Goal: Information Seeking & Learning: Learn about a topic

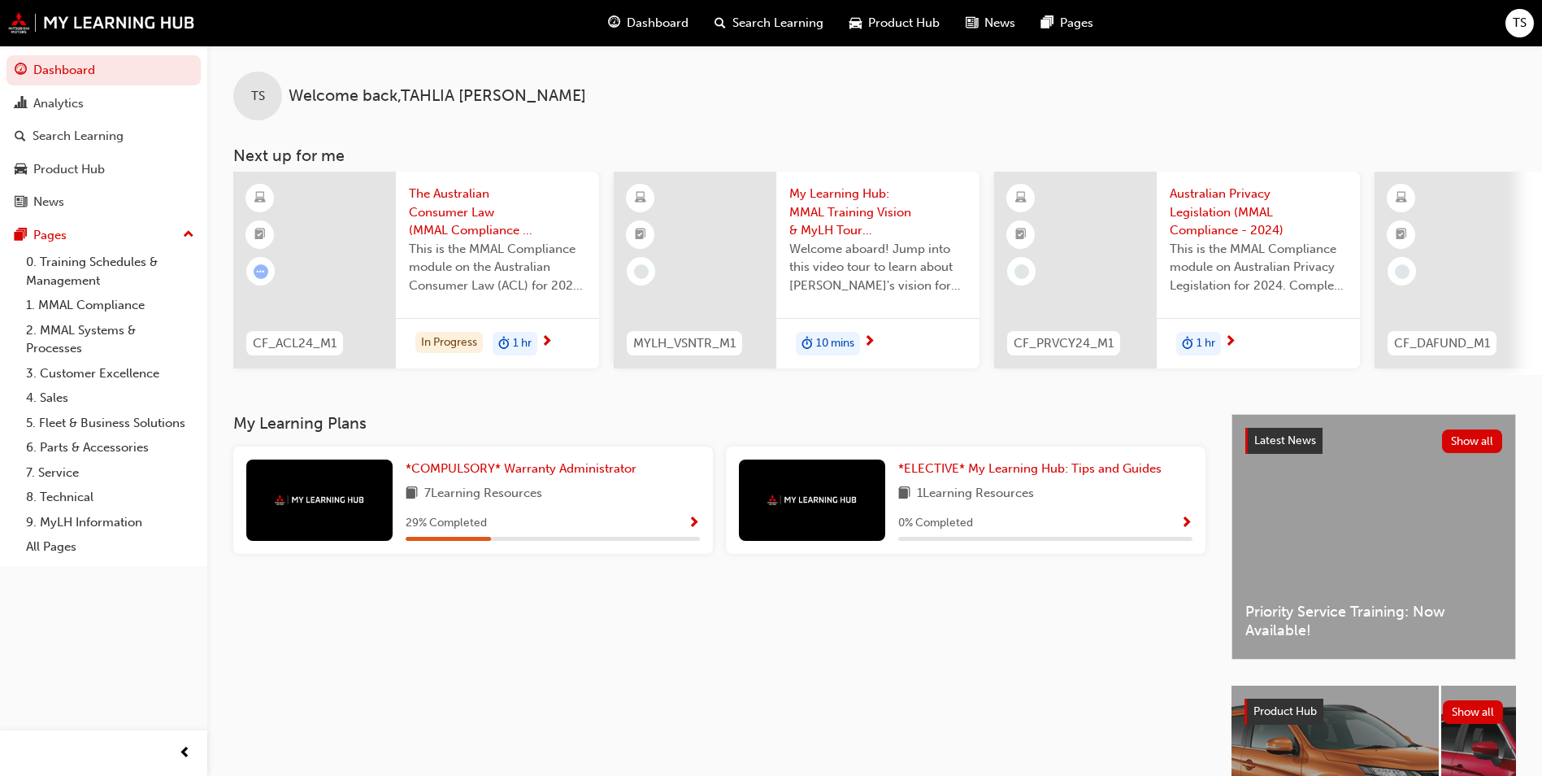
click at [532, 291] on span "This is the MMAL Compliance module on the Australian Consumer Law (ACL) for 202…" at bounding box center [497, 267] width 177 height 55
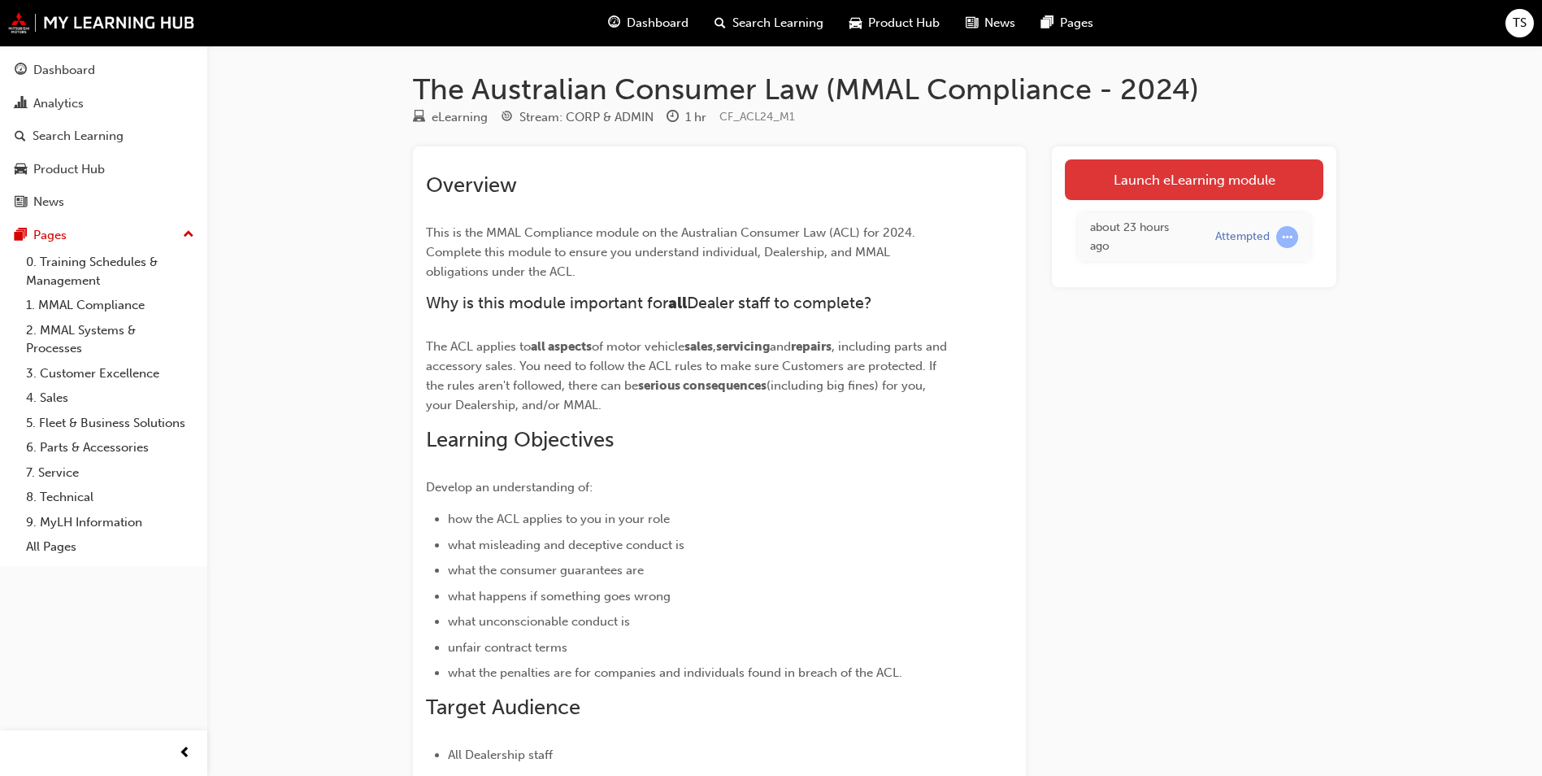
click at [1104, 182] on link "Launch eLearning module" at bounding box center [1194, 179] width 259 height 41
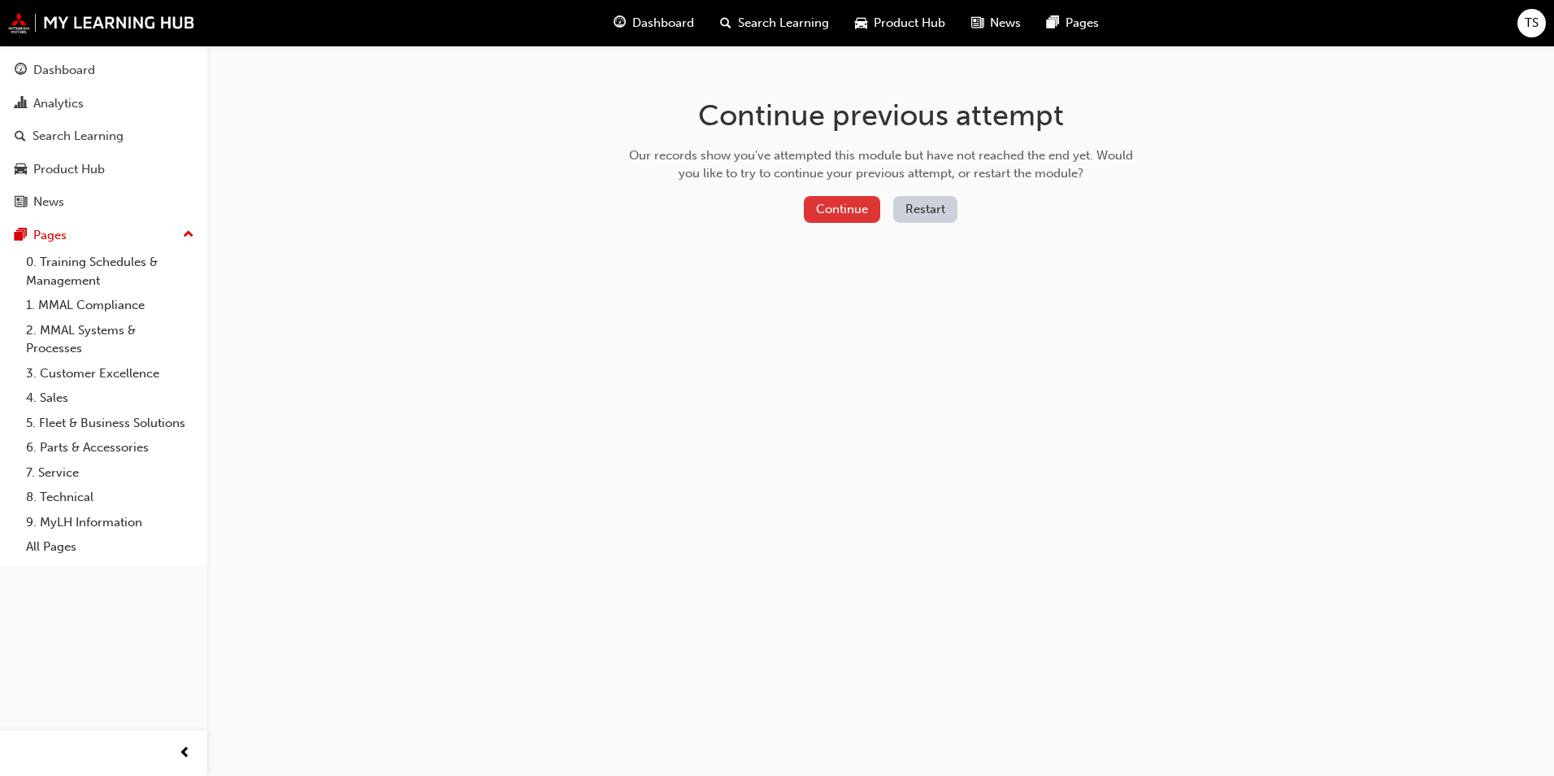
click at [841, 216] on button "Continue" at bounding box center [842, 209] width 76 height 27
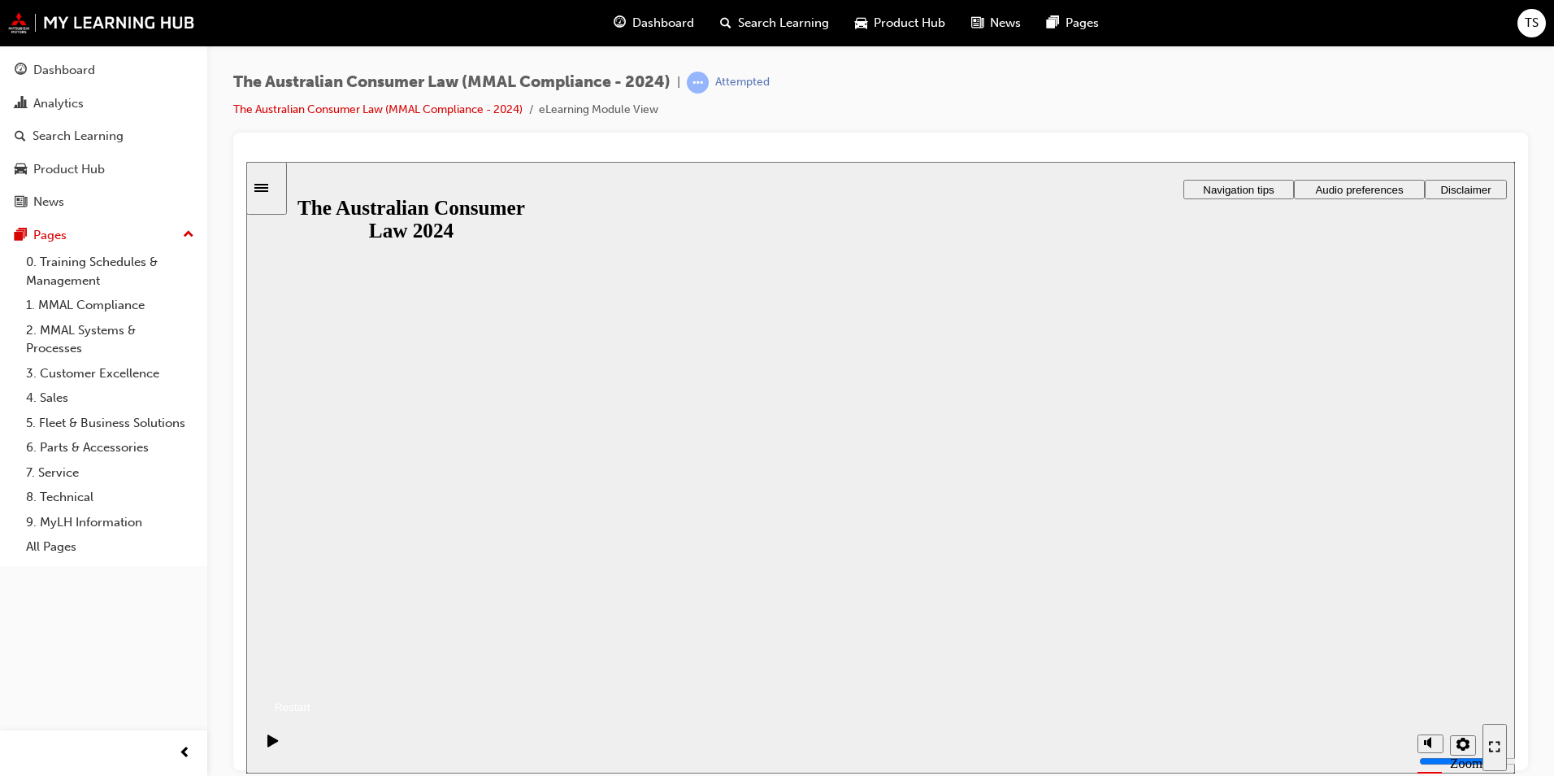
click at [311, 676] on button "Resume" at bounding box center [278, 686] width 64 height 21
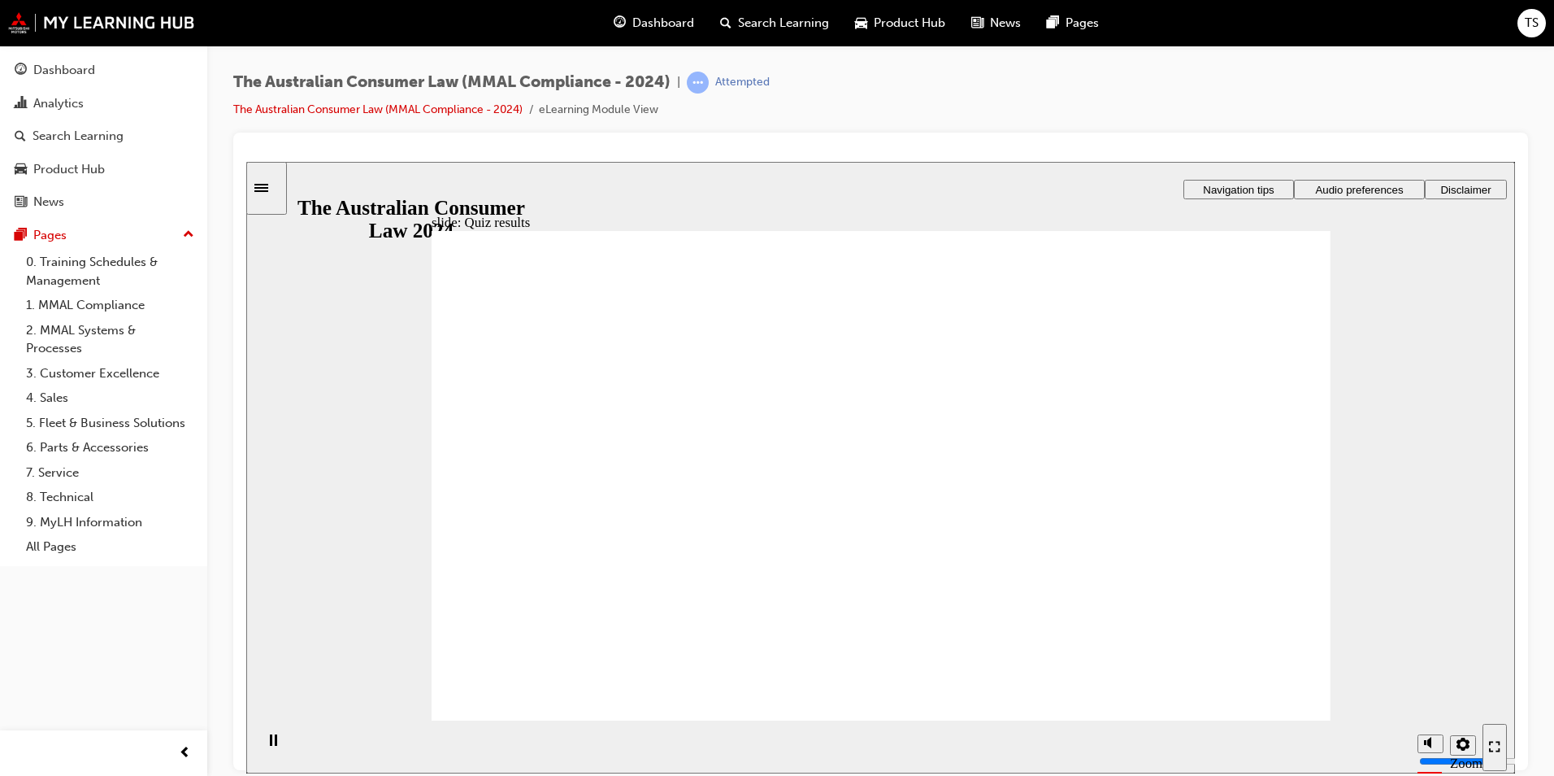
checkbox input "true"
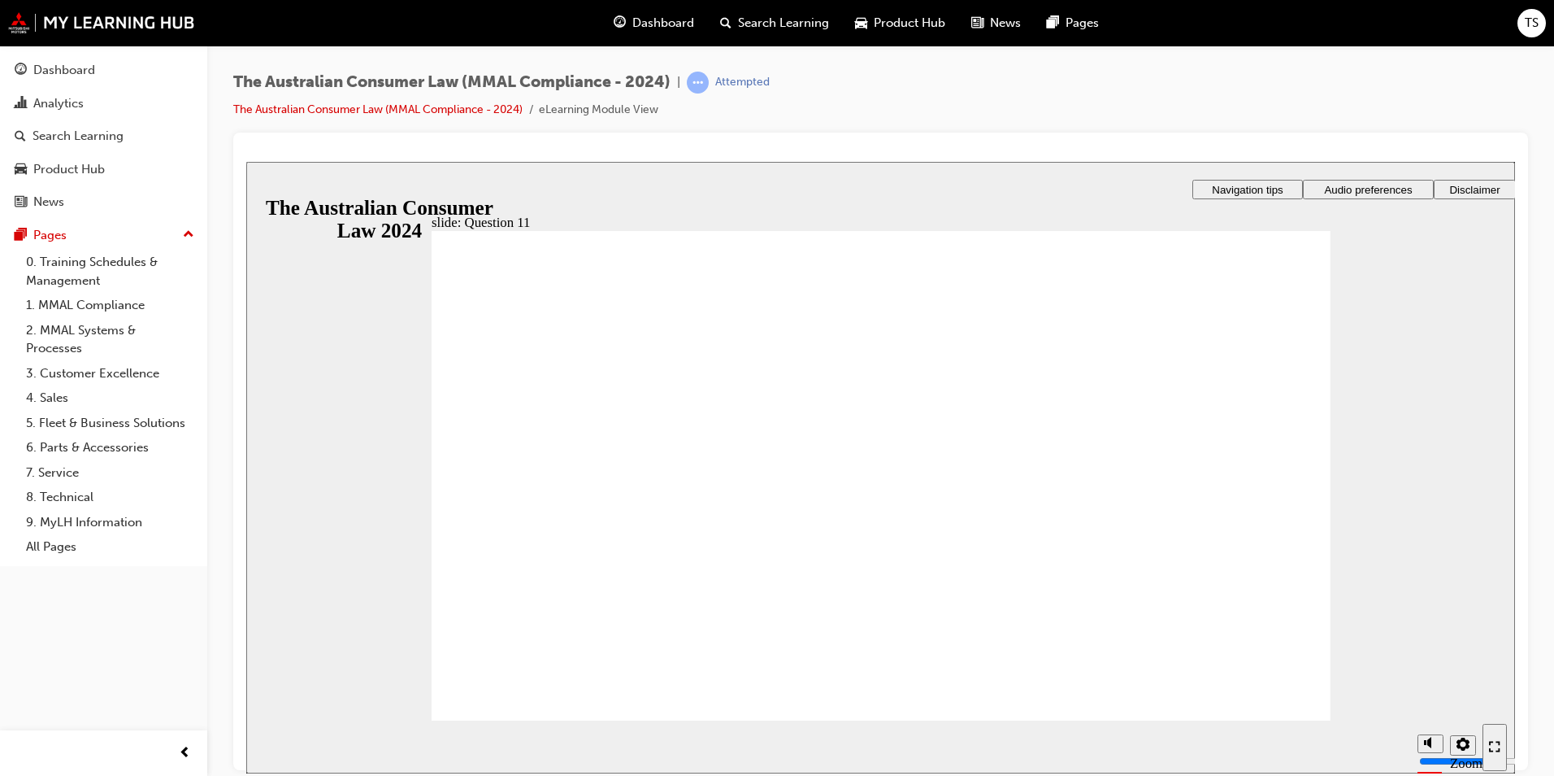
checkbox input "true"
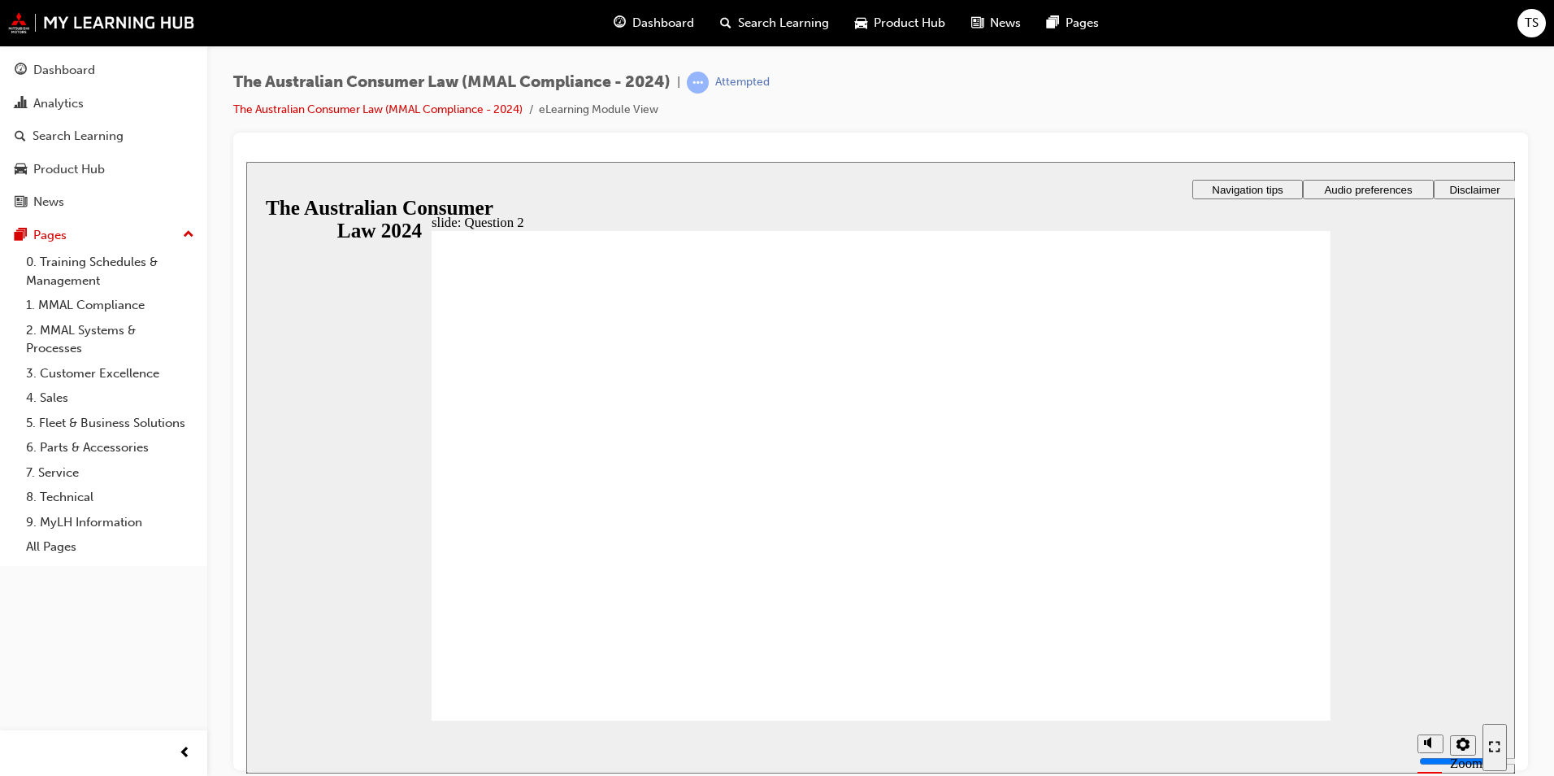
radio input "true"
checkbox input "true"
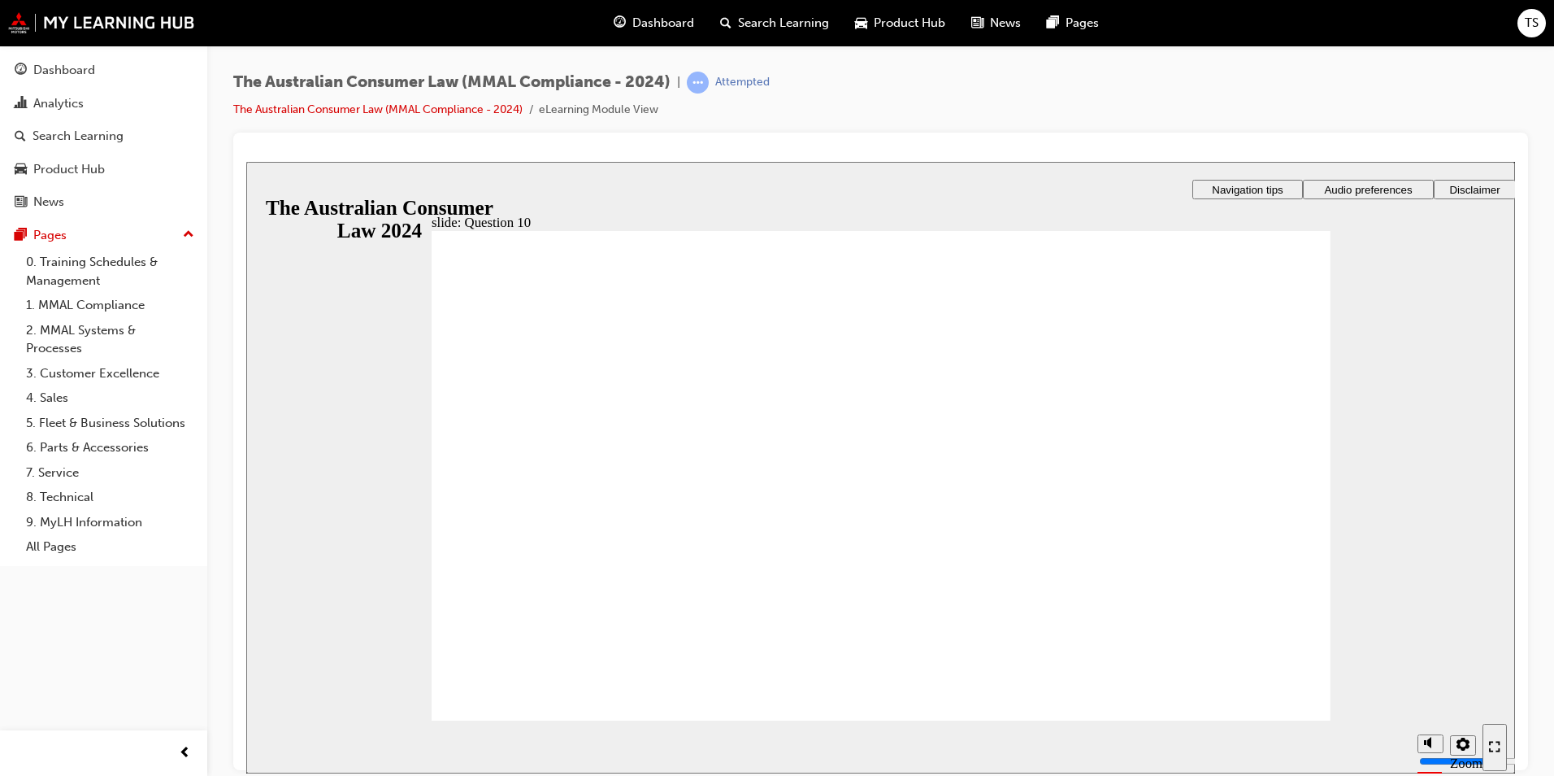
checkbox input "true"
radio input "true"
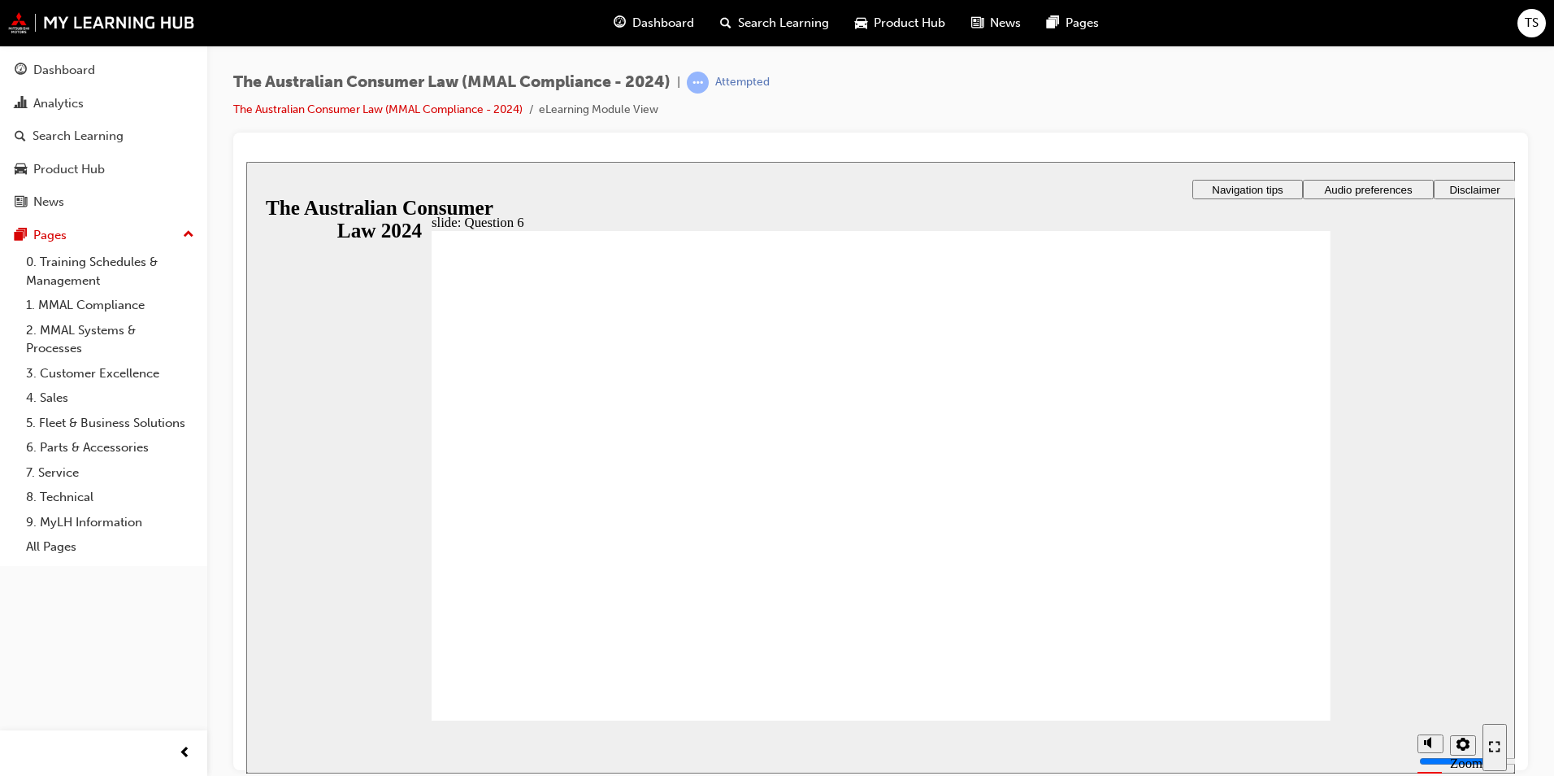
radio input "true"
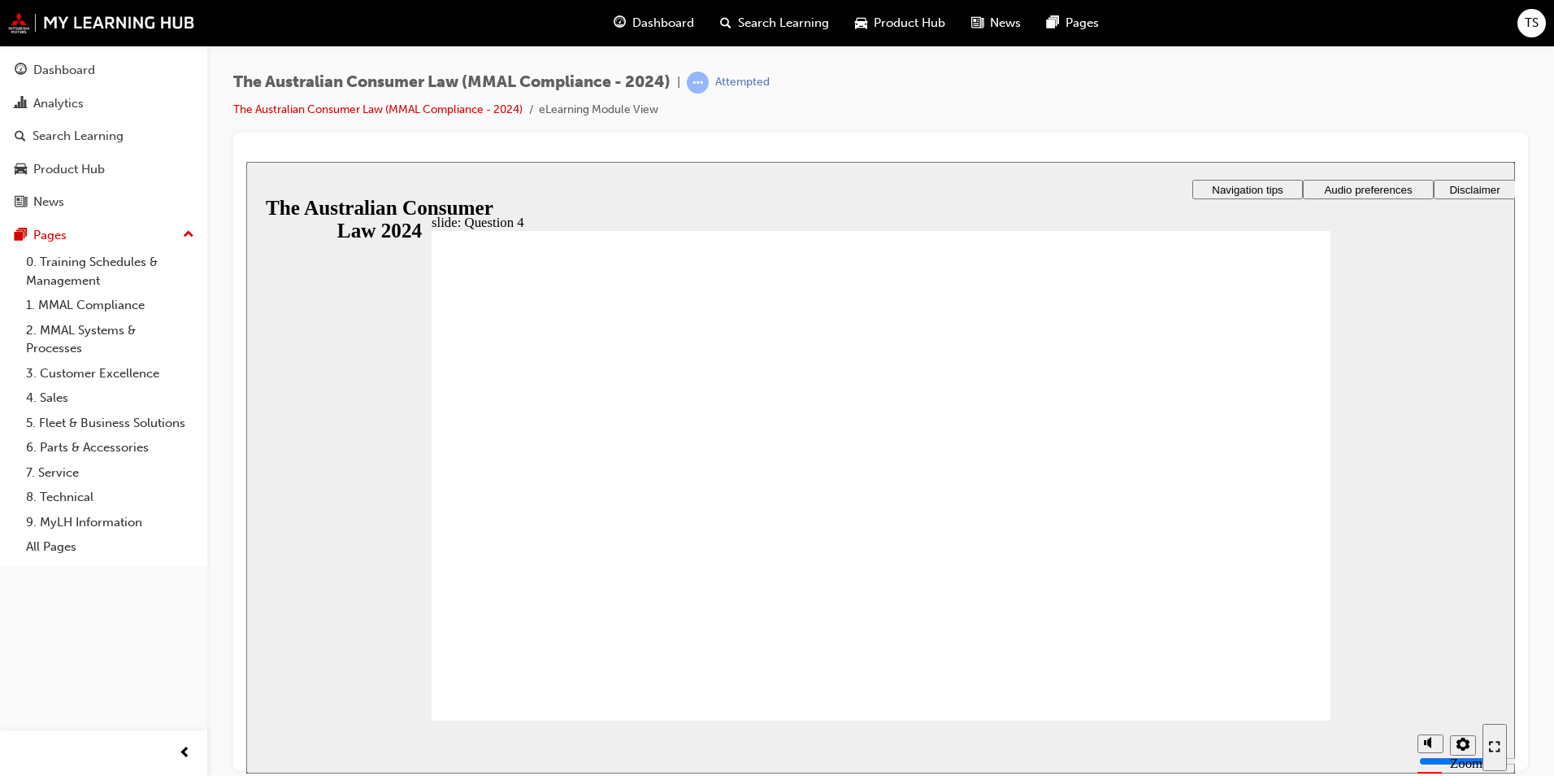
checkbox input "true"
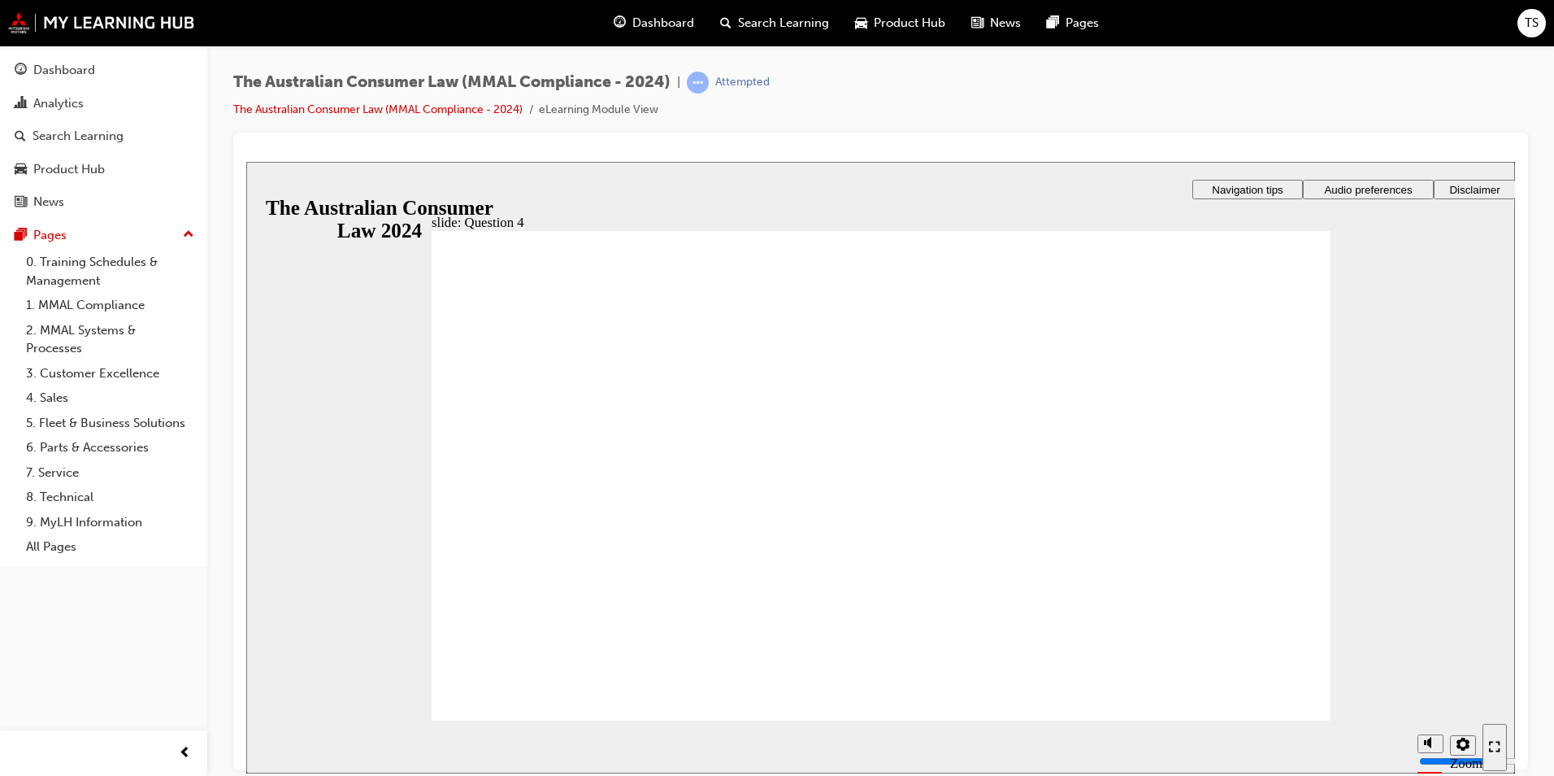
drag, startPoint x: 461, startPoint y: 479, endPoint x: 474, endPoint y: 488, distance: 15.8
checkbox input "true"
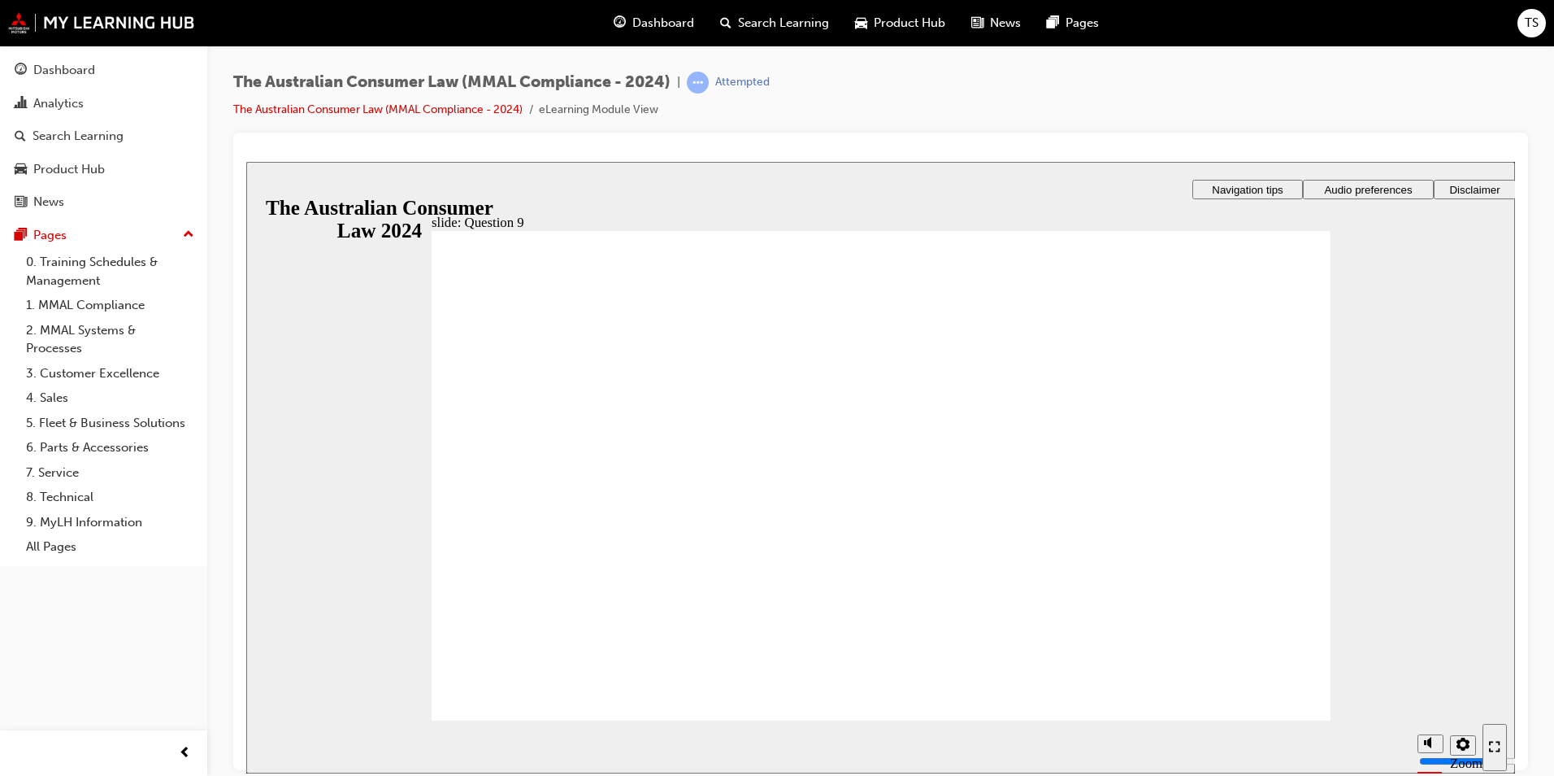
checkbox input "true"
radio input "true"
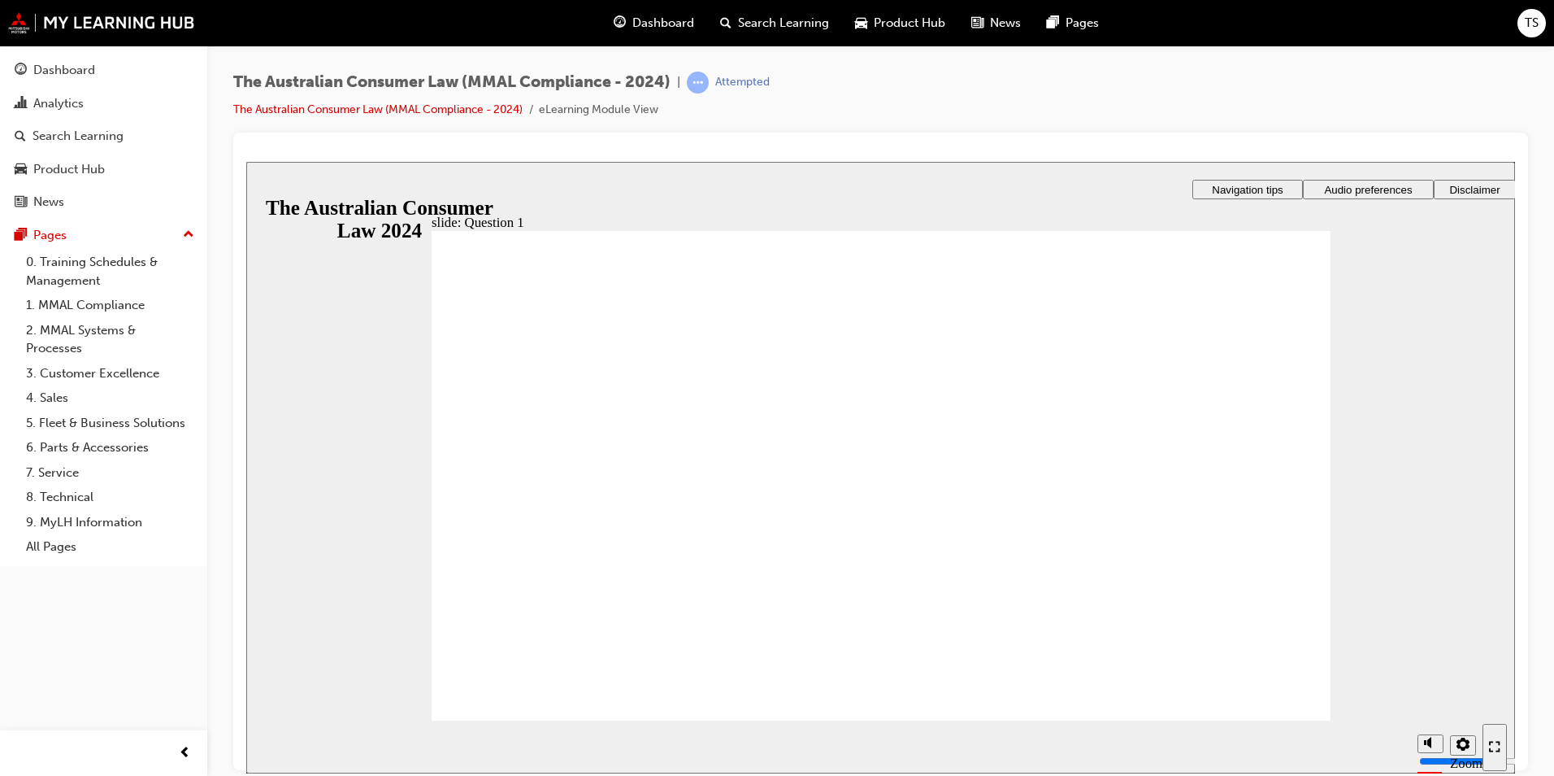
drag, startPoint x: 519, startPoint y: 422, endPoint x: 545, endPoint y: 699, distance: 278.5
radio input "true"
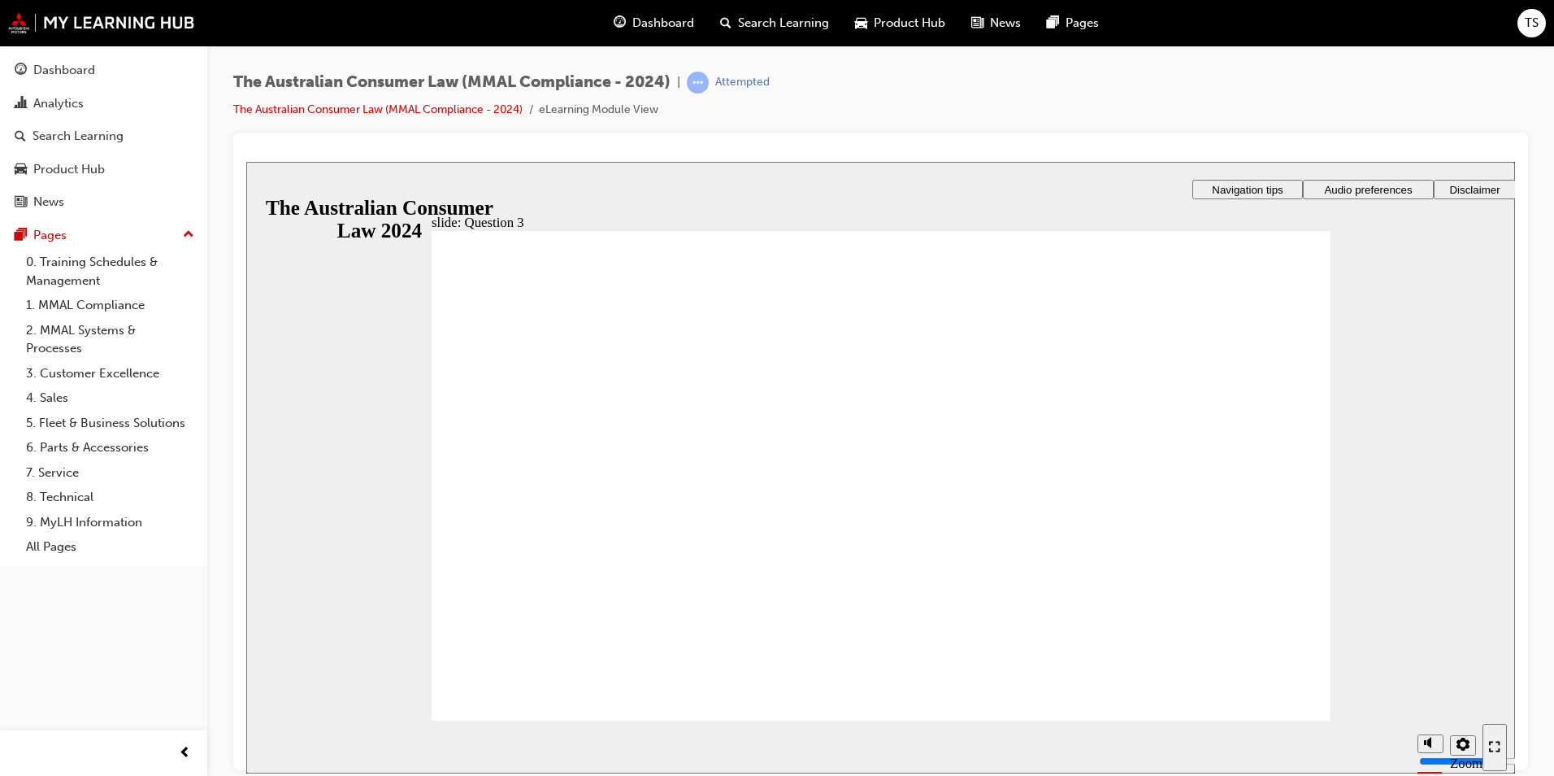
radio input "true"
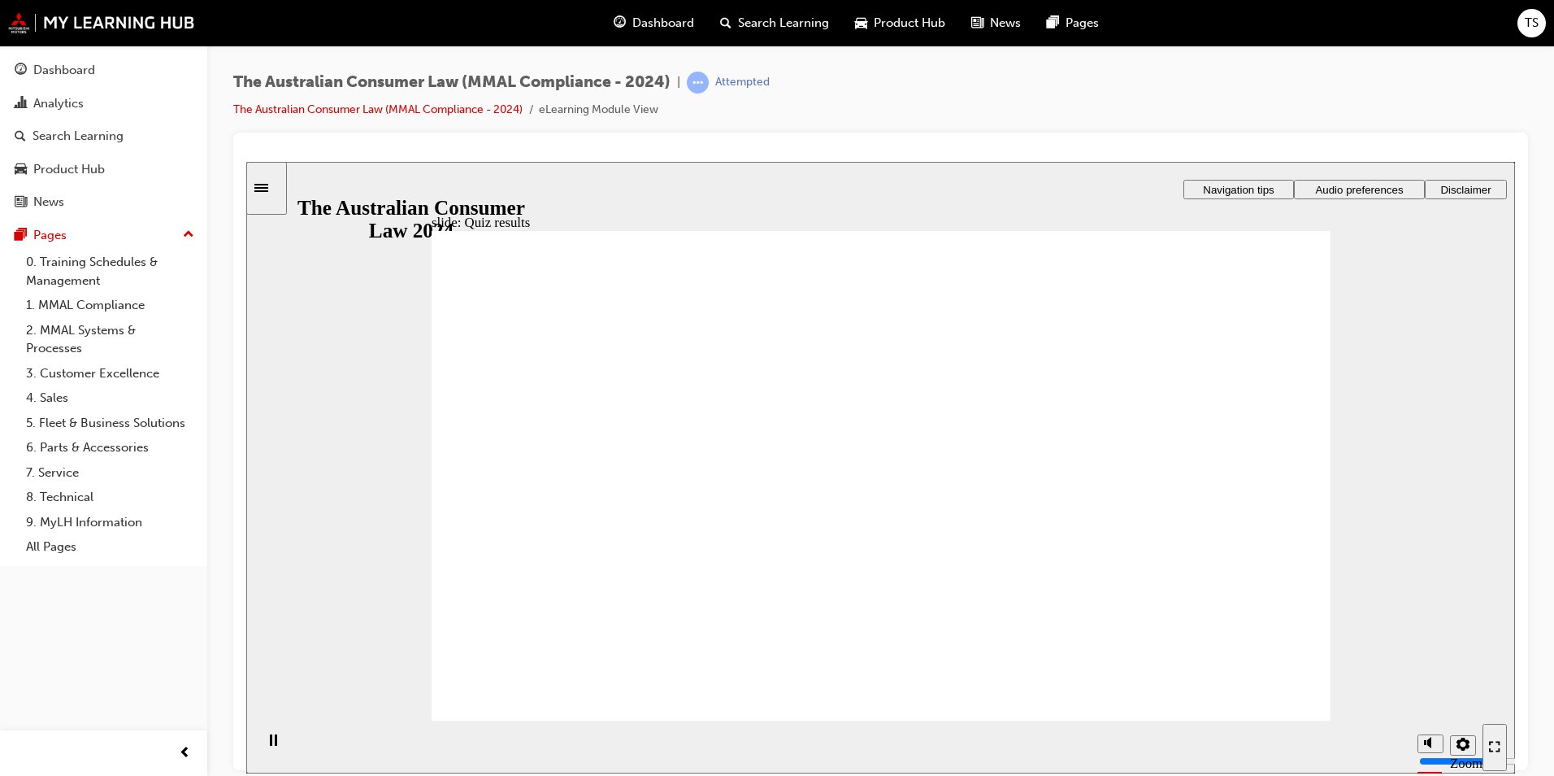
radio input "true"
drag, startPoint x: 532, startPoint y: 456, endPoint x: 541, endPoint y: 668, distance: 212.4
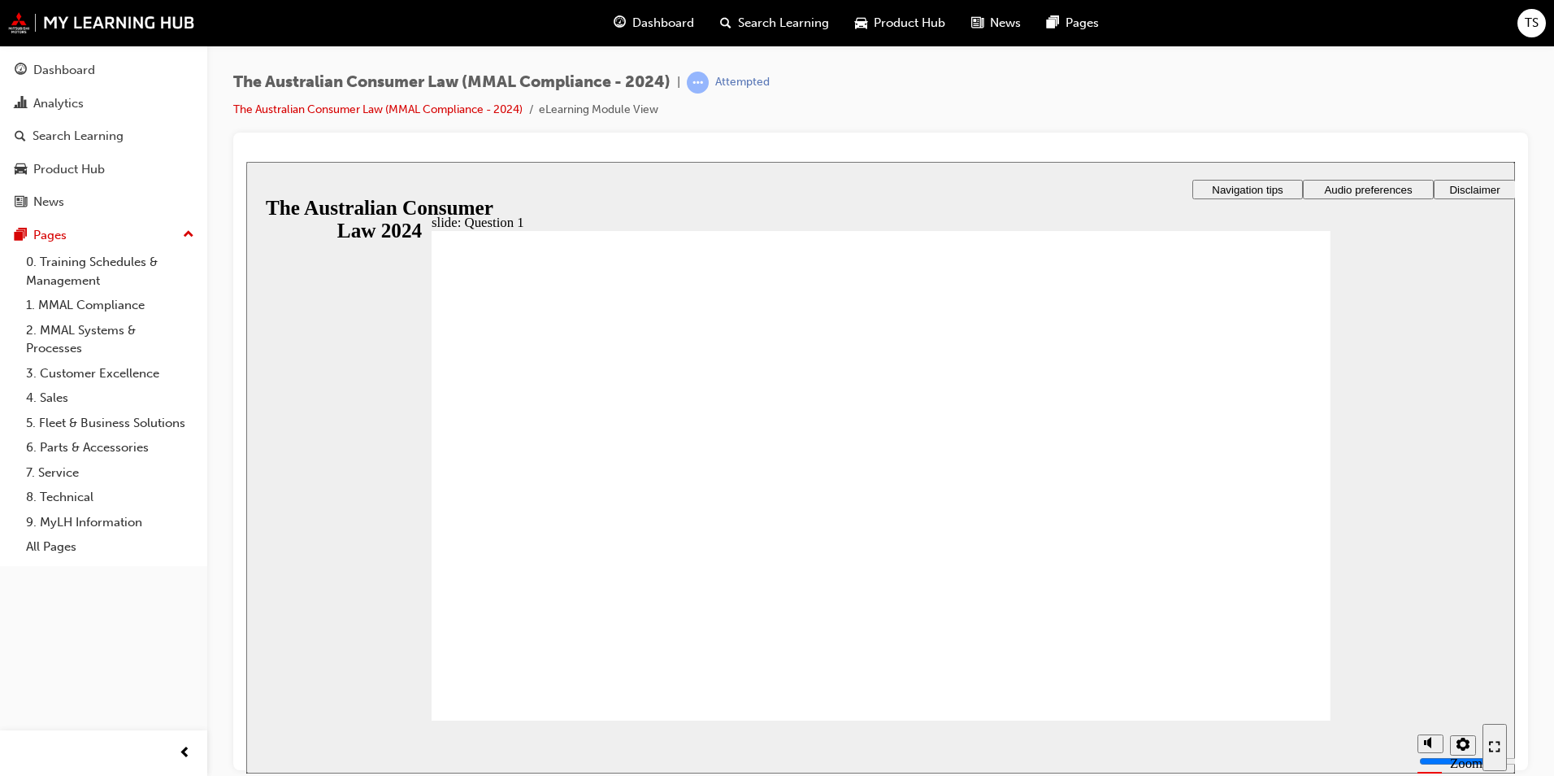
radio input "true"
checkbox input "true"
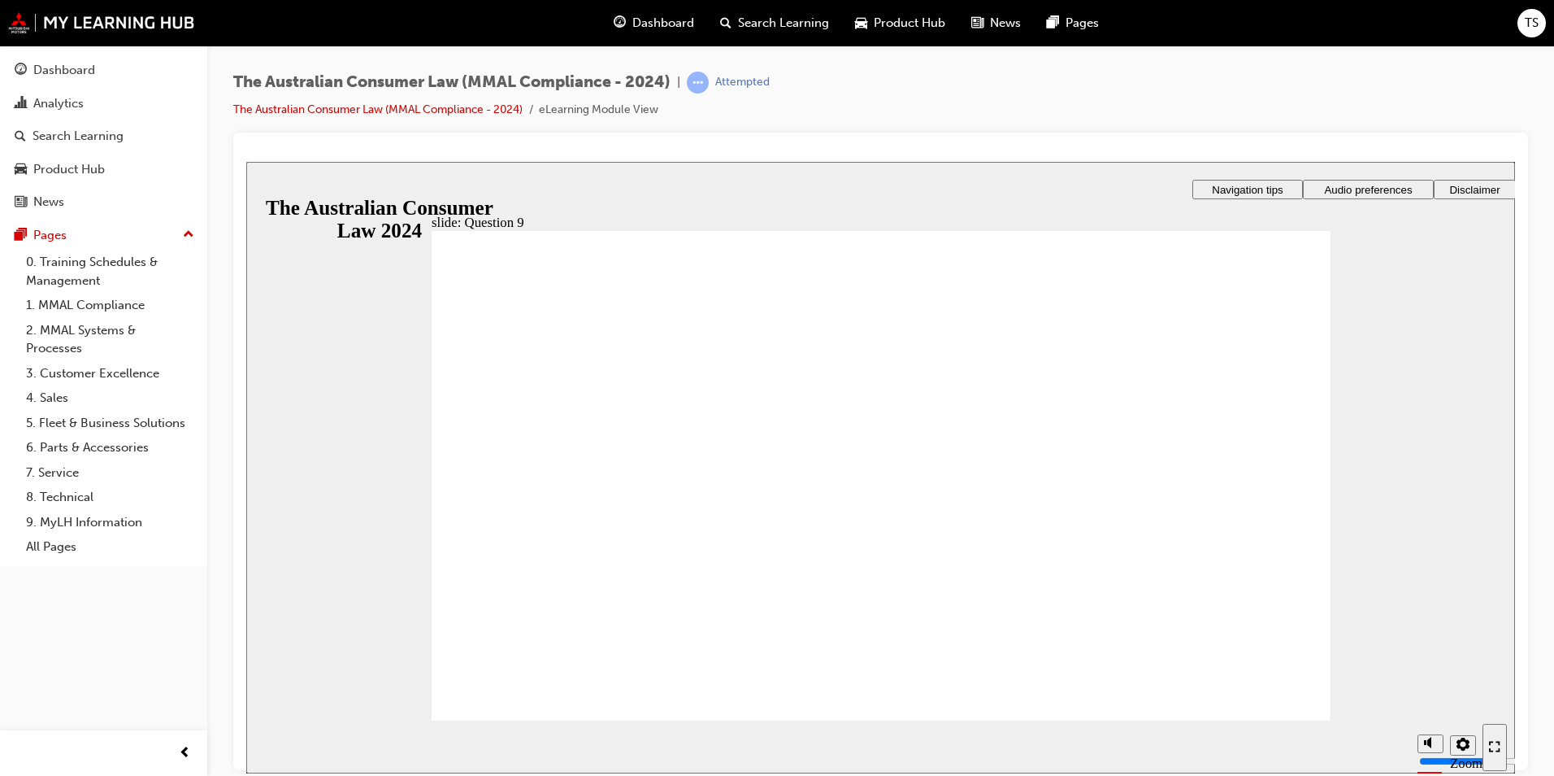
checkbox input "true"
drag, startPoint x: 522, startPoint y: 694, endPoint x: 551, endPoint y: 698, distance: 29.4
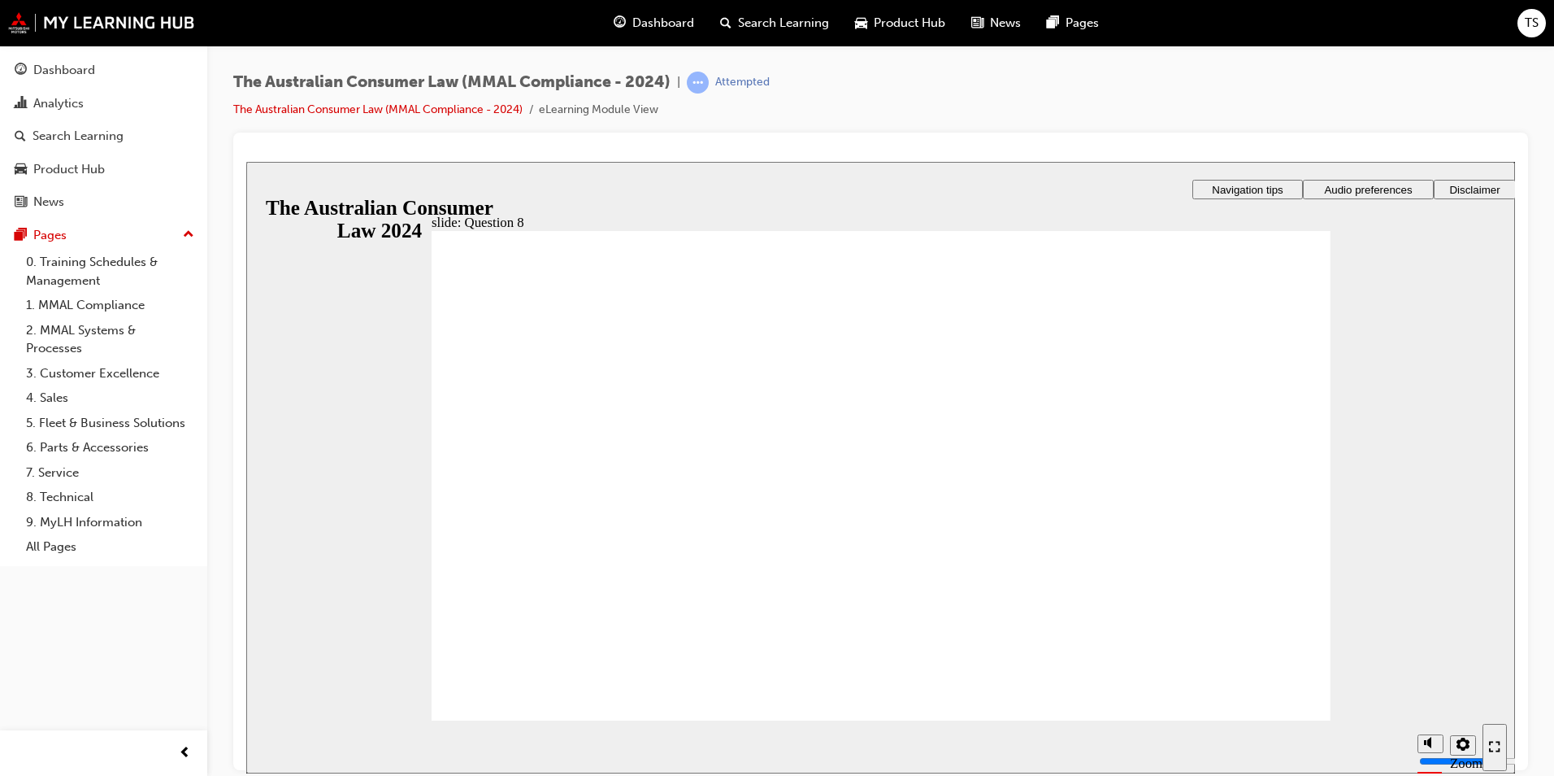
radio input "true"
checkbox input "true"
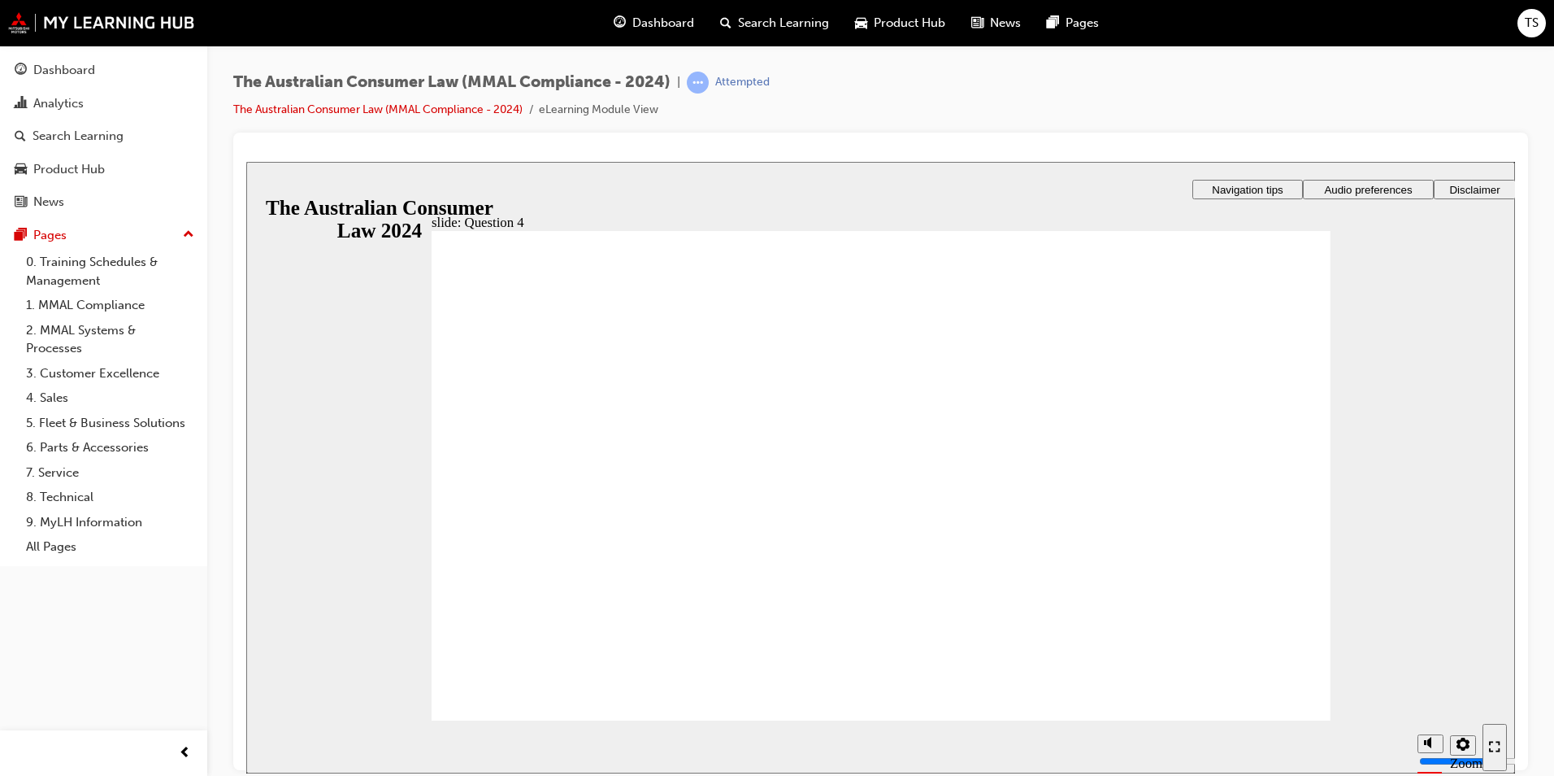
checkbox input "true"
drag, startPoint x: 710, startPoint y: 520, endPoint x: 552, endPoint y: 668, distance: 216.3
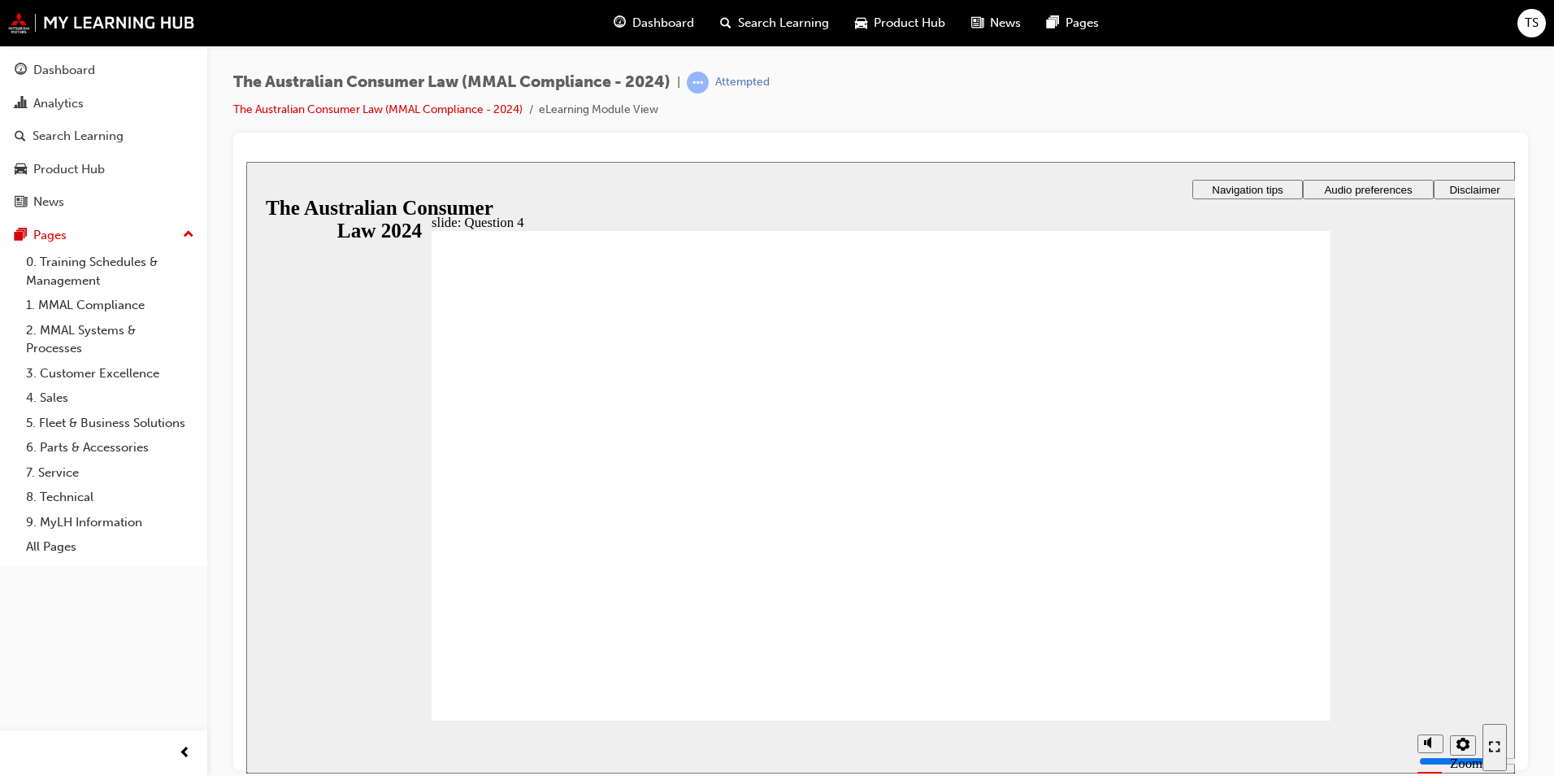
checkbox input "true"
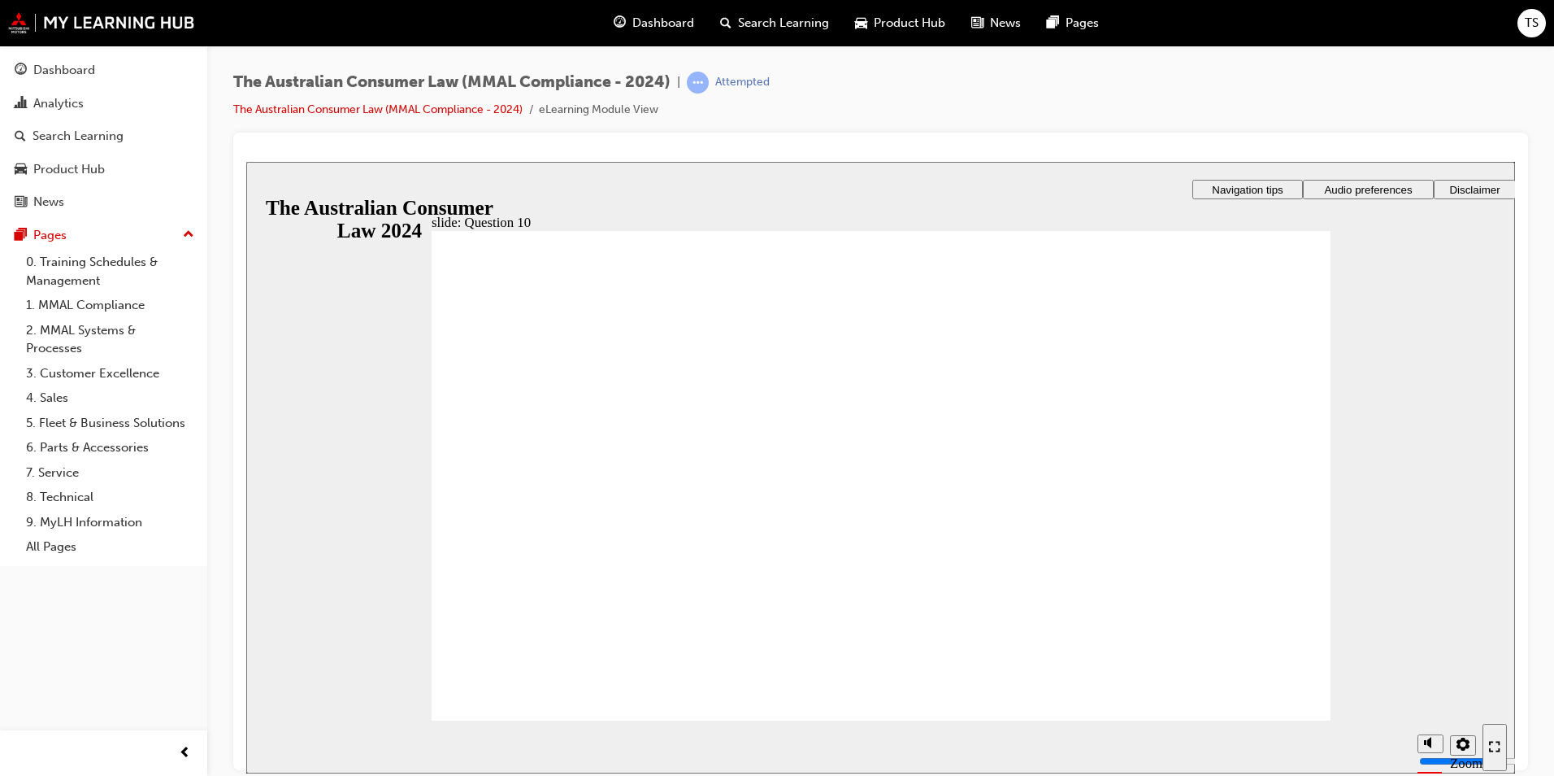
checkbox input "true"
drag, startPoint x: 538, startPoint y: 403, endPoint x: 540, endPoint y: 428, distance: 24.4
checkbox input "true"
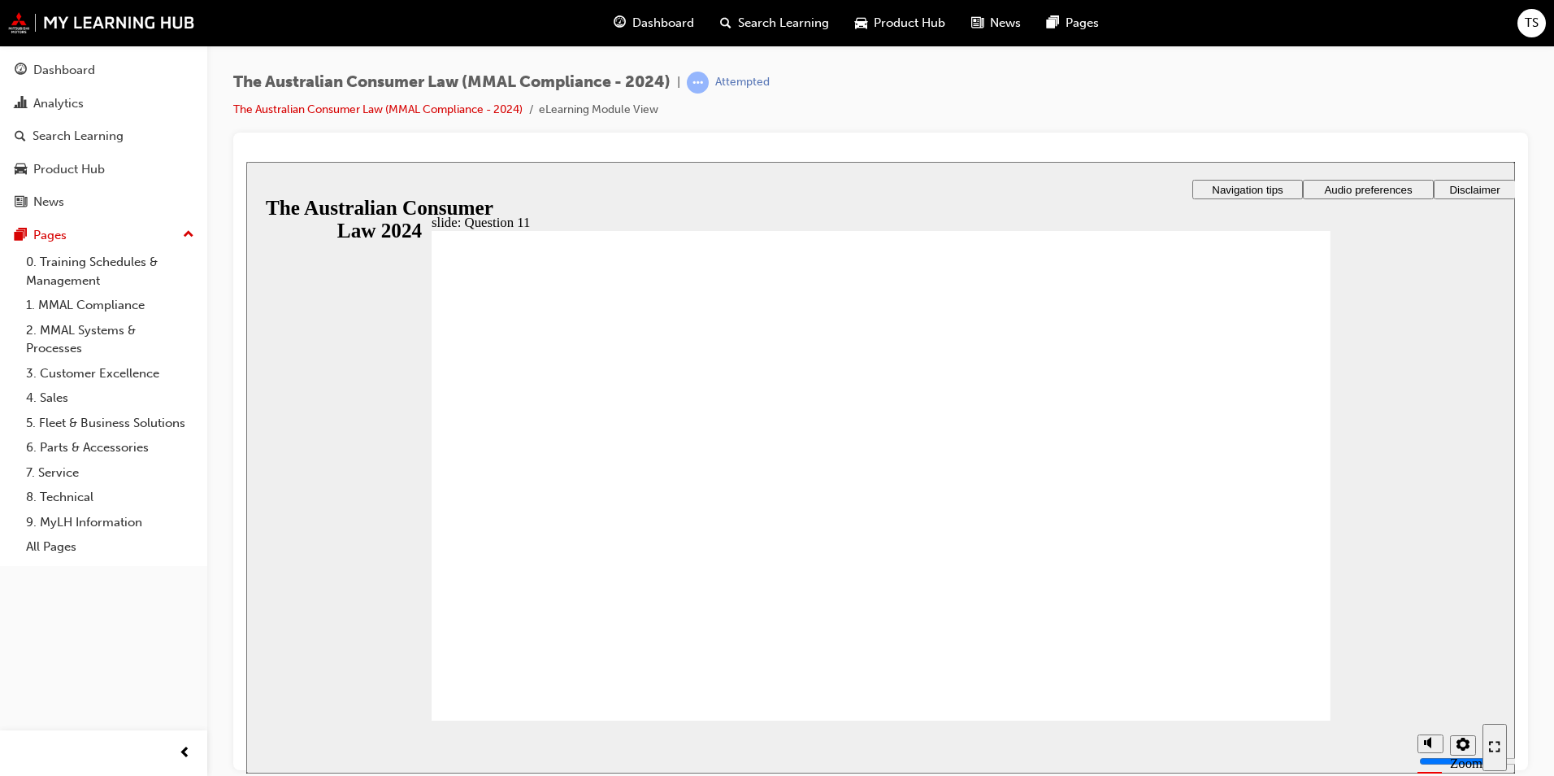
checkbox input "true"
radio input "true"
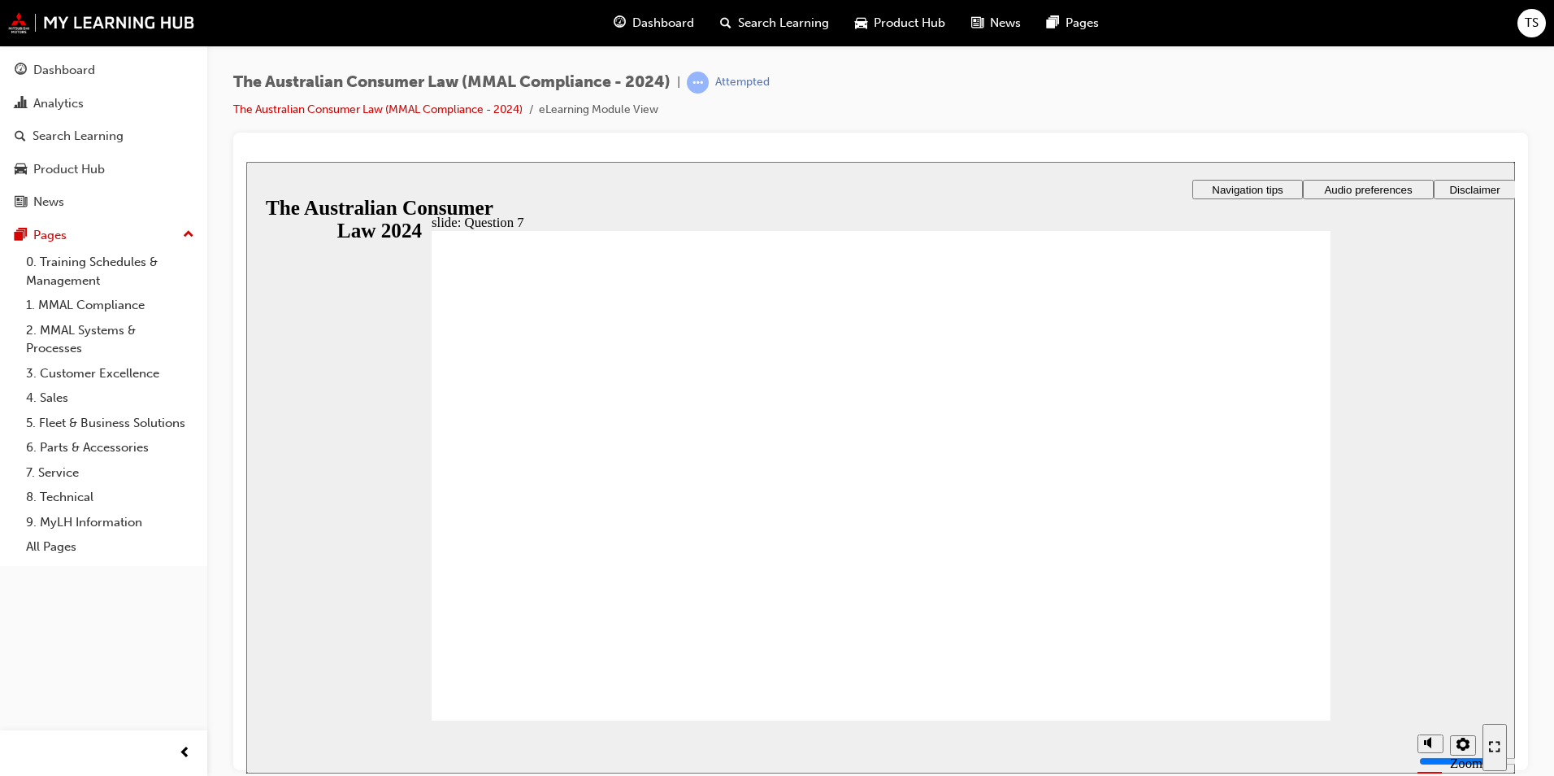
checkbox input "true"
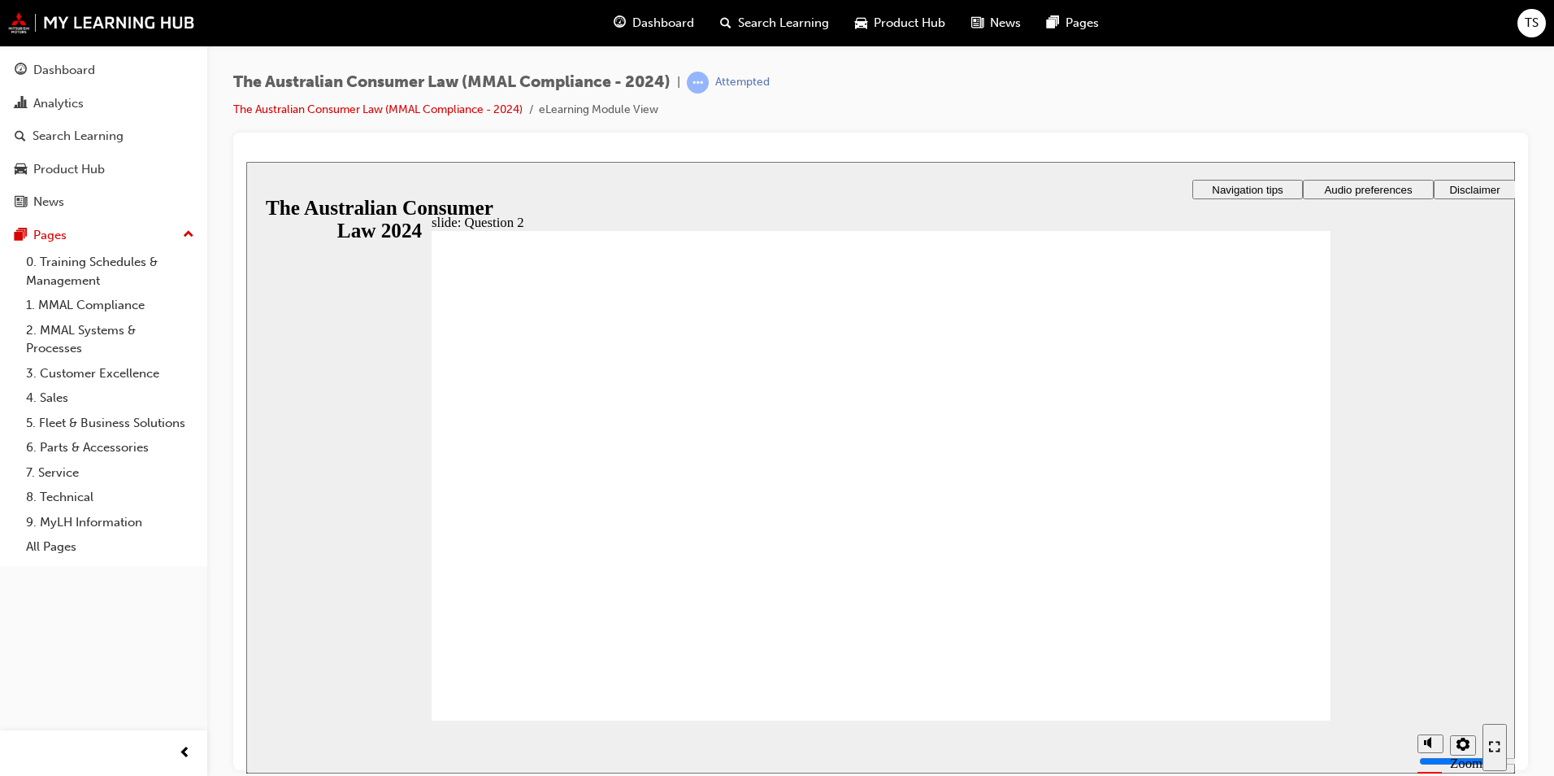
drag, startPoint x: 544, startPoint y: 506, endPoint x: 541, endPoint y: 558, distance: 52.1
radio input "false"
radio input "true"
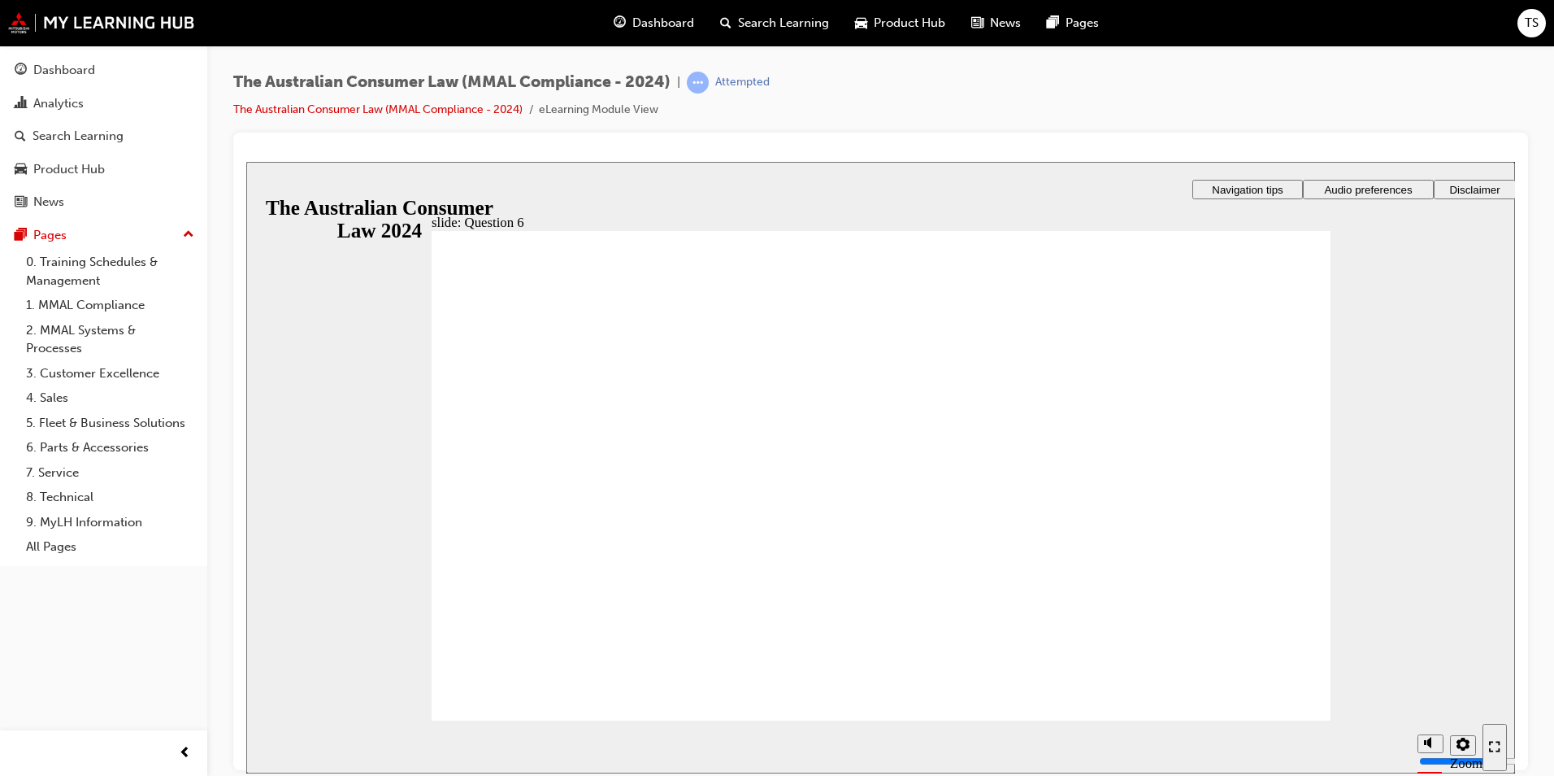
radio input "true"
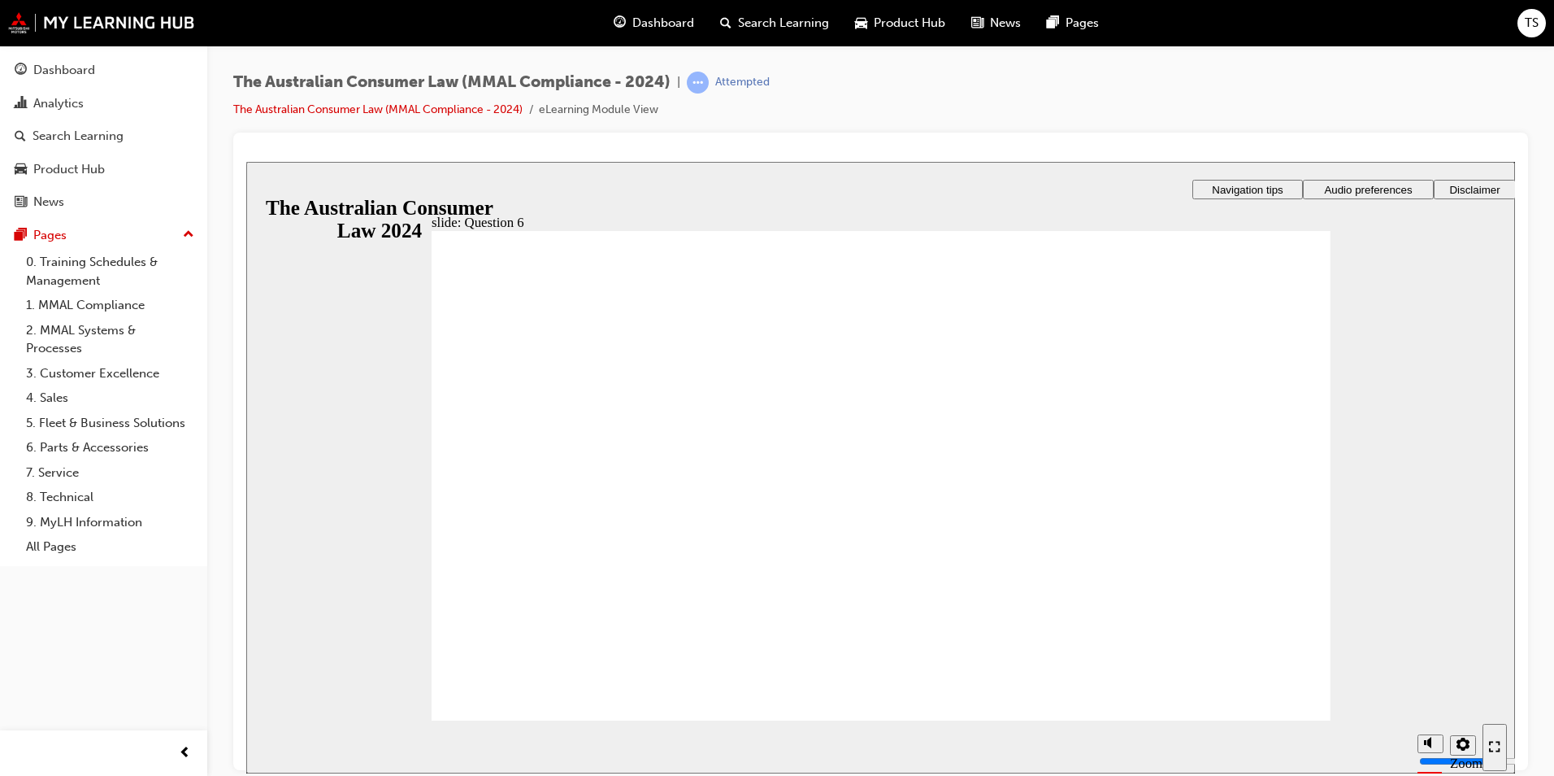
checkbox input "true"
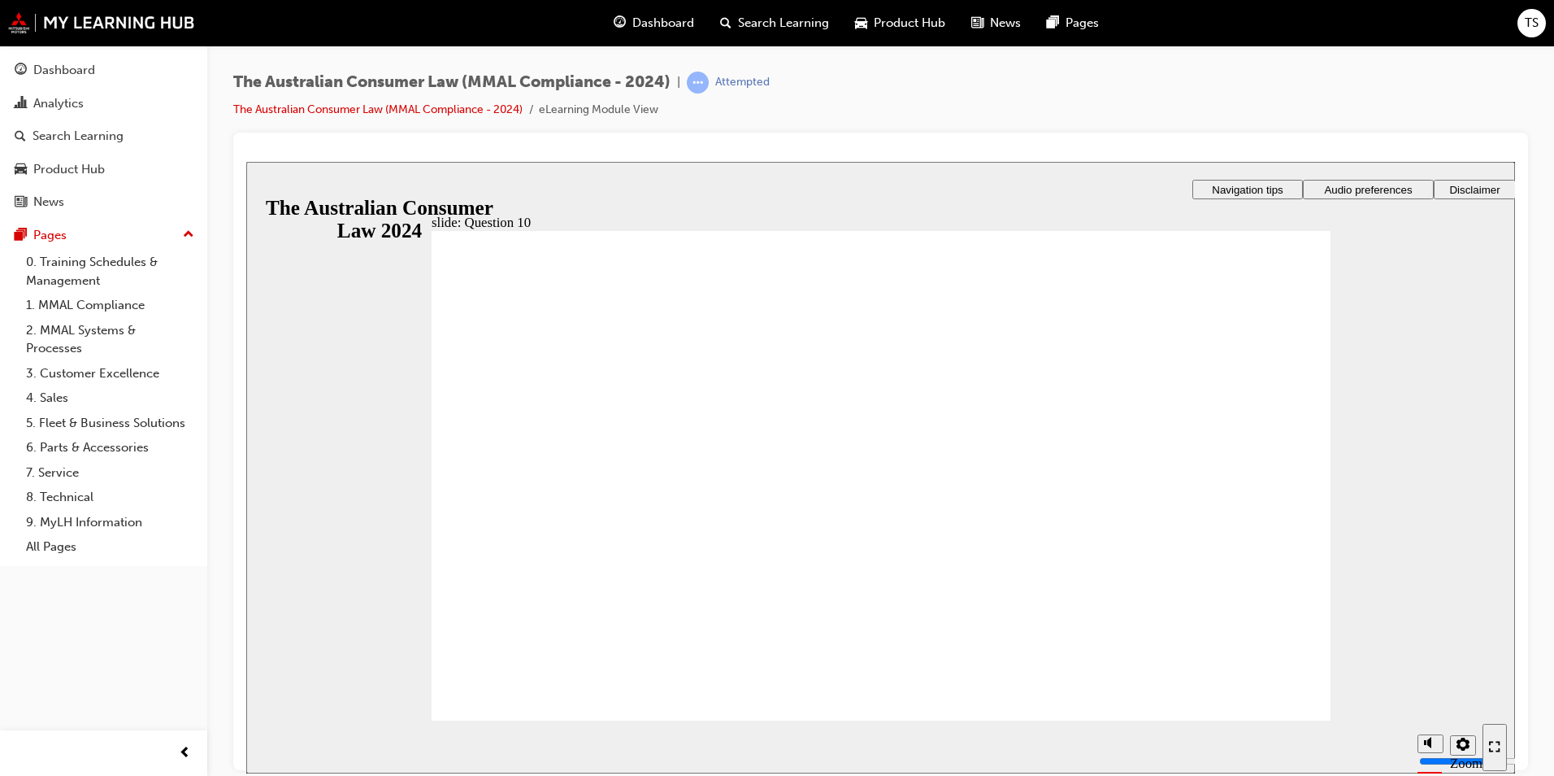
checkbox input "true"
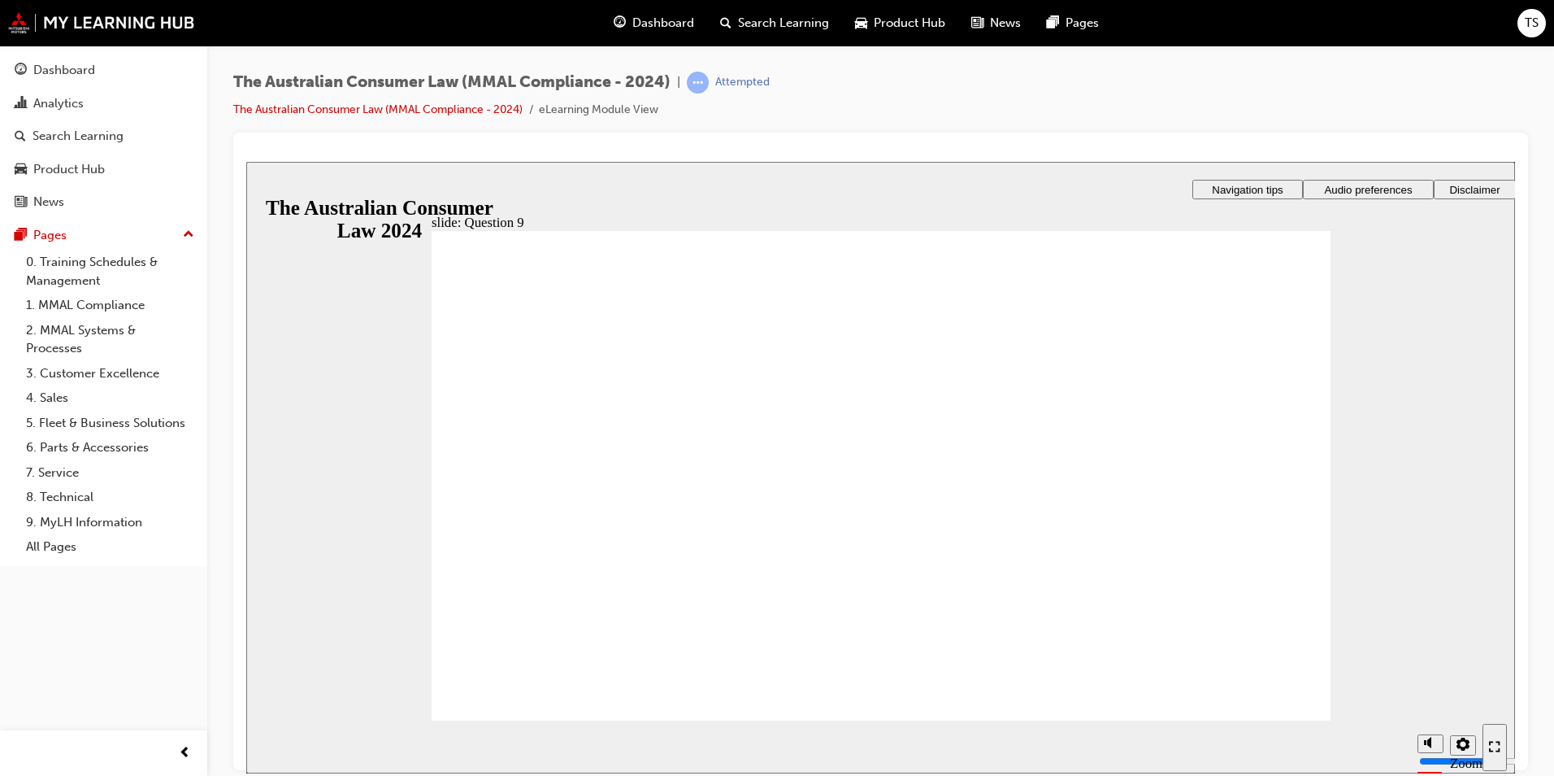
checkbox input "true"
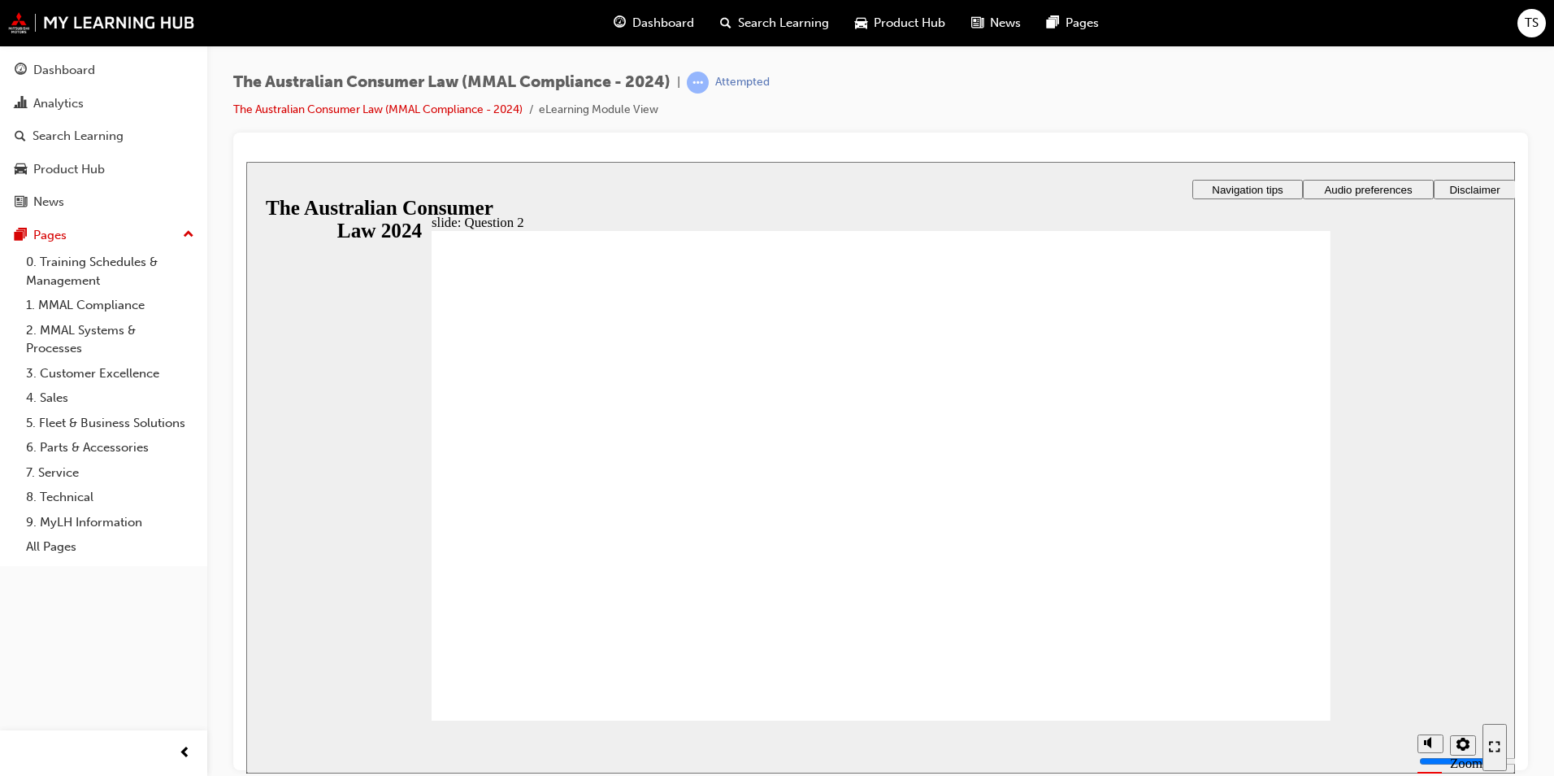
radio input "true"
drag, startPoint x: 547, startPoint y: 658, endPoint x: 547, endPoint y: 671, distance: 13.0
drag, startPoint x: 547, startPoint y: 671, endPoint x: 890, endPoint y: 700, distance: 344.3
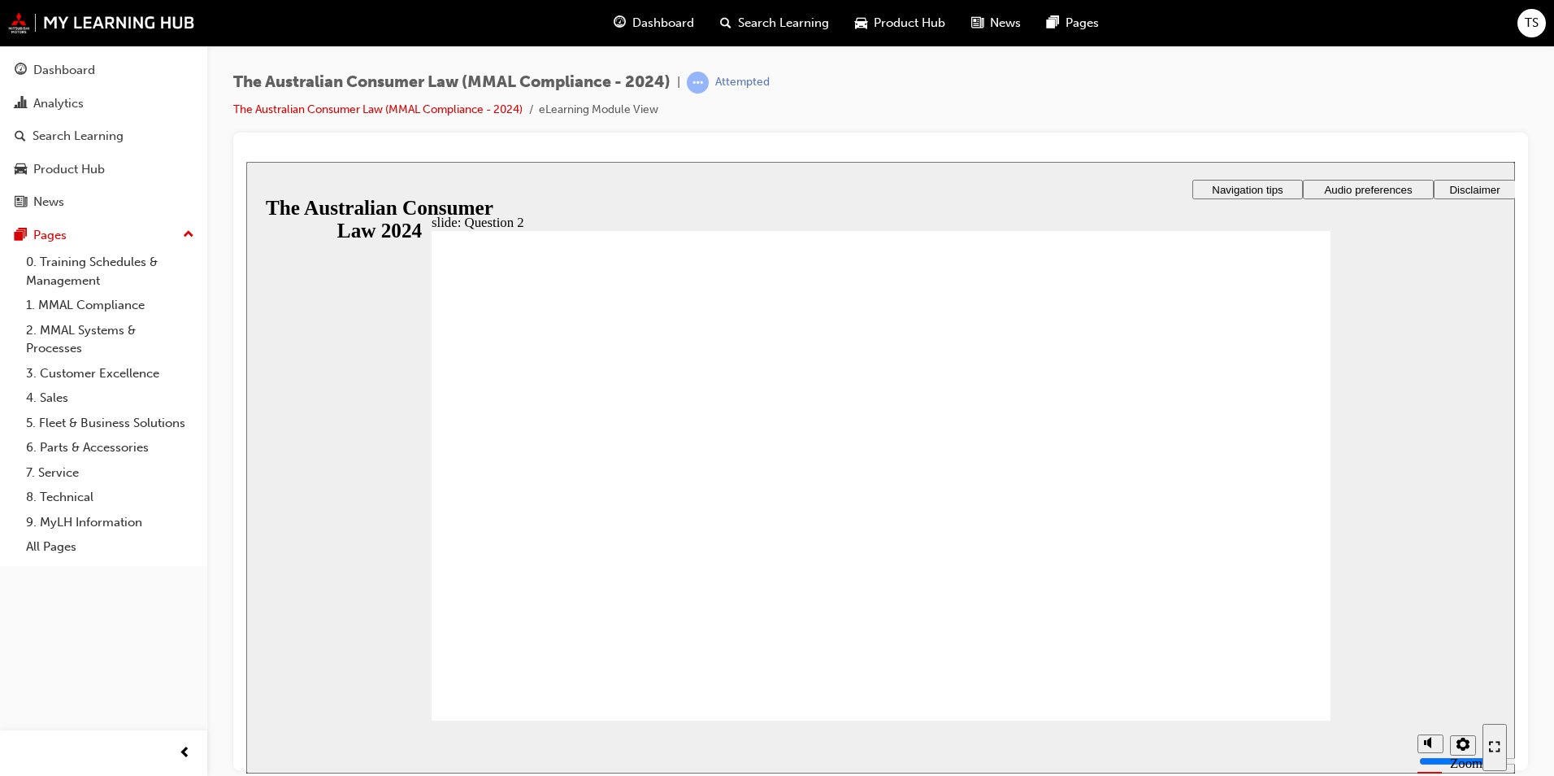
checkbox input "true"
drag, startPoint x: 463, startPoint y: 503, endPoint x: 1008, endPoint y: 717, distance: 585.1
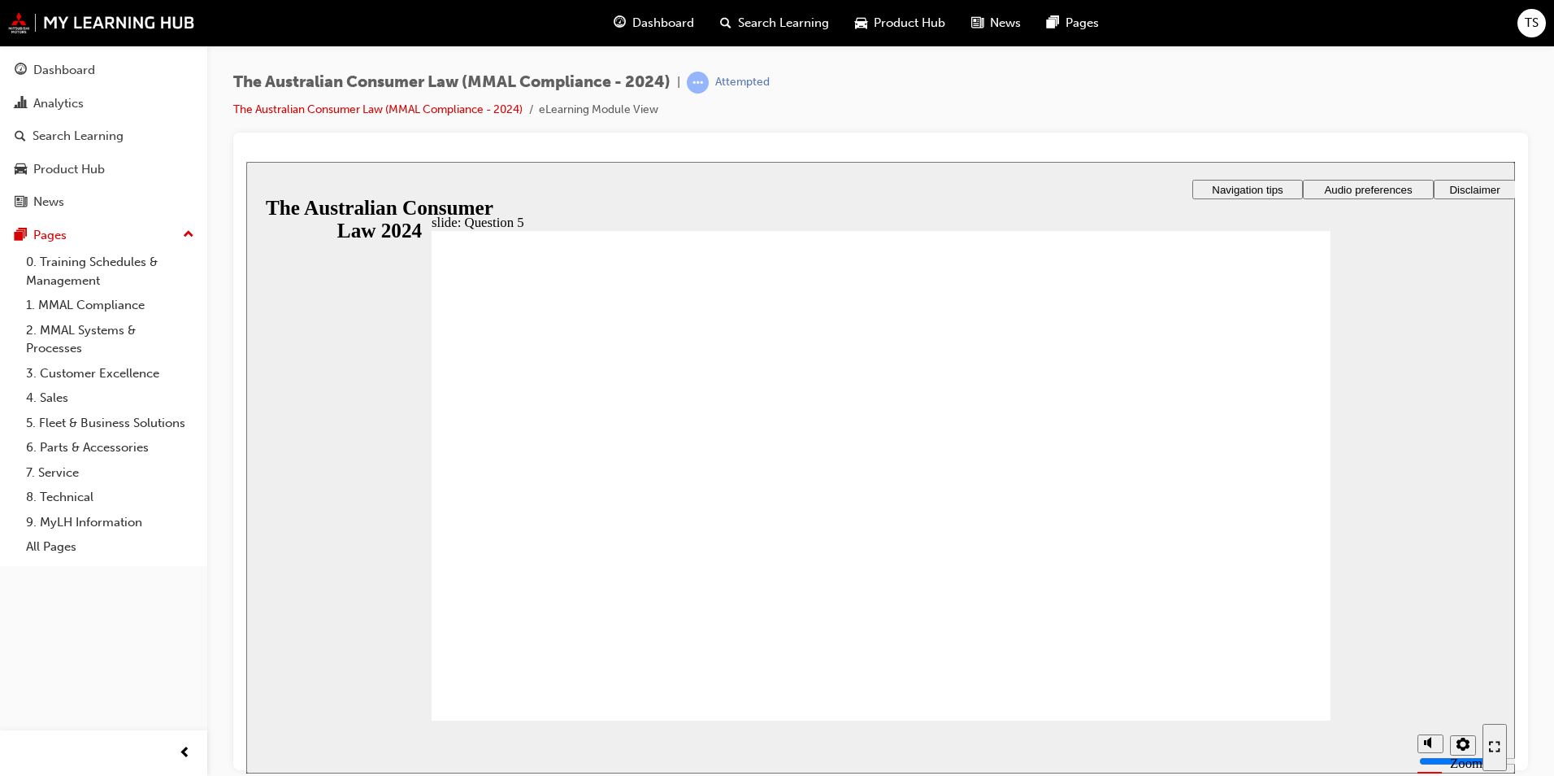
radio input "true"
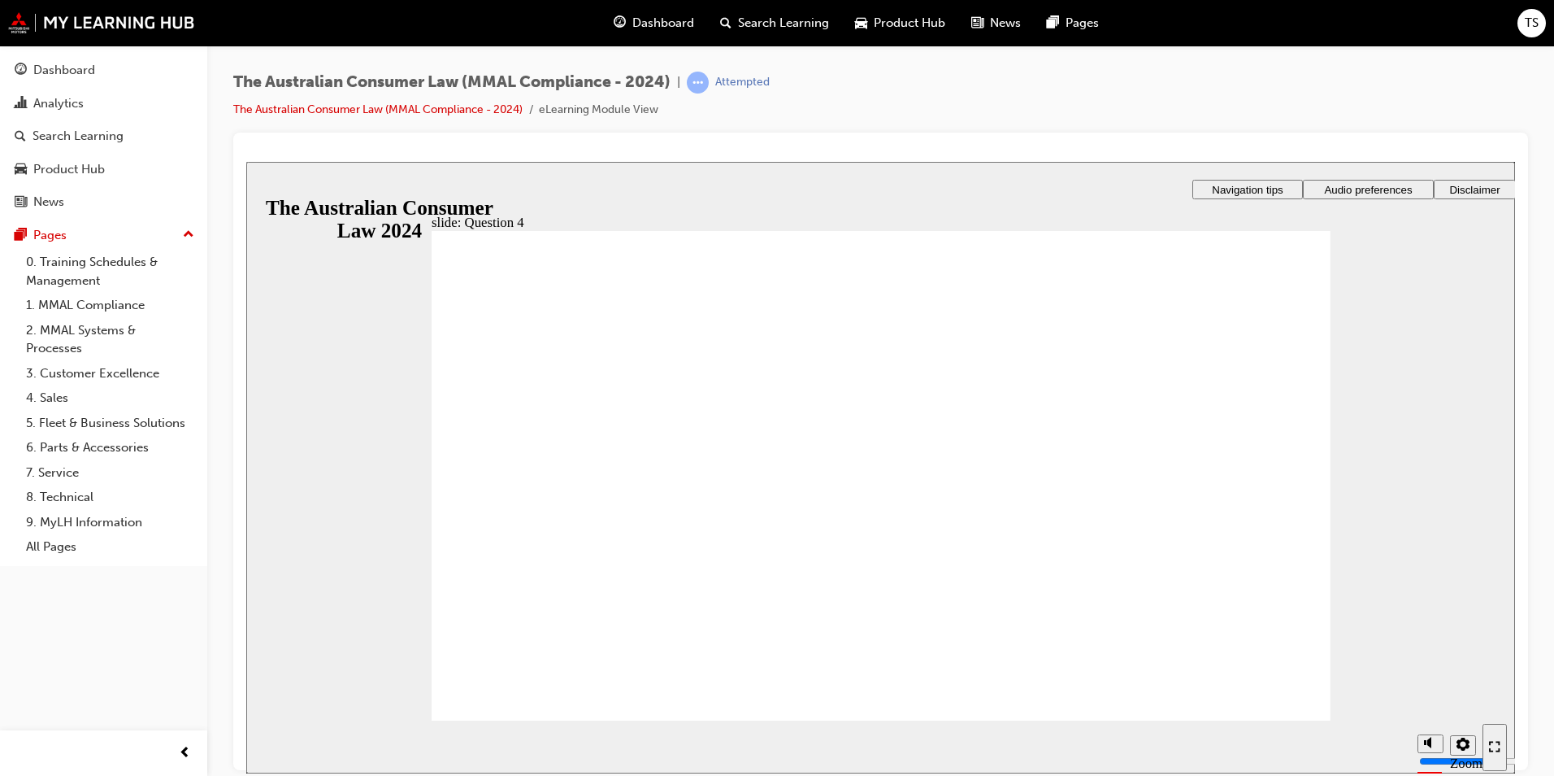
checkbox input "true"
radio input "true"
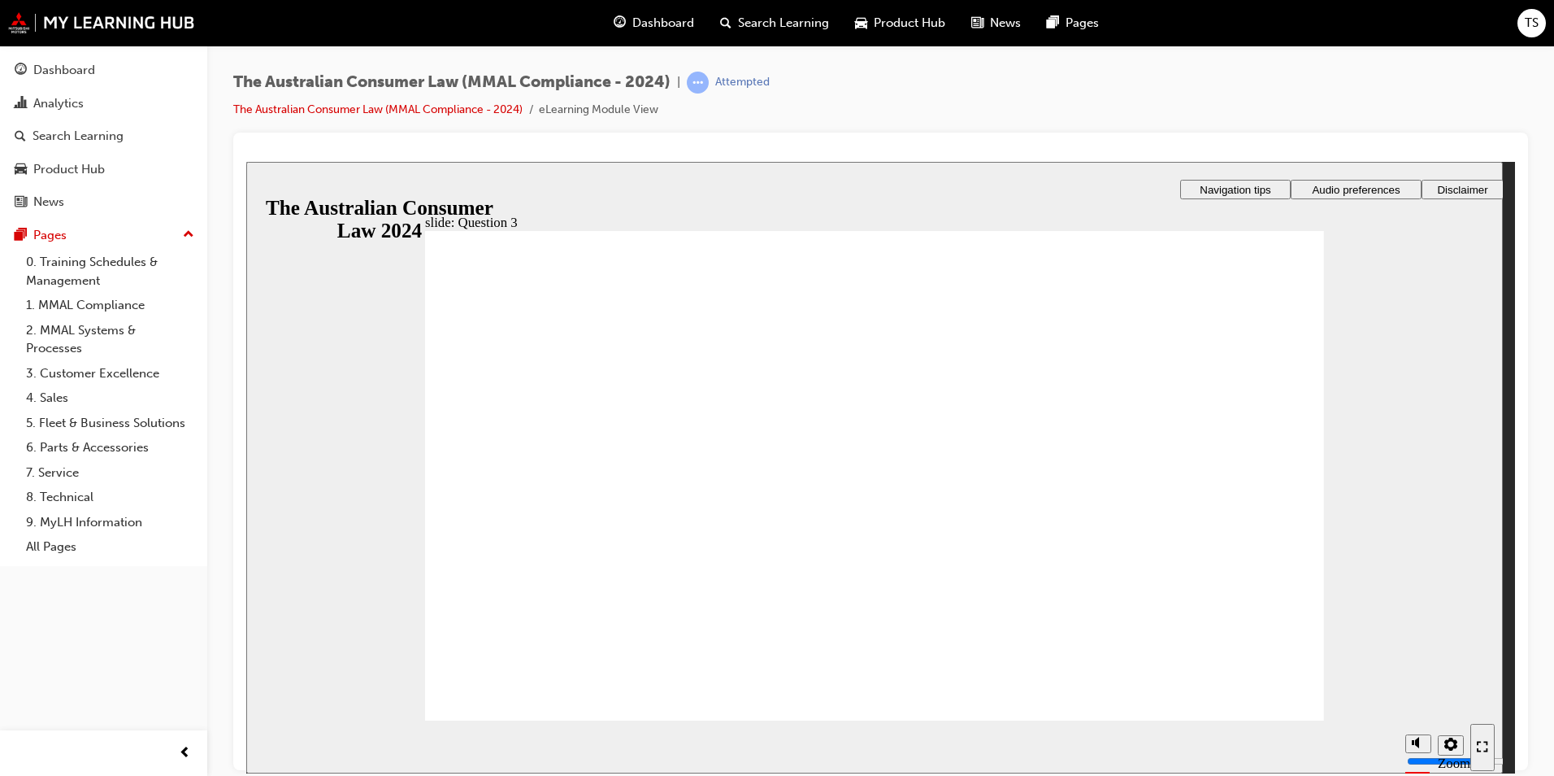
drag, startPoint x: 1262, startPoint y: 698, endPoint x: 1258, endPoint y: 716, distance: 18.3
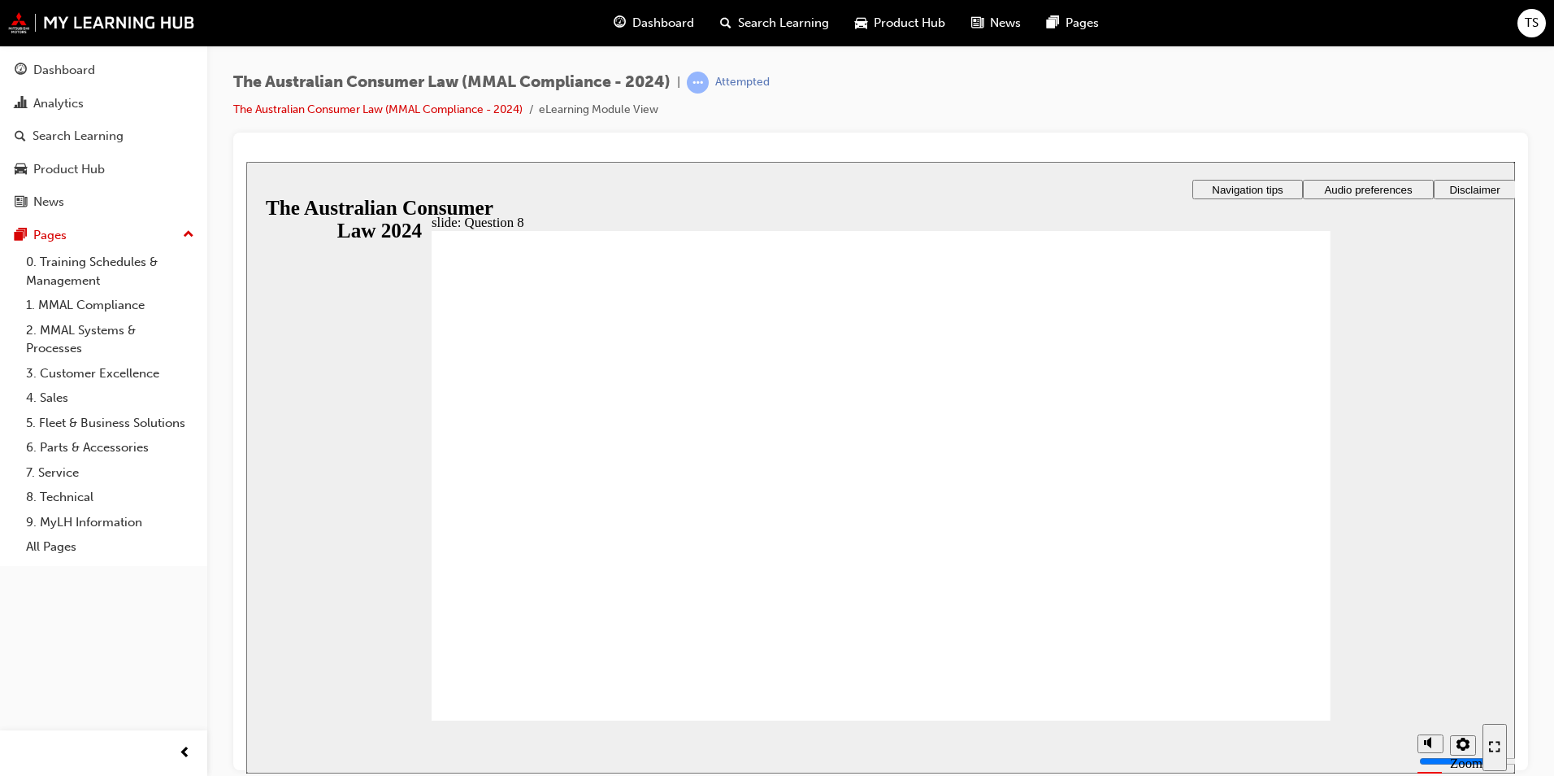
radio input "true"
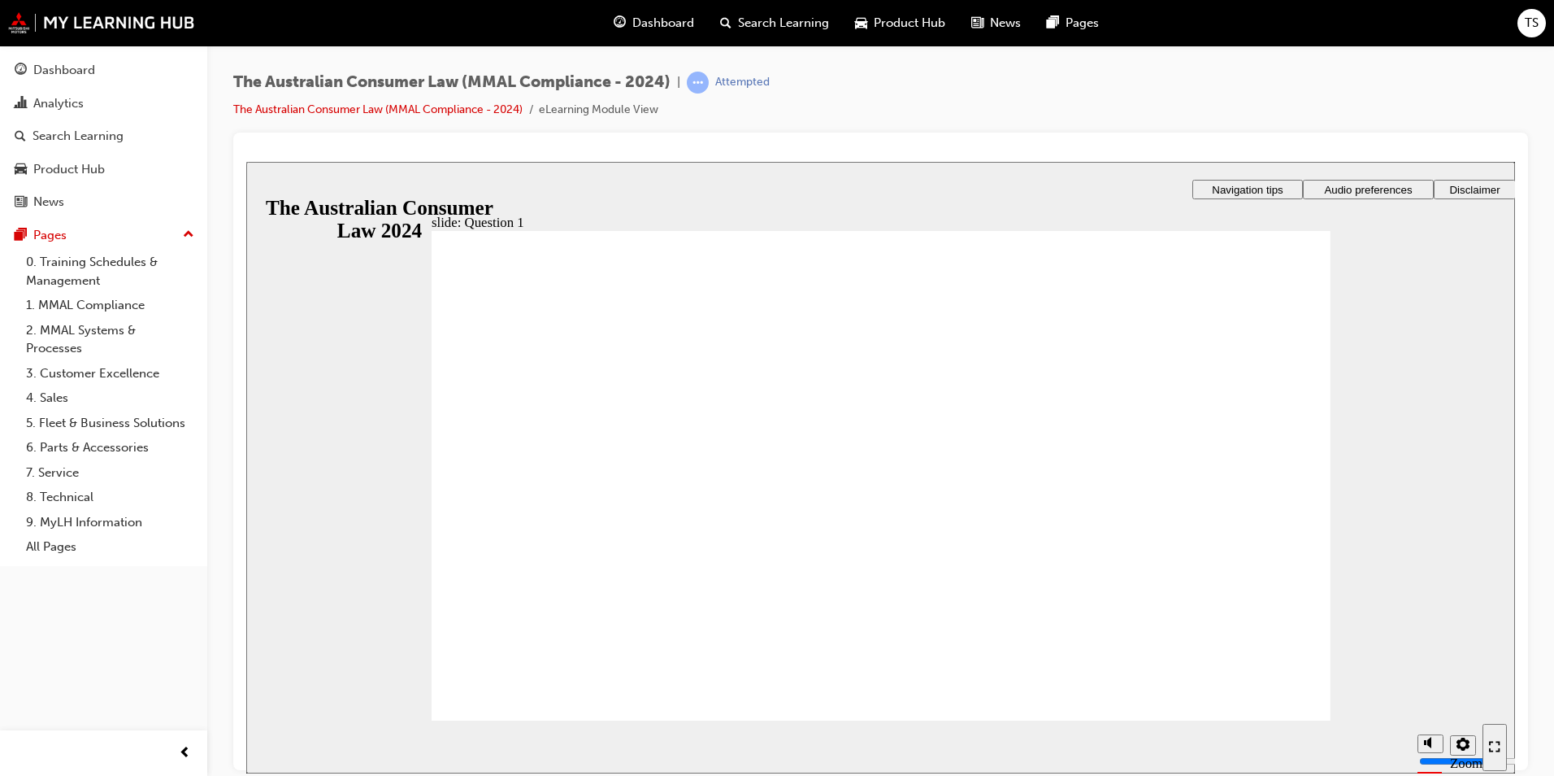
drag, startPoint x: 1271, startPoint y: 702, endPoint x: 1266, endPoint y: 685, distance: 17.8
checkbox input "true"
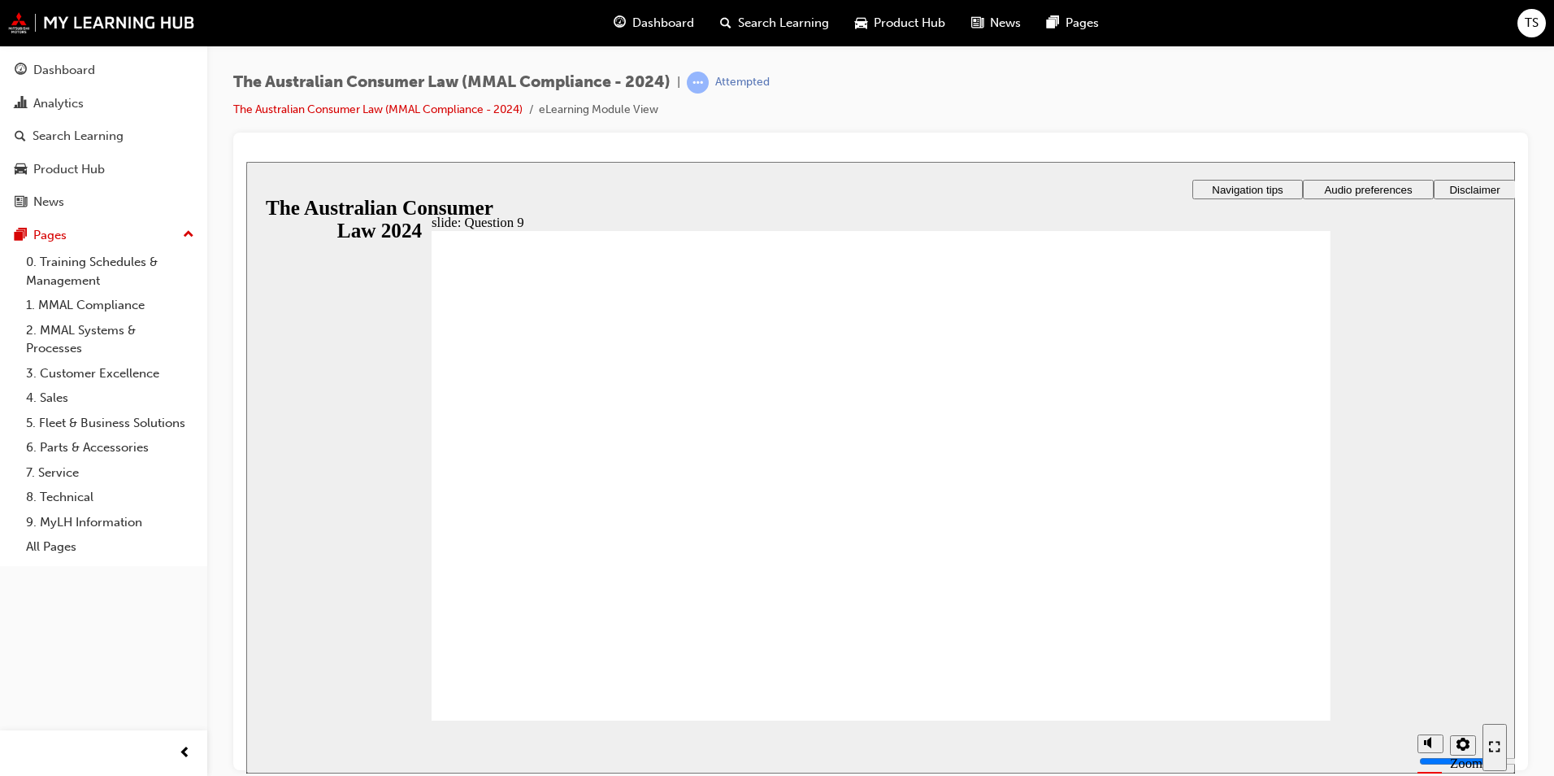
checkbox input "true"
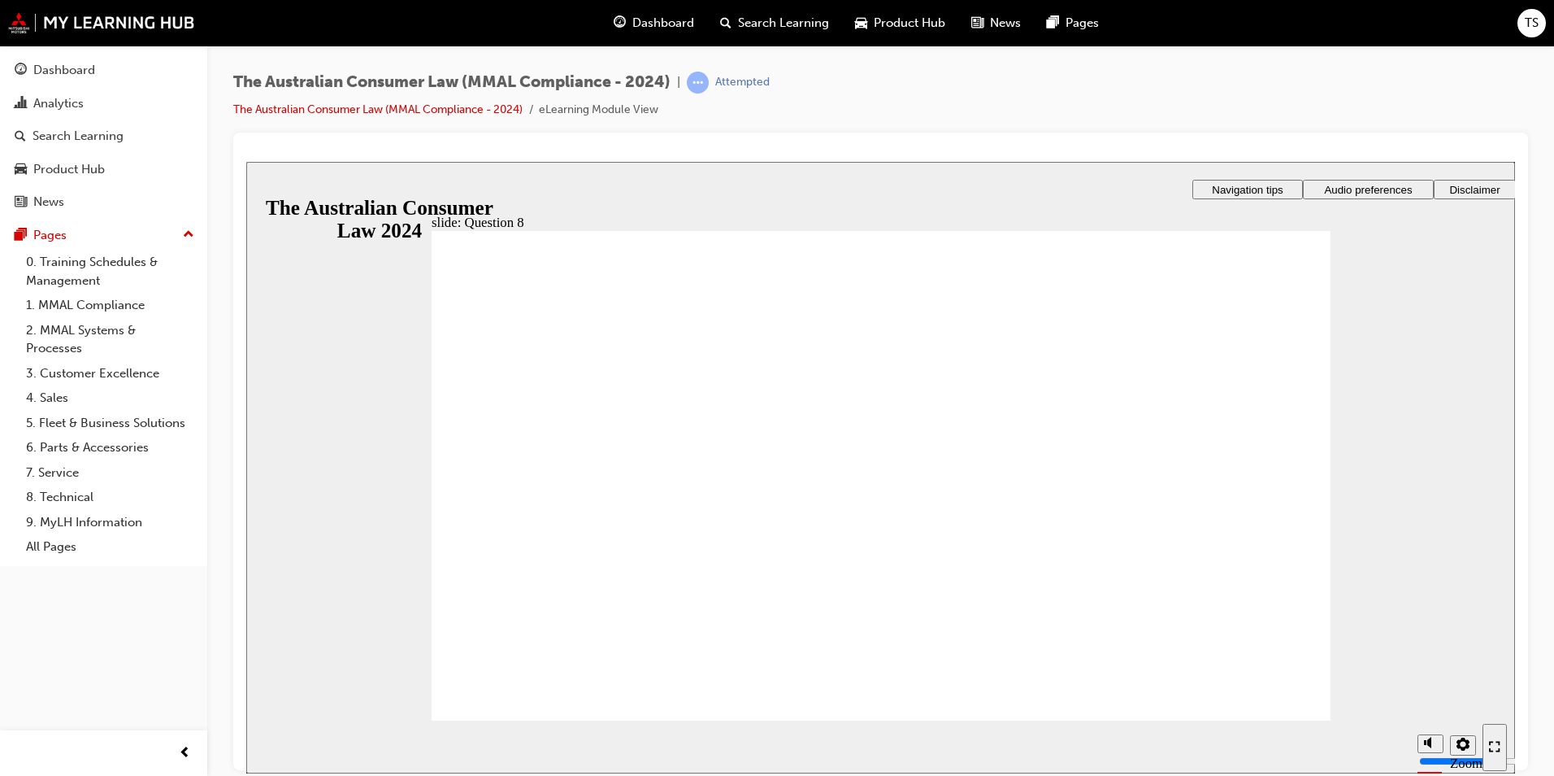
radio input "true"
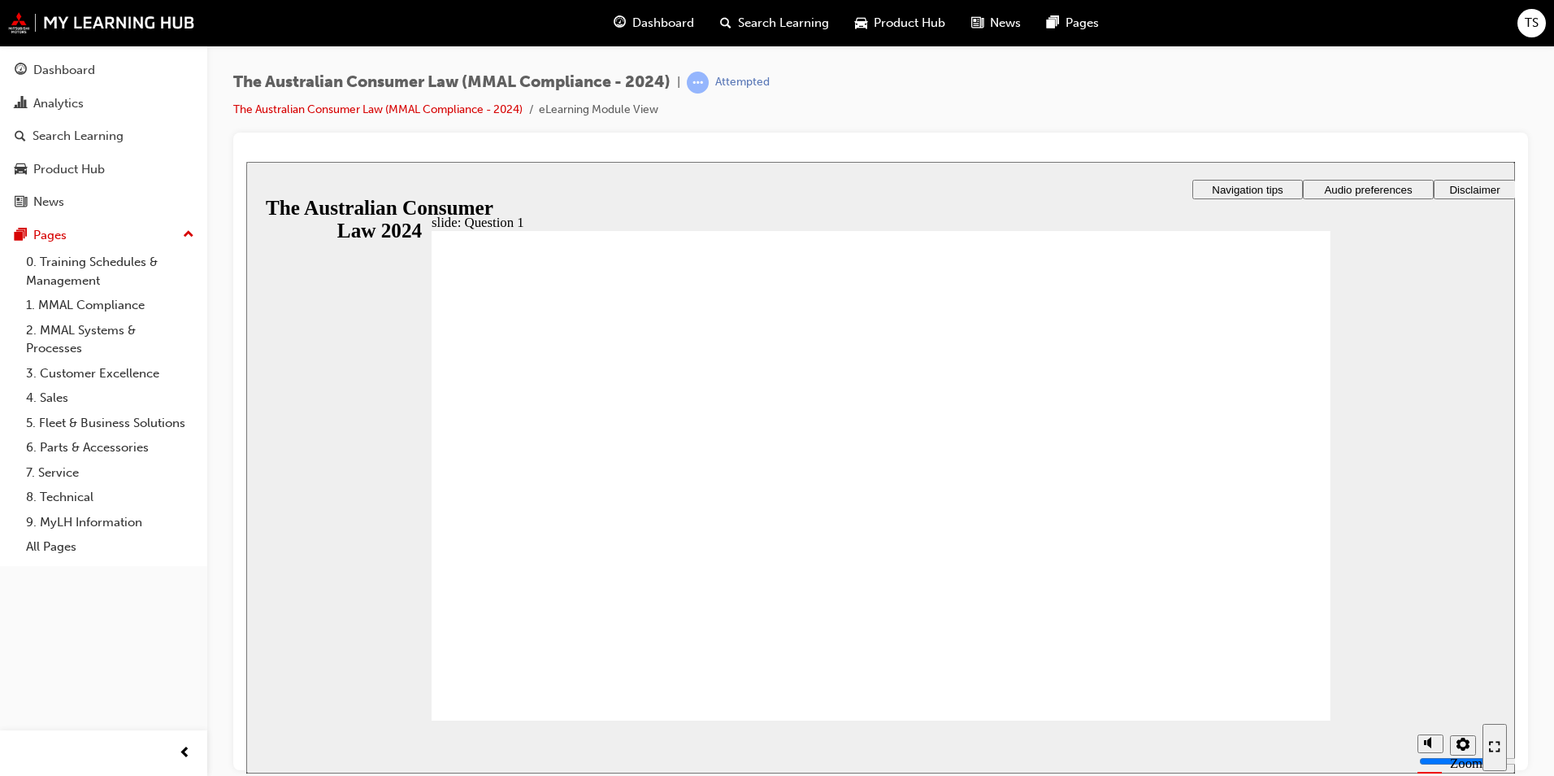
radio input "true"
drag, startPoint x: 561, startPoint y: 668, endPoint x: 866, endPoint y: 699, distance: 306.4
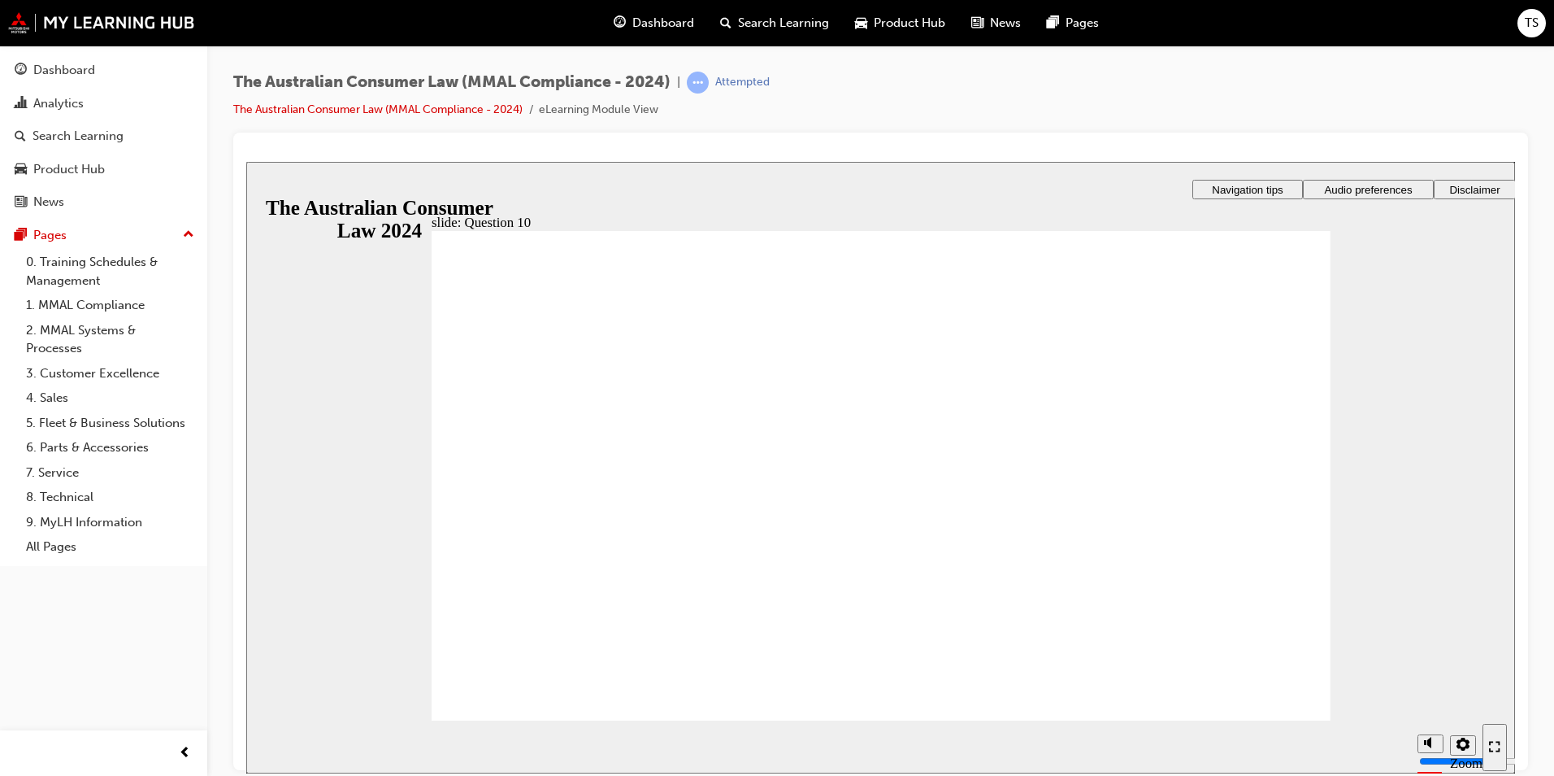
checkbox input "true"
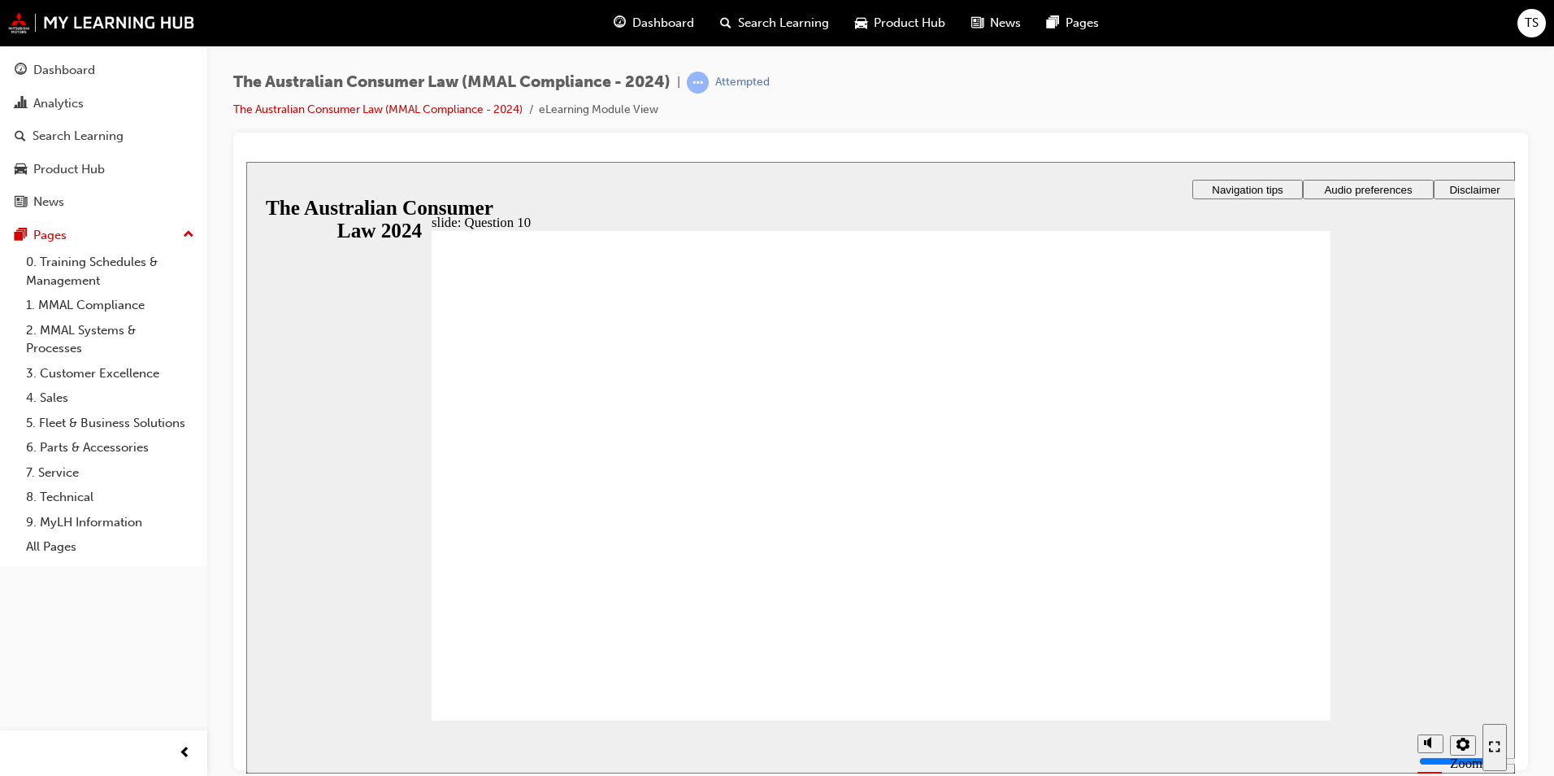
checkbox input "true"
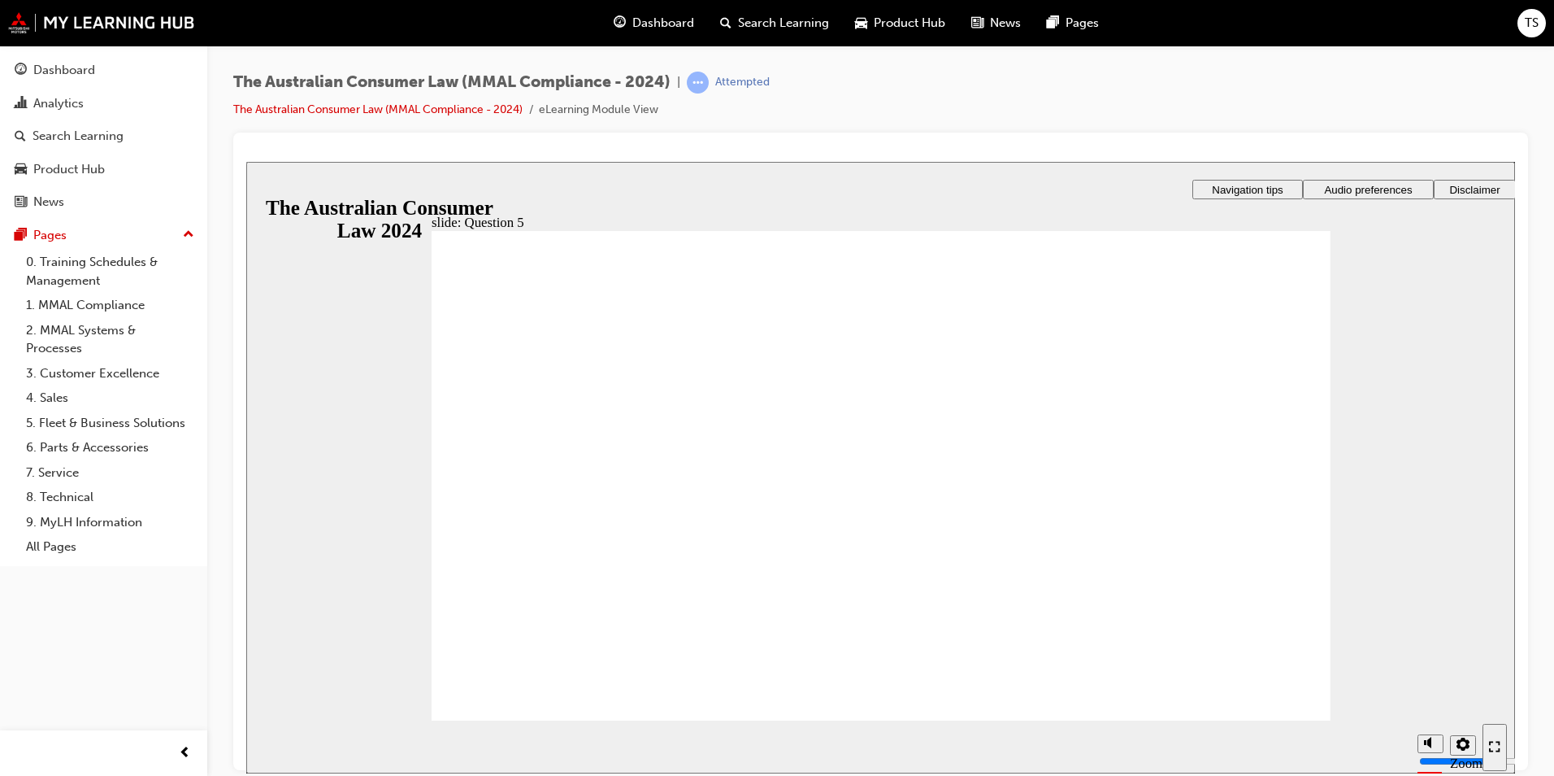
radio input "true"
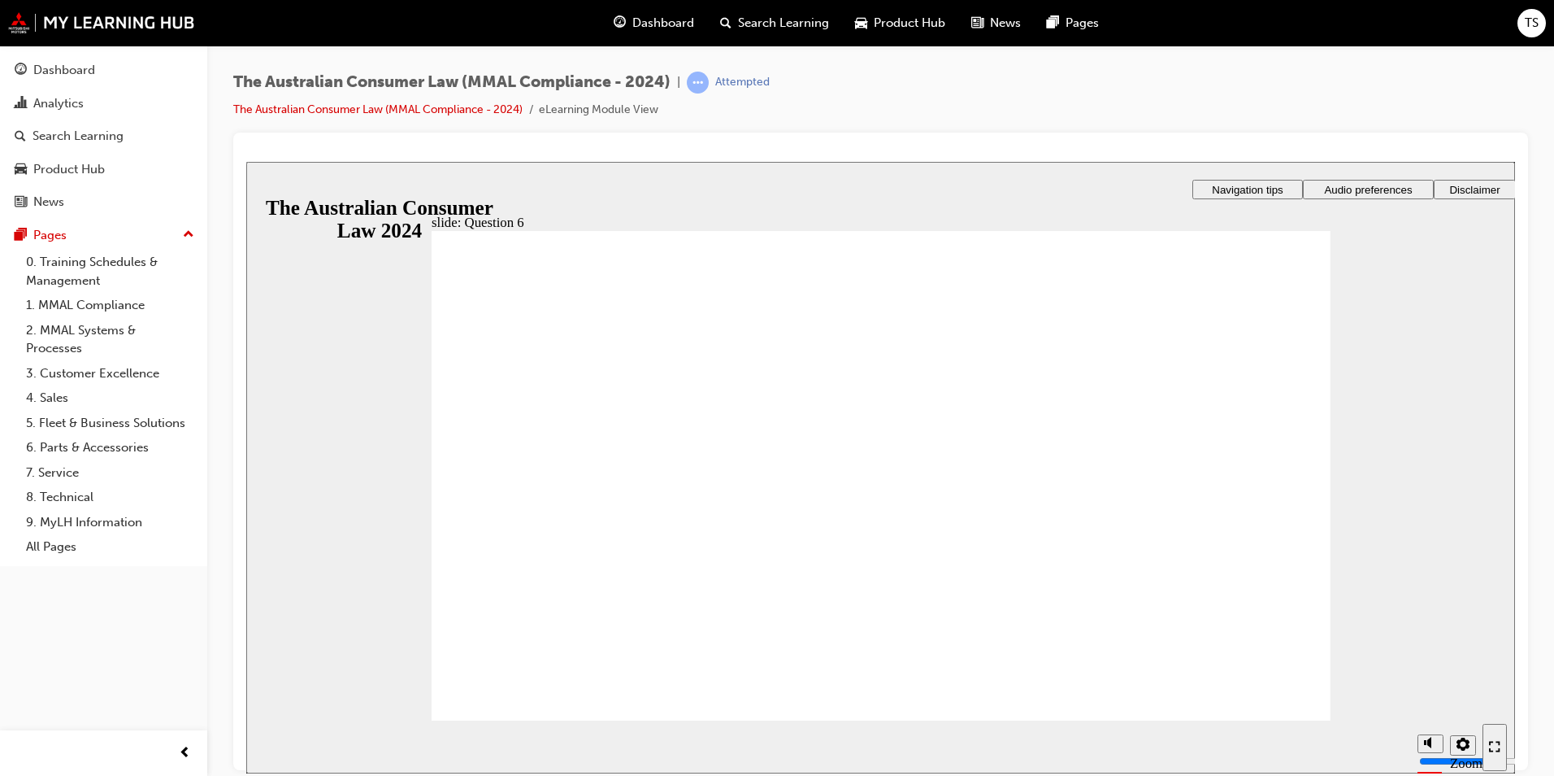
radio input "true"
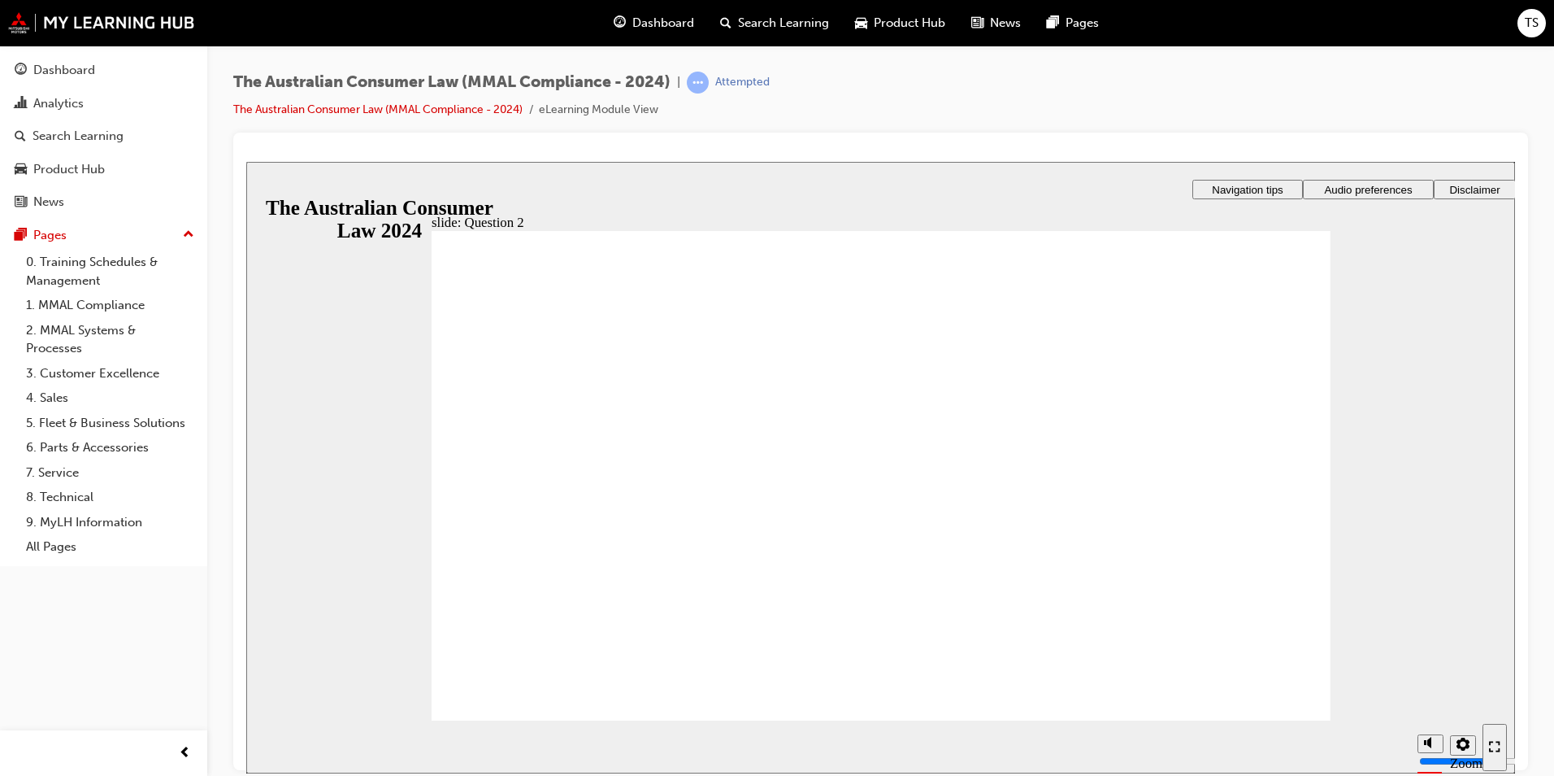
radio input "true"
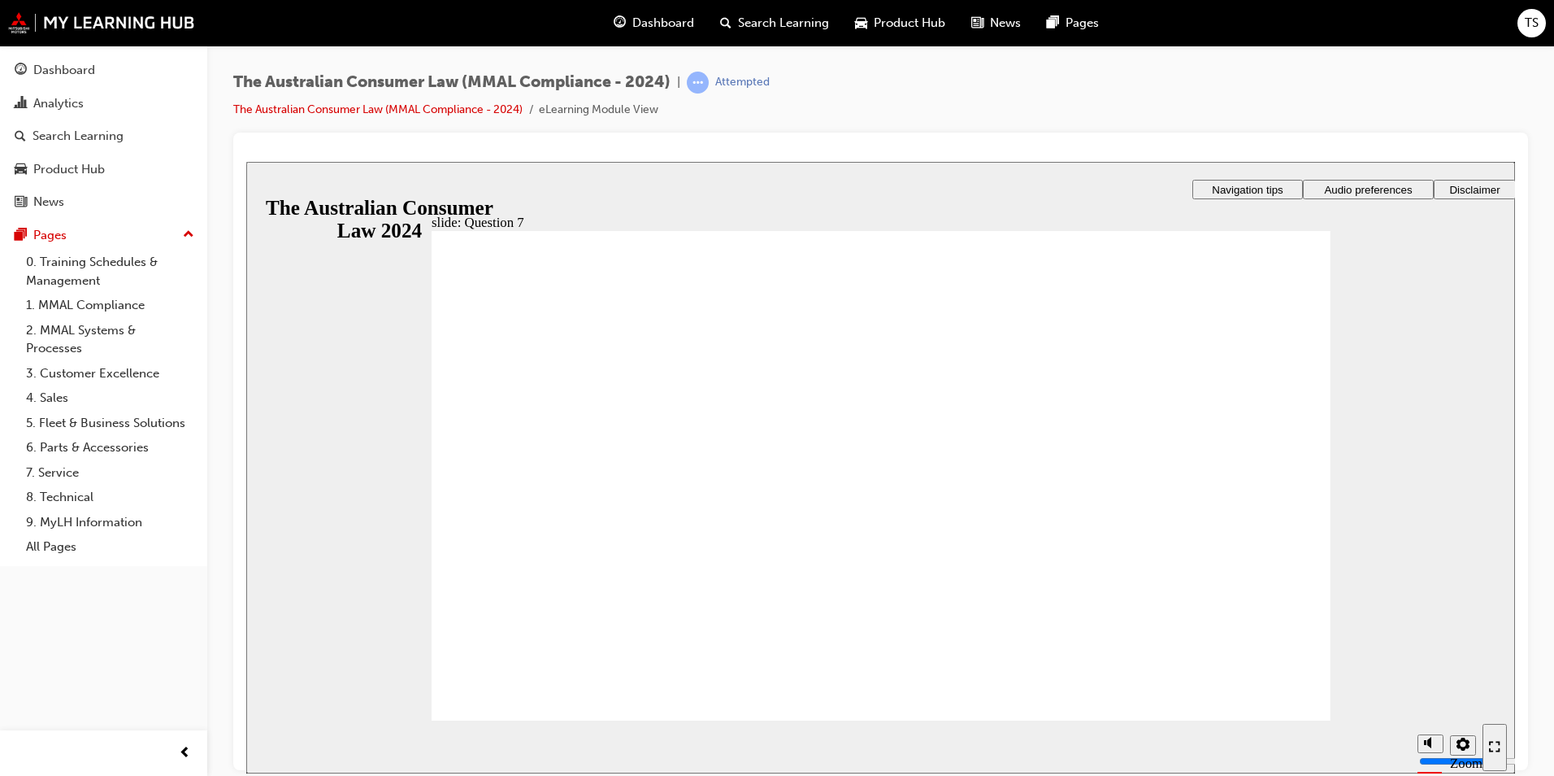
checkbox input "true"
checkbox input "false"
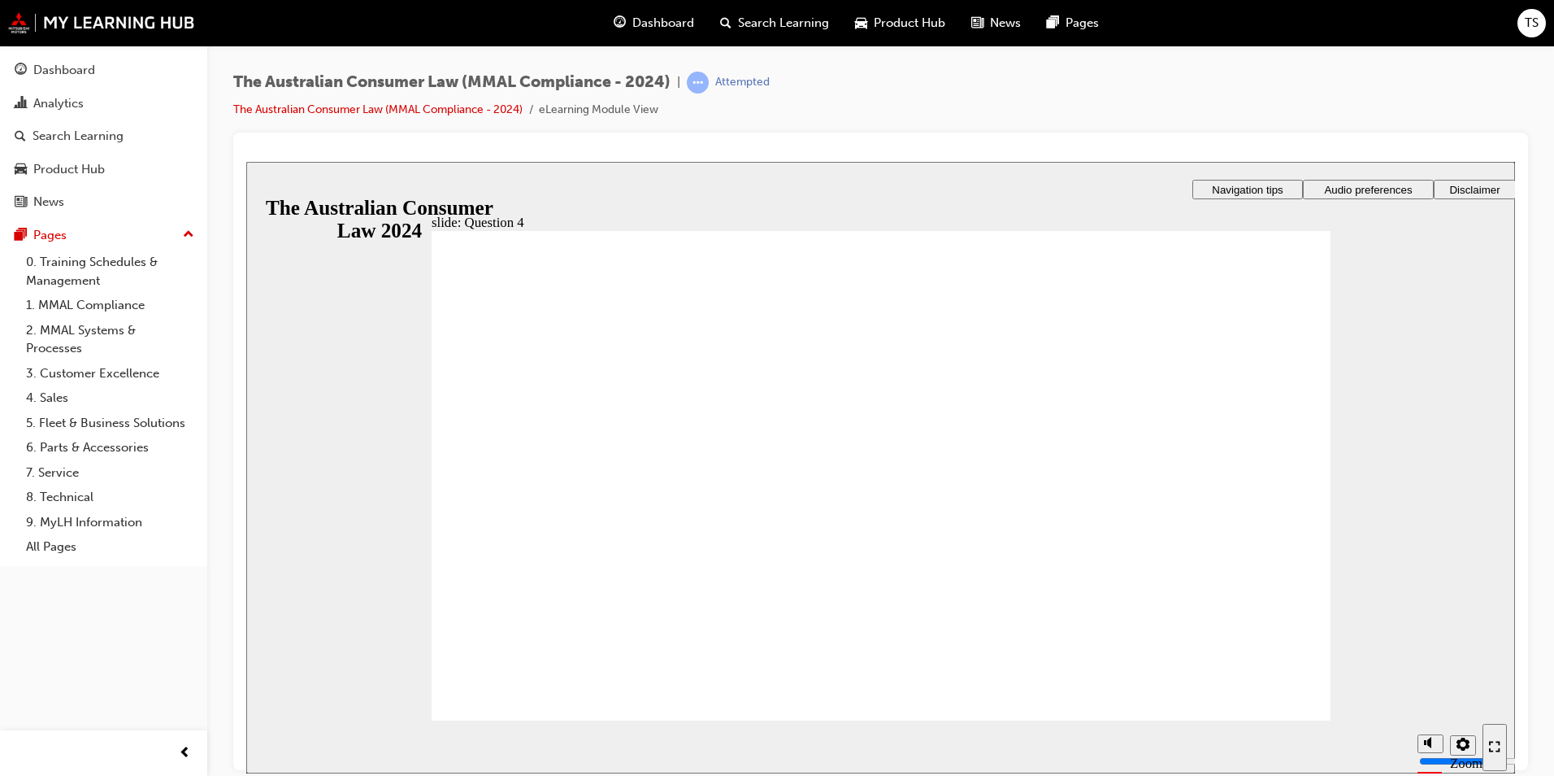
checkbox input "true"
drag, startPoint x: 519, startPoint y: 408, endPoint x: 521, endPoint y: 470, distance: 61.8
checkbox input "true"
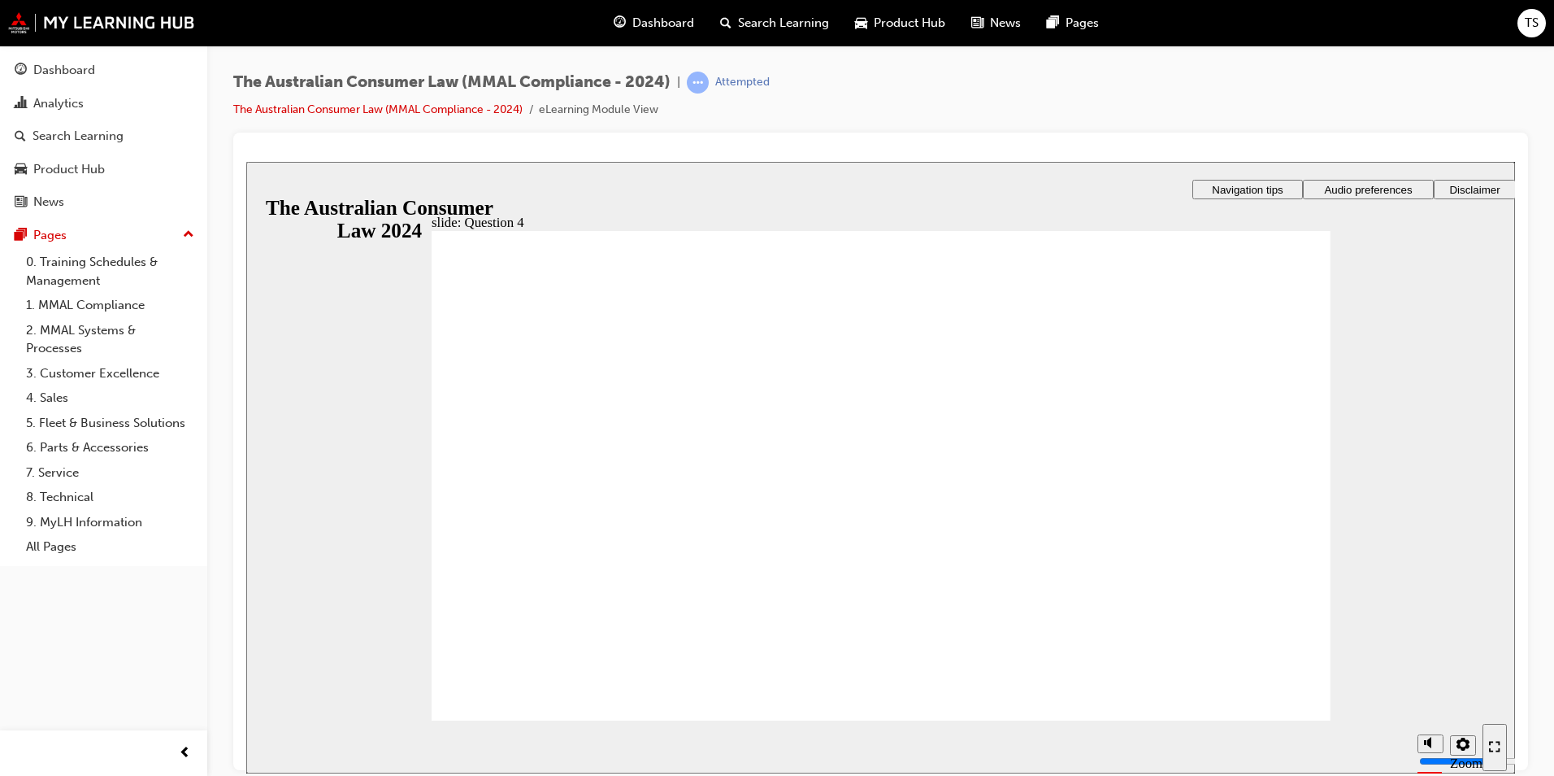
radio input "true"
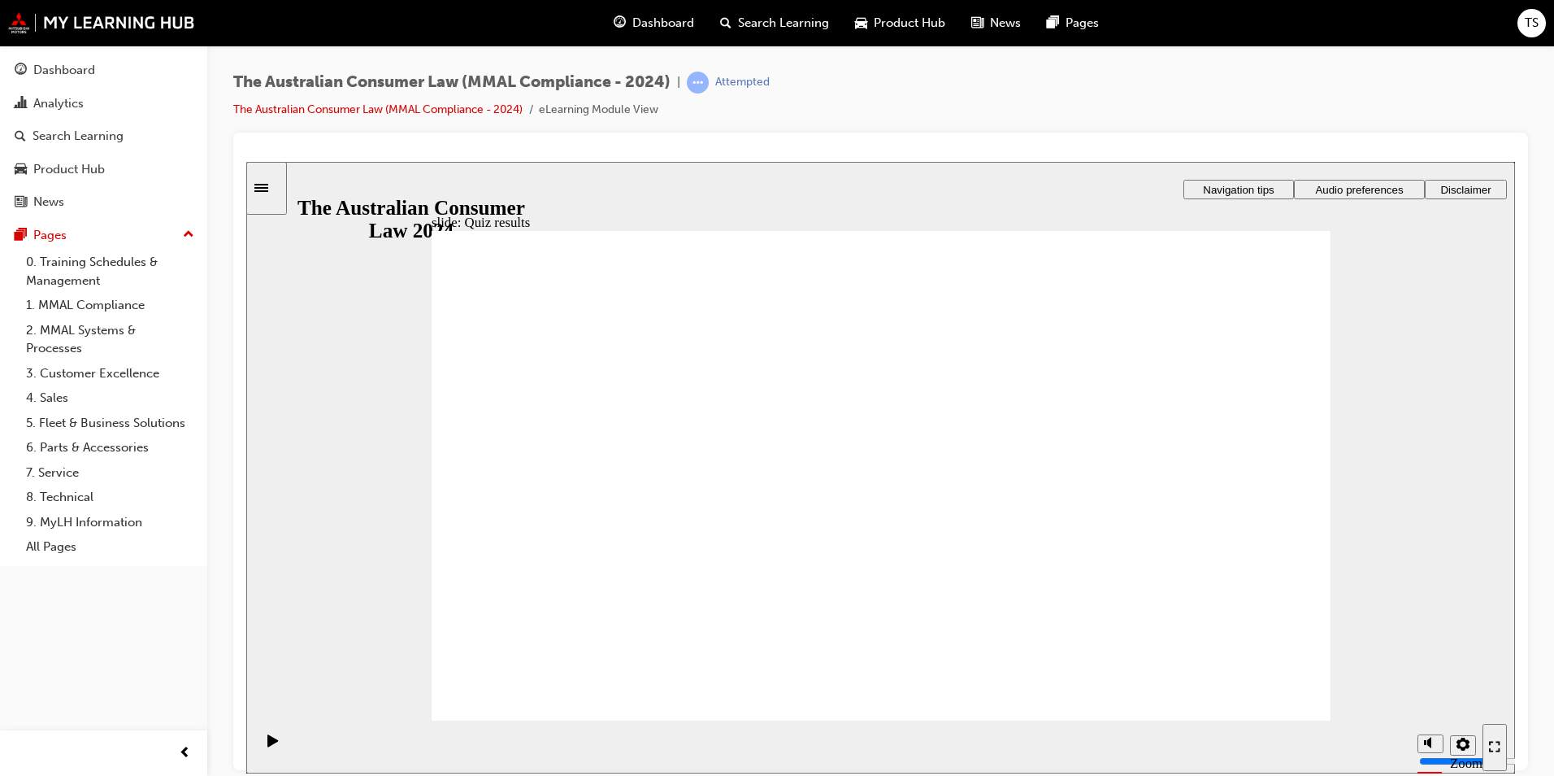
click at [72, 68] on div "Dashboard" at bounding box center [64, 70] width 62 height 19
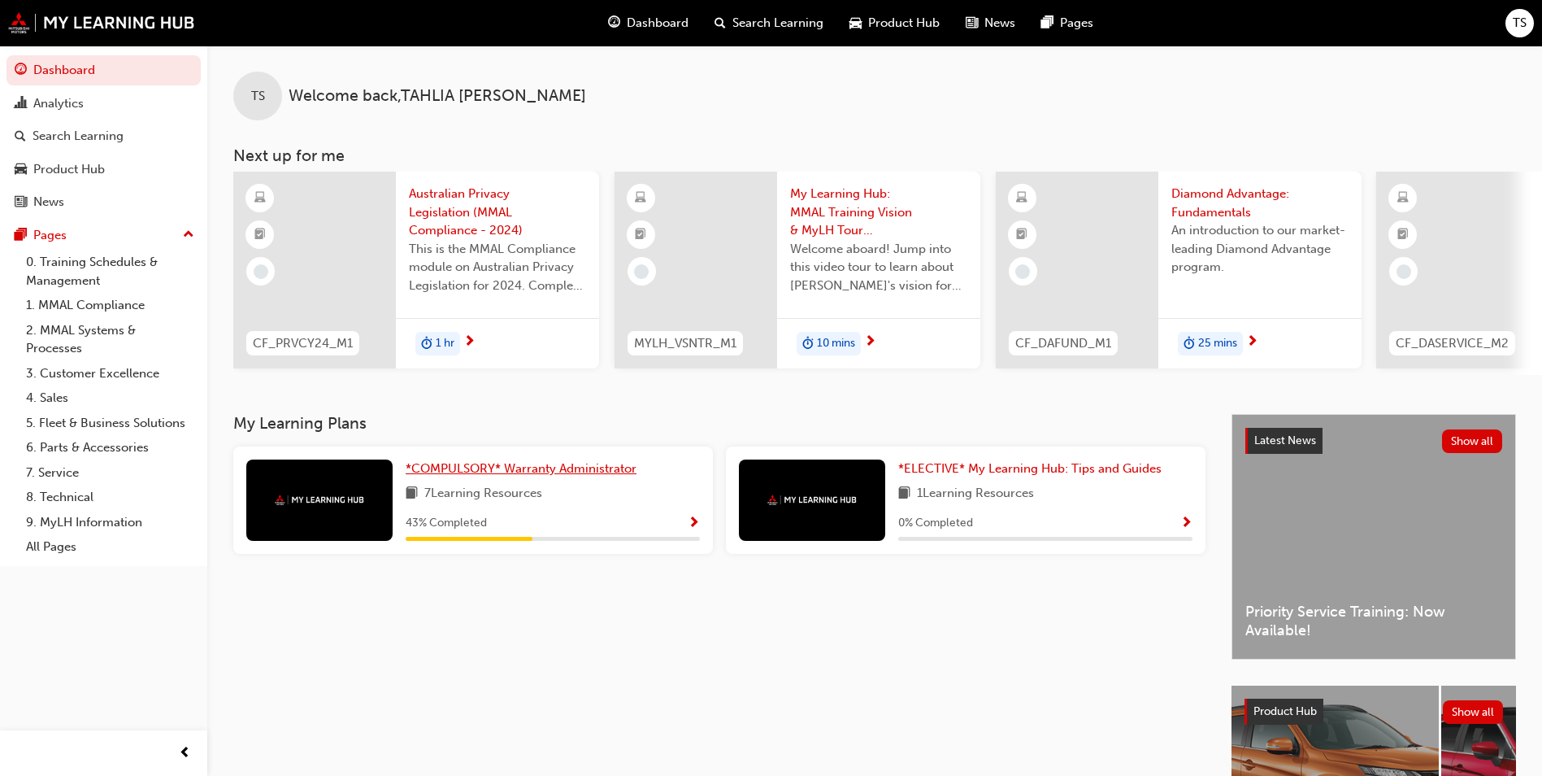
click at [496, 476] on span "*COMPULSORY* Warranty Administrator" at bounding box center [521, 468] width 231 height 15
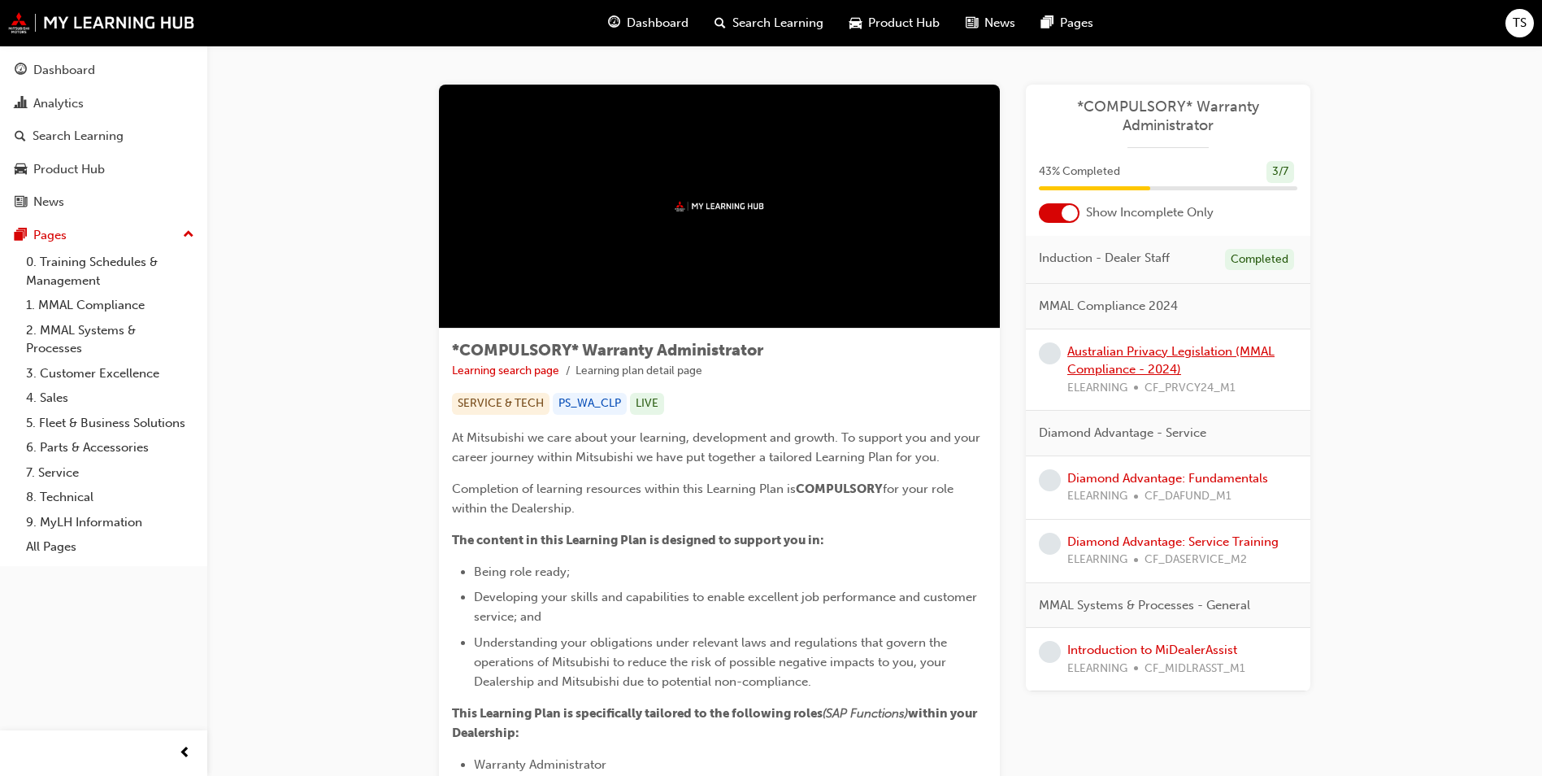
click at [1152, 352] on link "Australian Privacy Legislation (MMAL Compliance - 2024)" at bounding box center [1170, 360] width 207 height 33
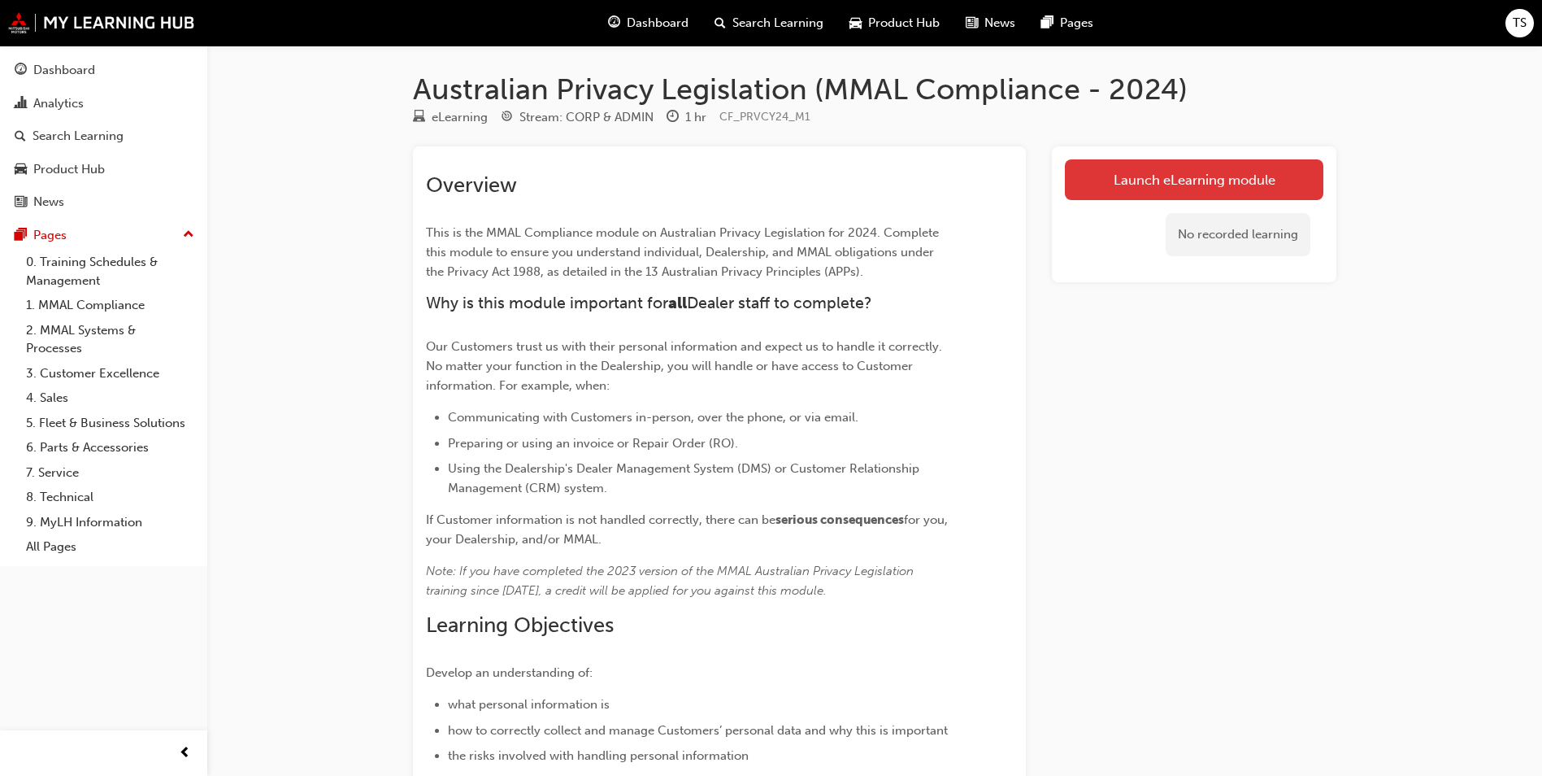
click at [1189, 186] on link "Launch eLearning module" at bounding box center [1194, 179] width 259 height 41
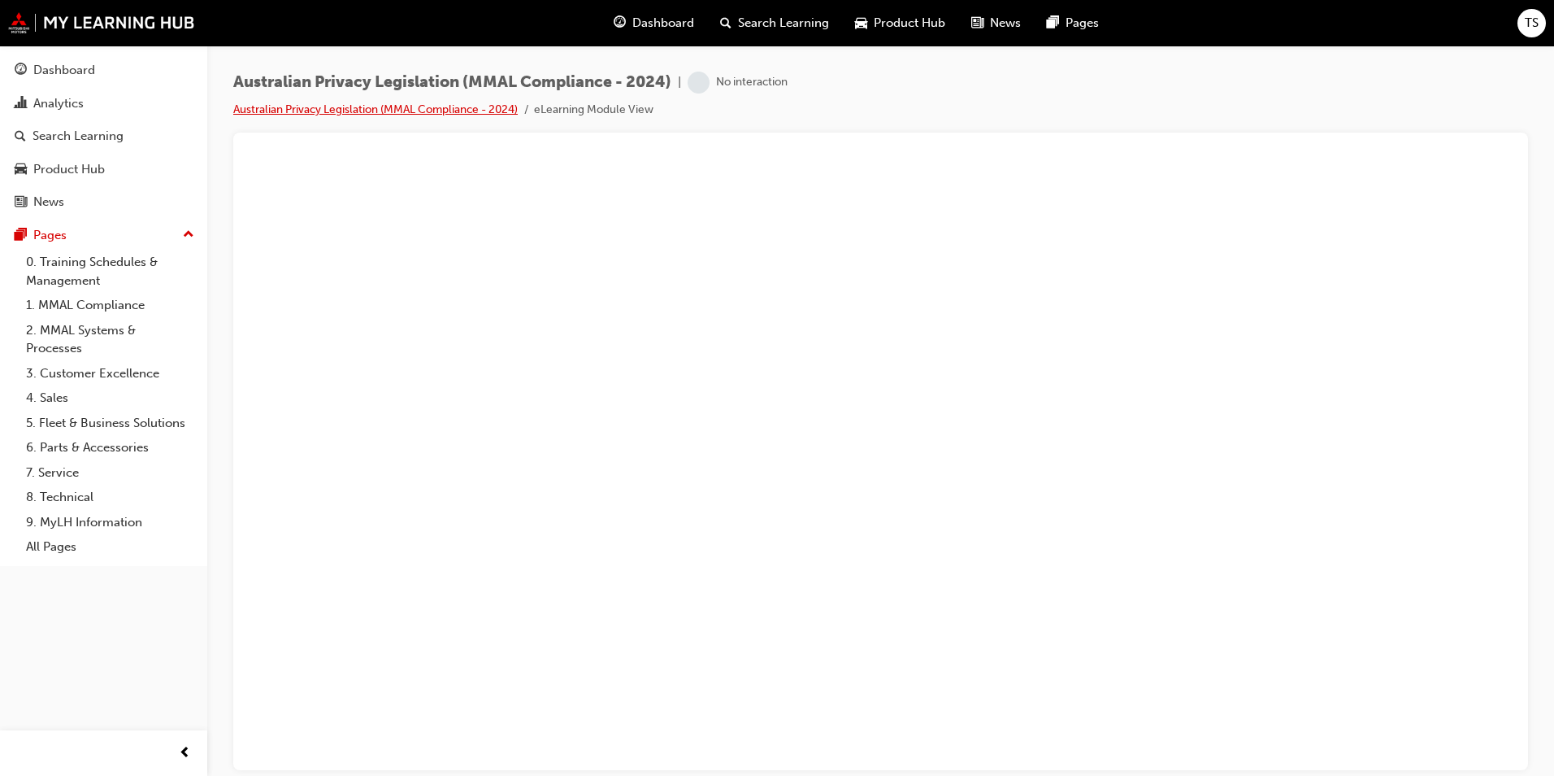
click at [409, 110] on link "Australian Privacy Legislation (MMAL Compliance - 2024)" at bounding box center [375, 109] width 285 height 14
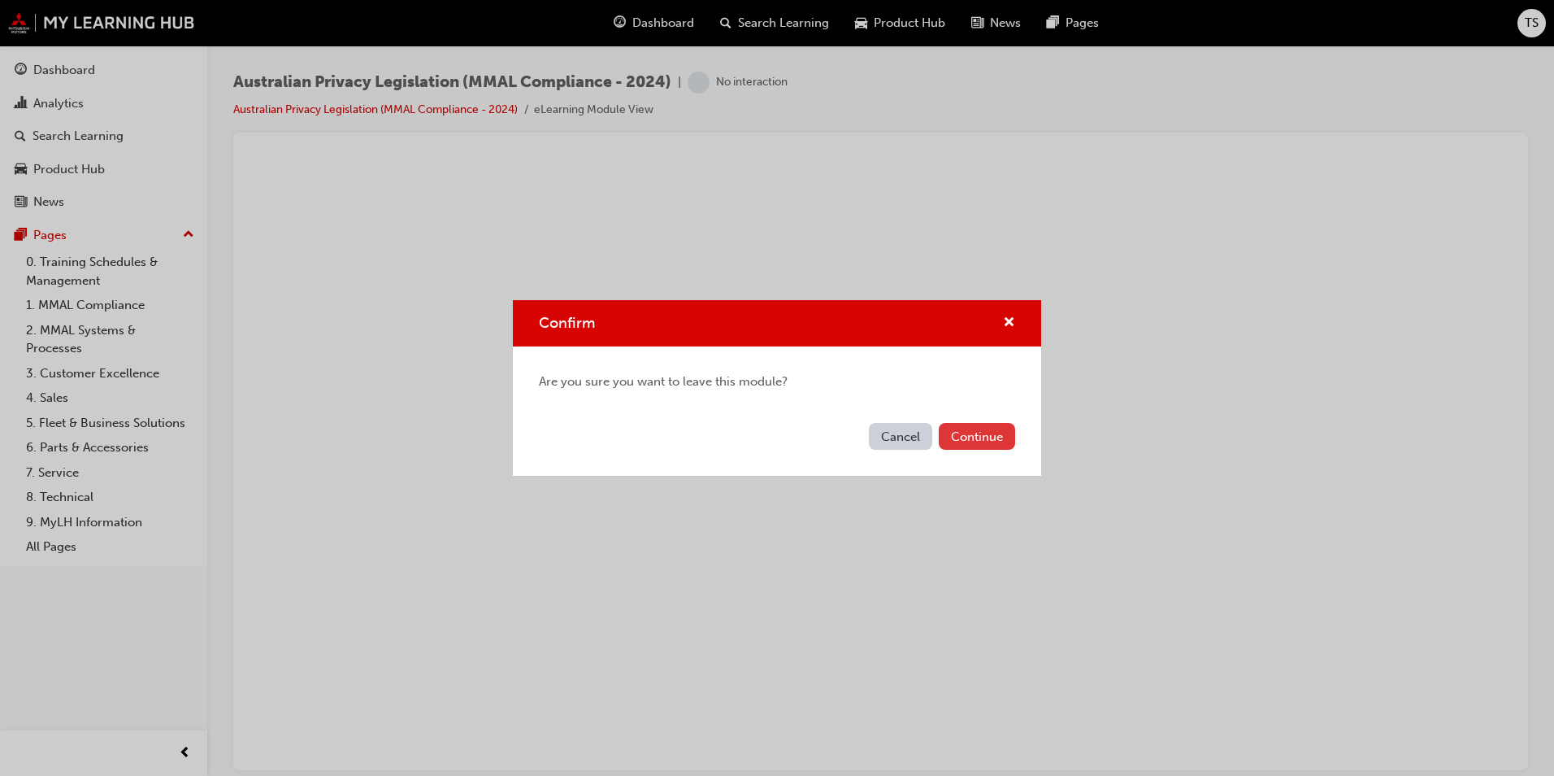
click at [971, 432] on button "Continue" at bounding box center [977, 436] width 76 height 27
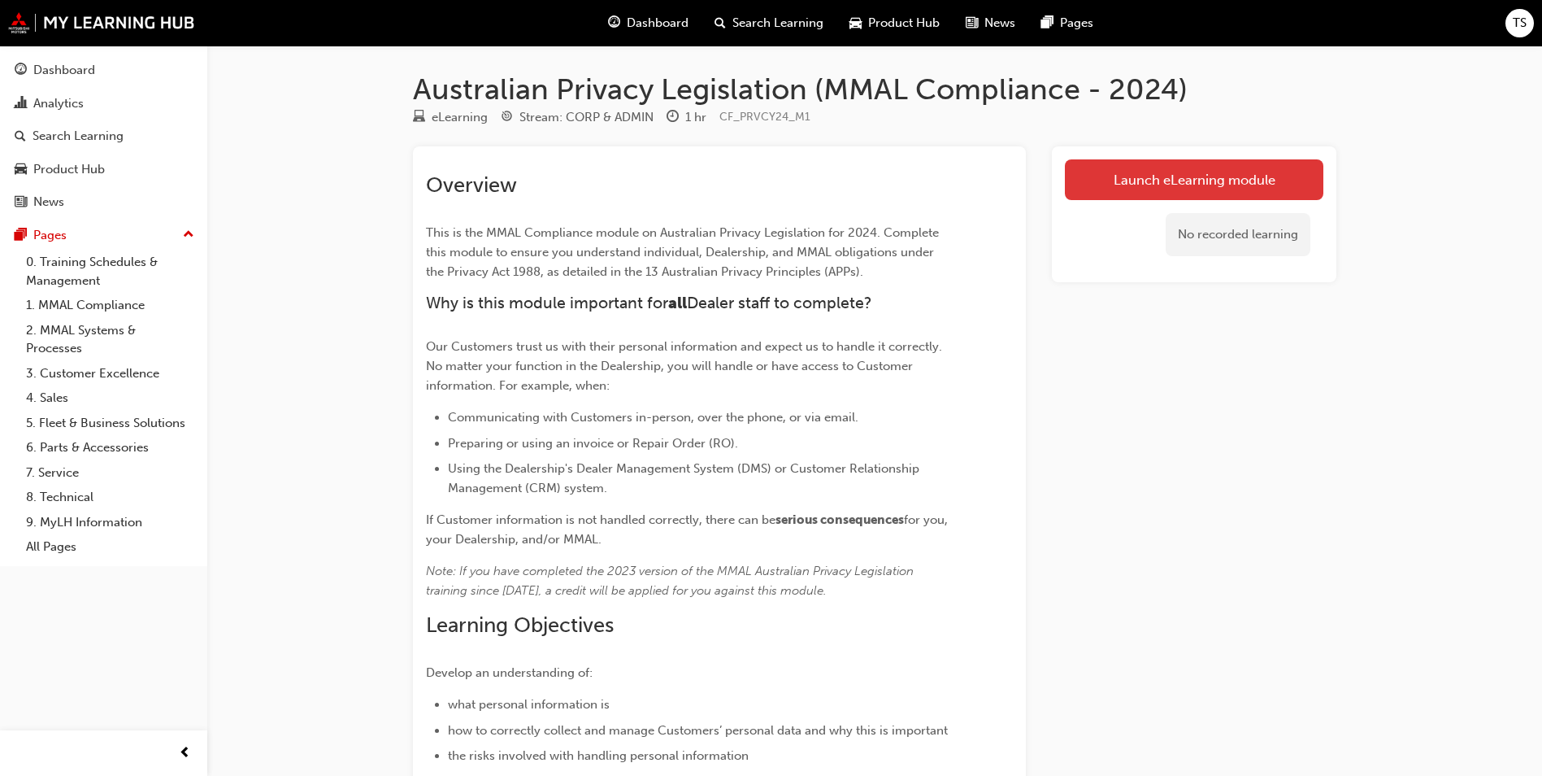
click at [1196, 178] on link "Launch eLearning module" at bounding box center [1194, 179] width 259 height 41
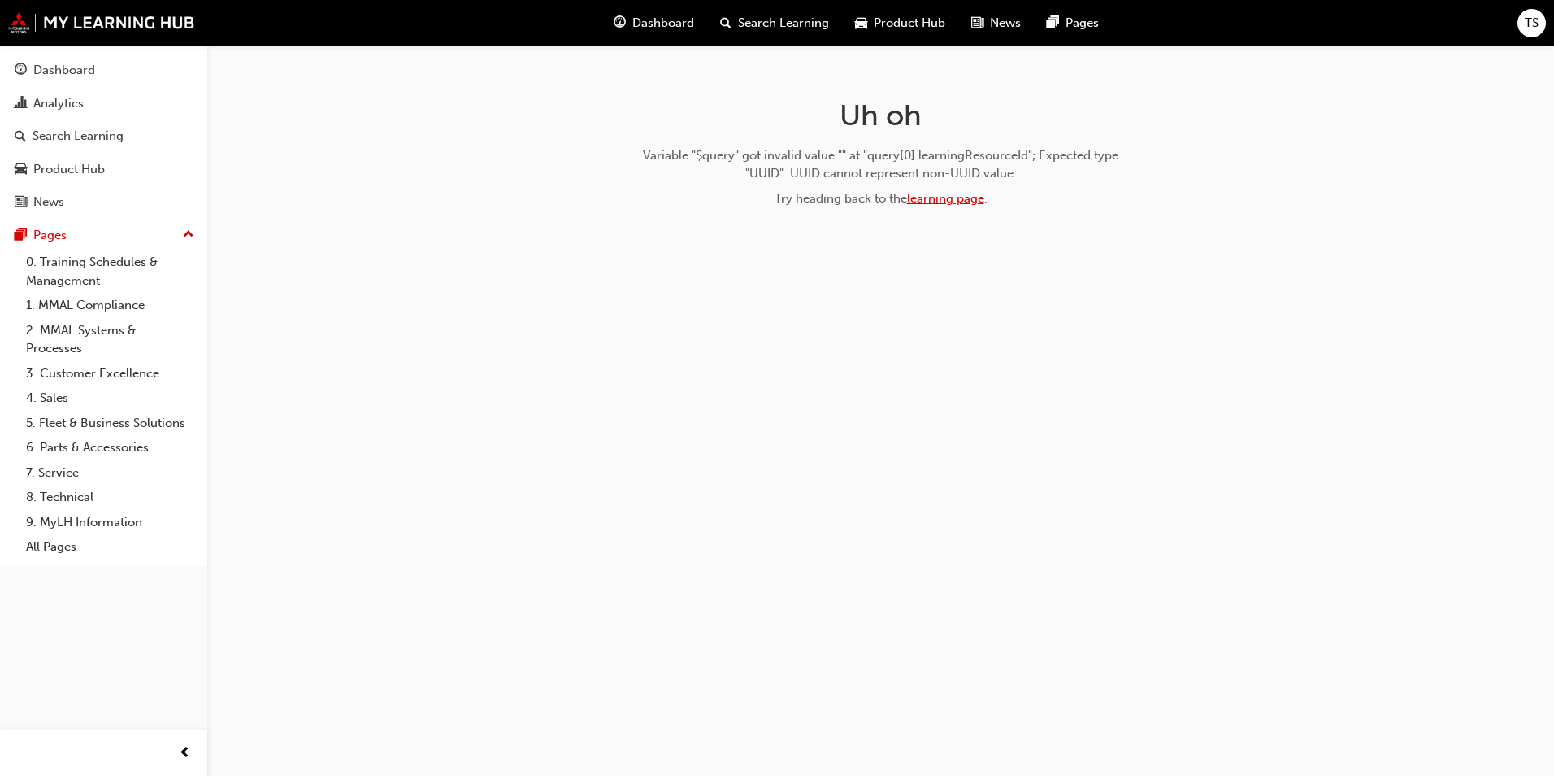
click at [945, 203] on link "learning page" at bounding box center [945, 198] width 77 height 15
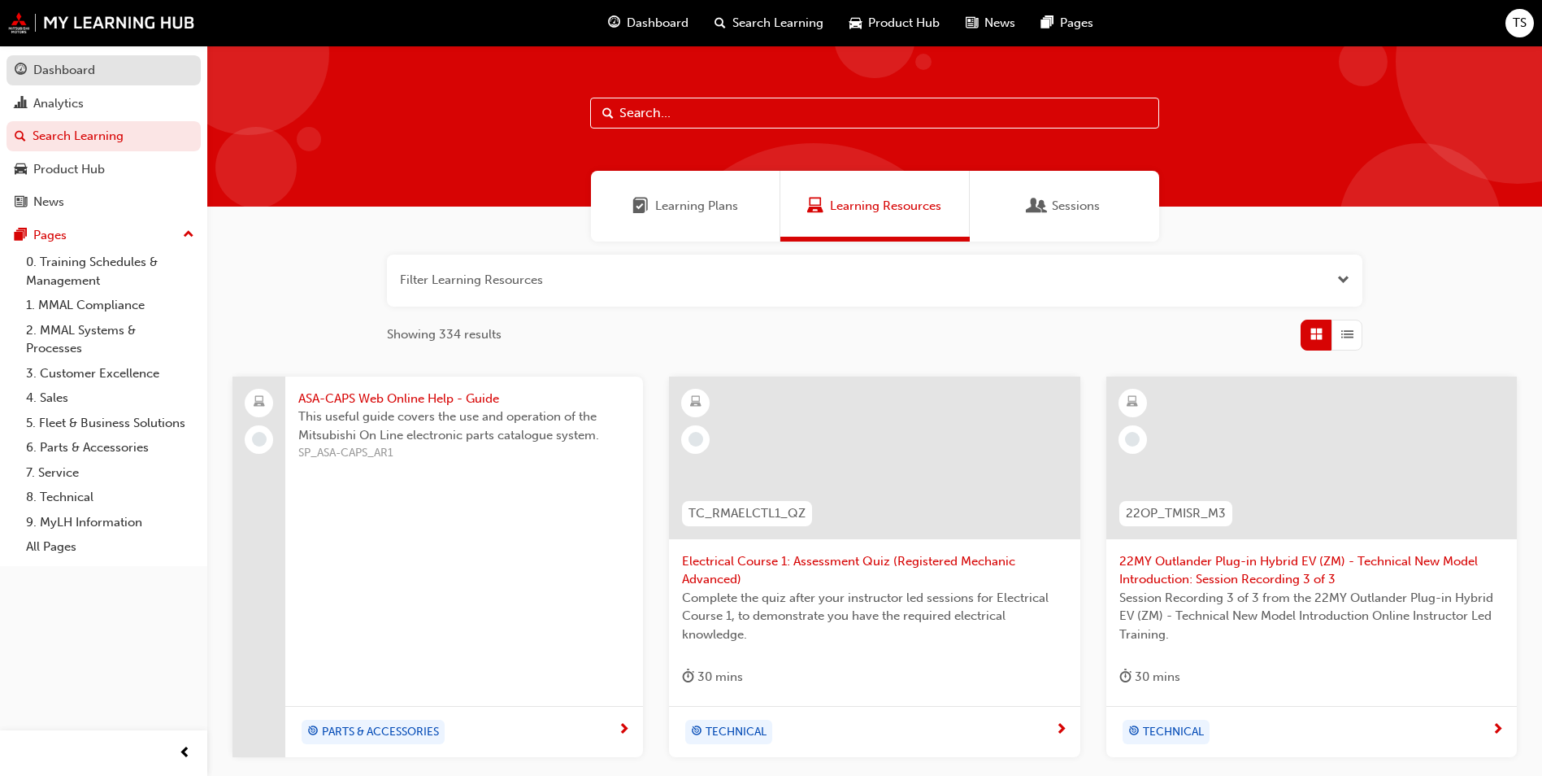
click at [72, 65] on div "Dashboard" at bounding box center [64, 70] width 62 height 19
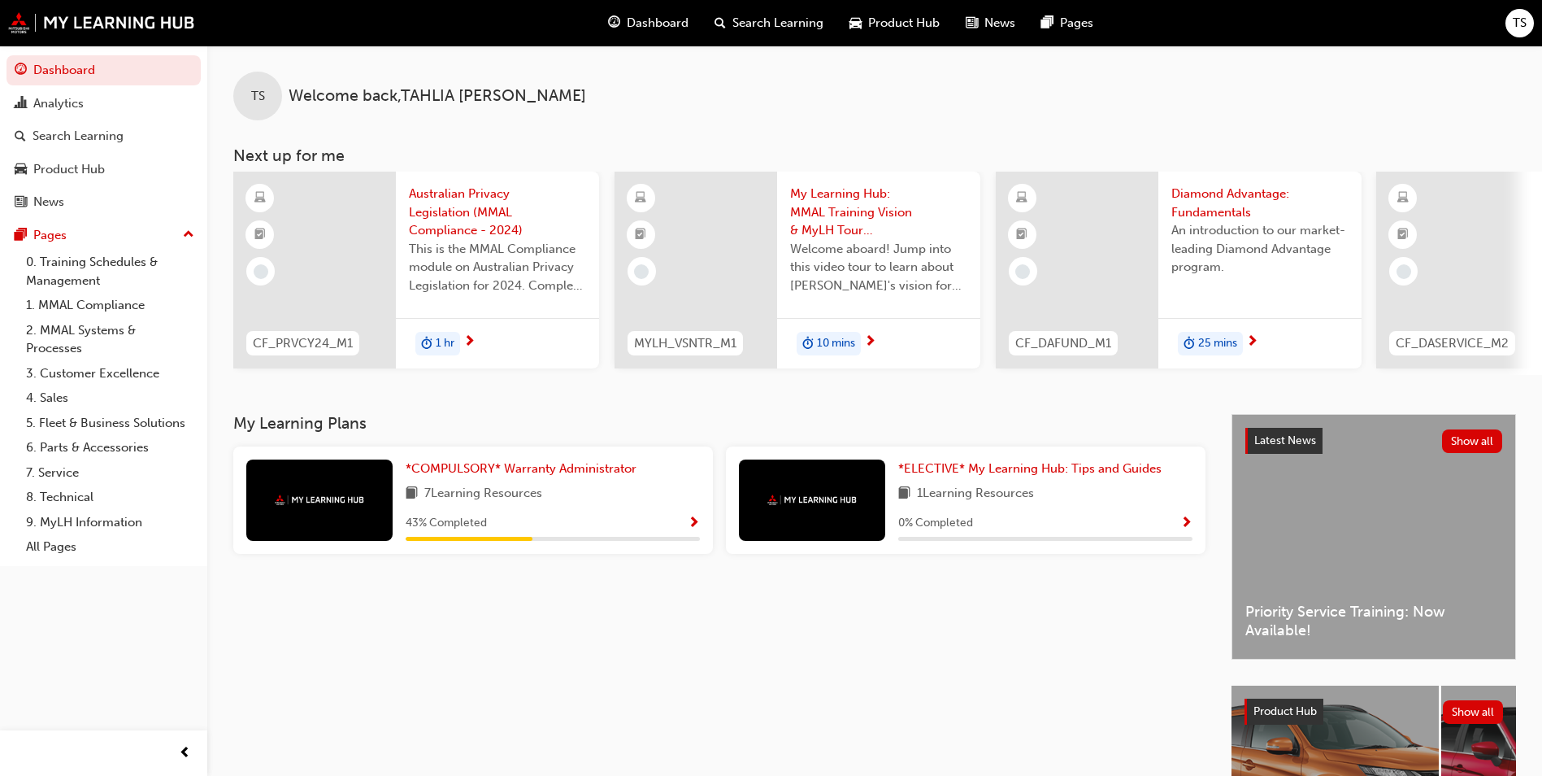
click at [498, 490] on span "7 Learning Resources" at bounding box center [483, 494] width 118 height 20
click at [502, 470] on span "*COMPULSORY* Warranty Administrator" at bounding box center [521, 468] width 231 height 15
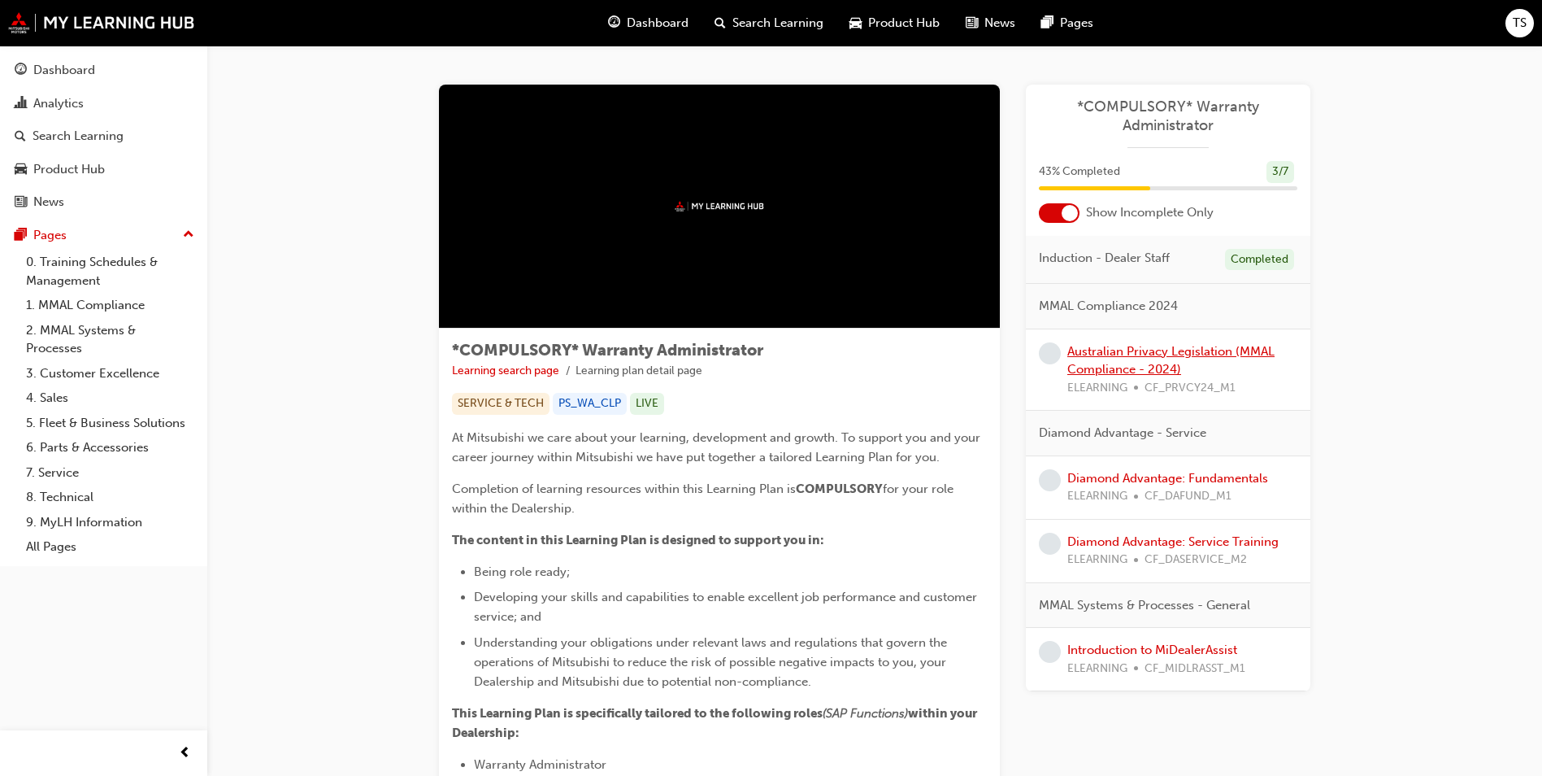
click at [1128, 355] on link "Australian Privacy Legislation (MMAL Compliance - 2024)" at bounding box center [1170, 360] width 207 height 33
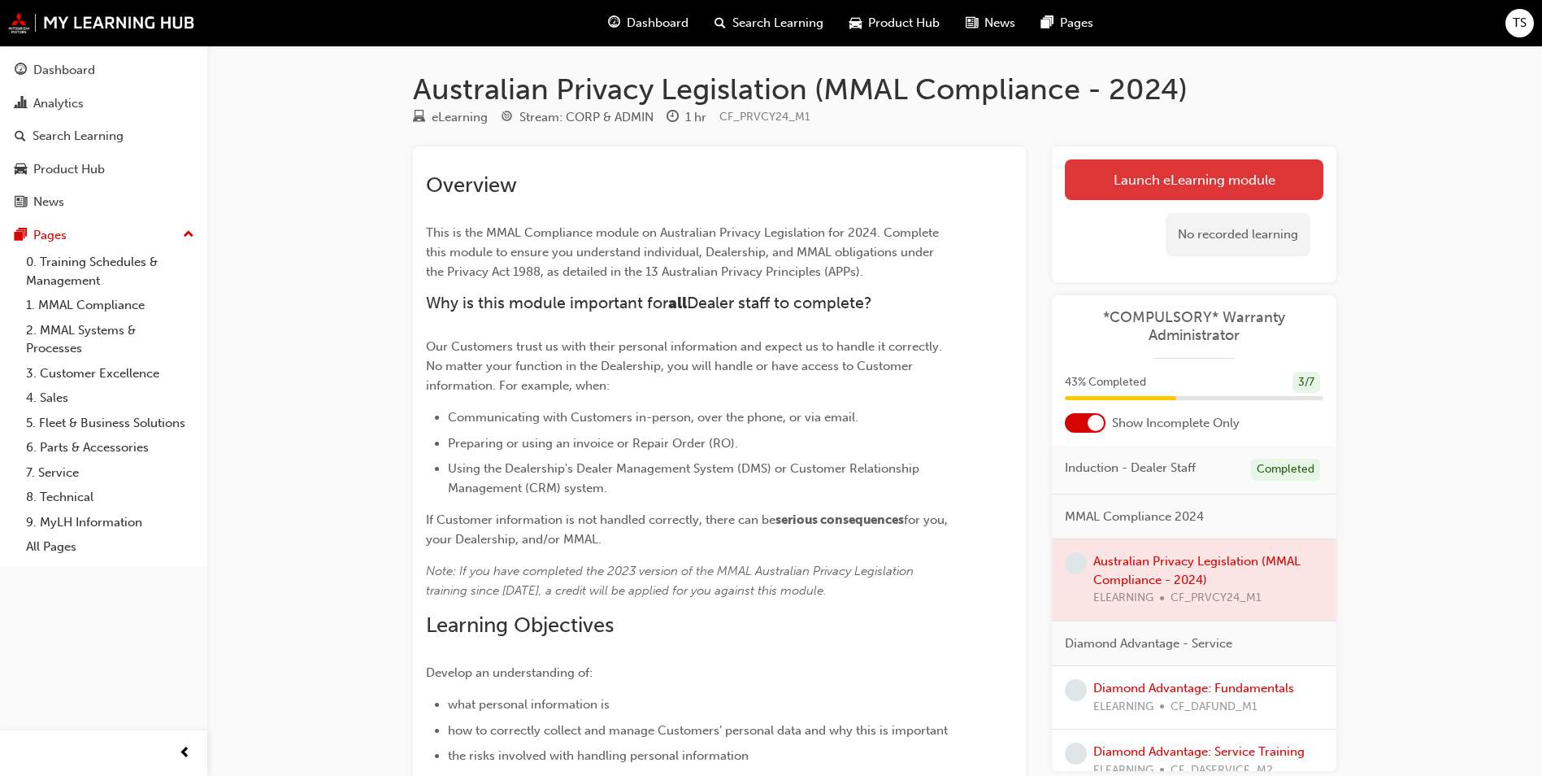
click at [1210, 179] on link "Launch eLearning module" at bounding box center [1194, 179] width 259 height 41
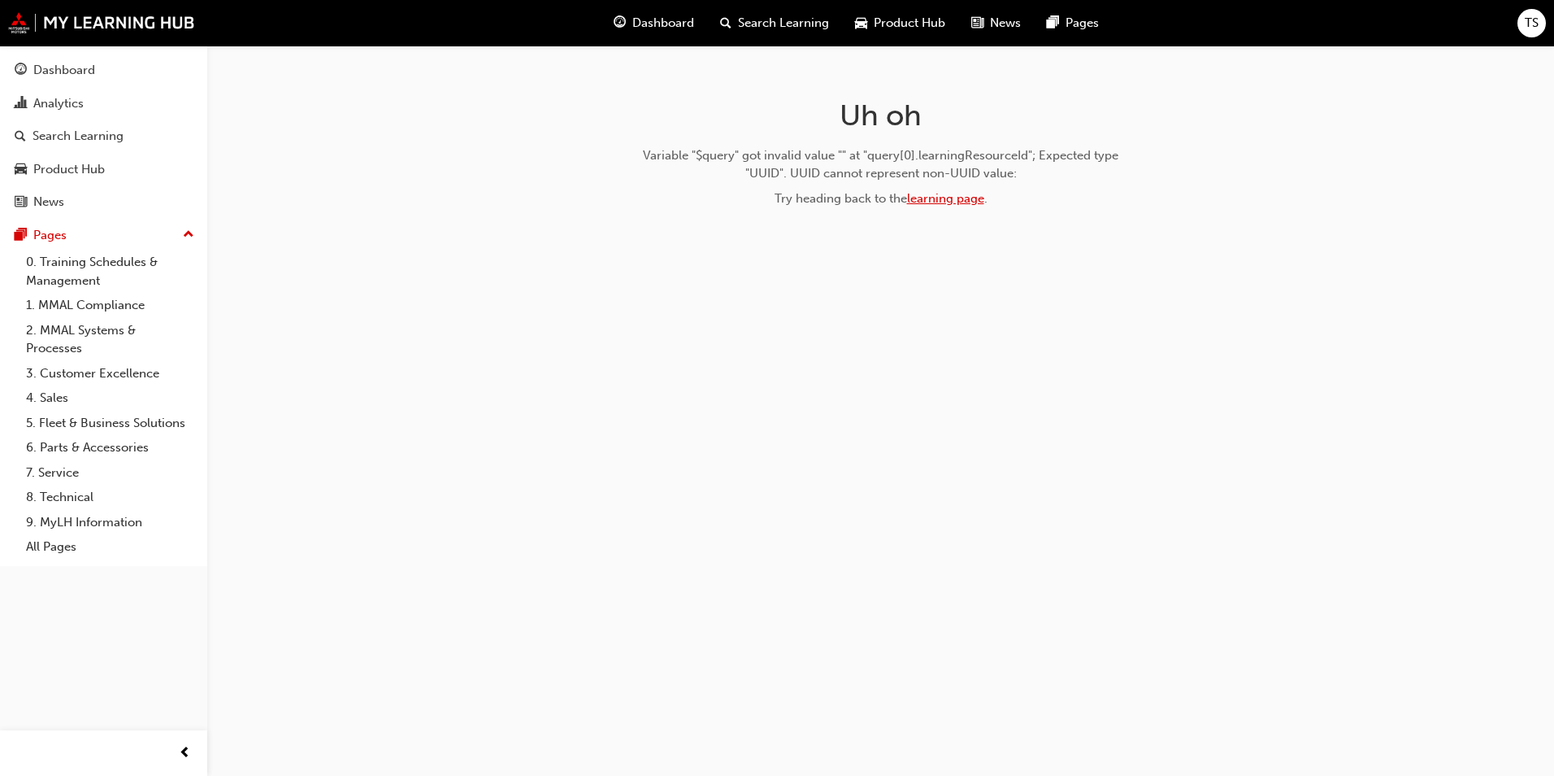
click at [967, 195] on link "learning page" at bounding box center [945, 198] width 77 height 15
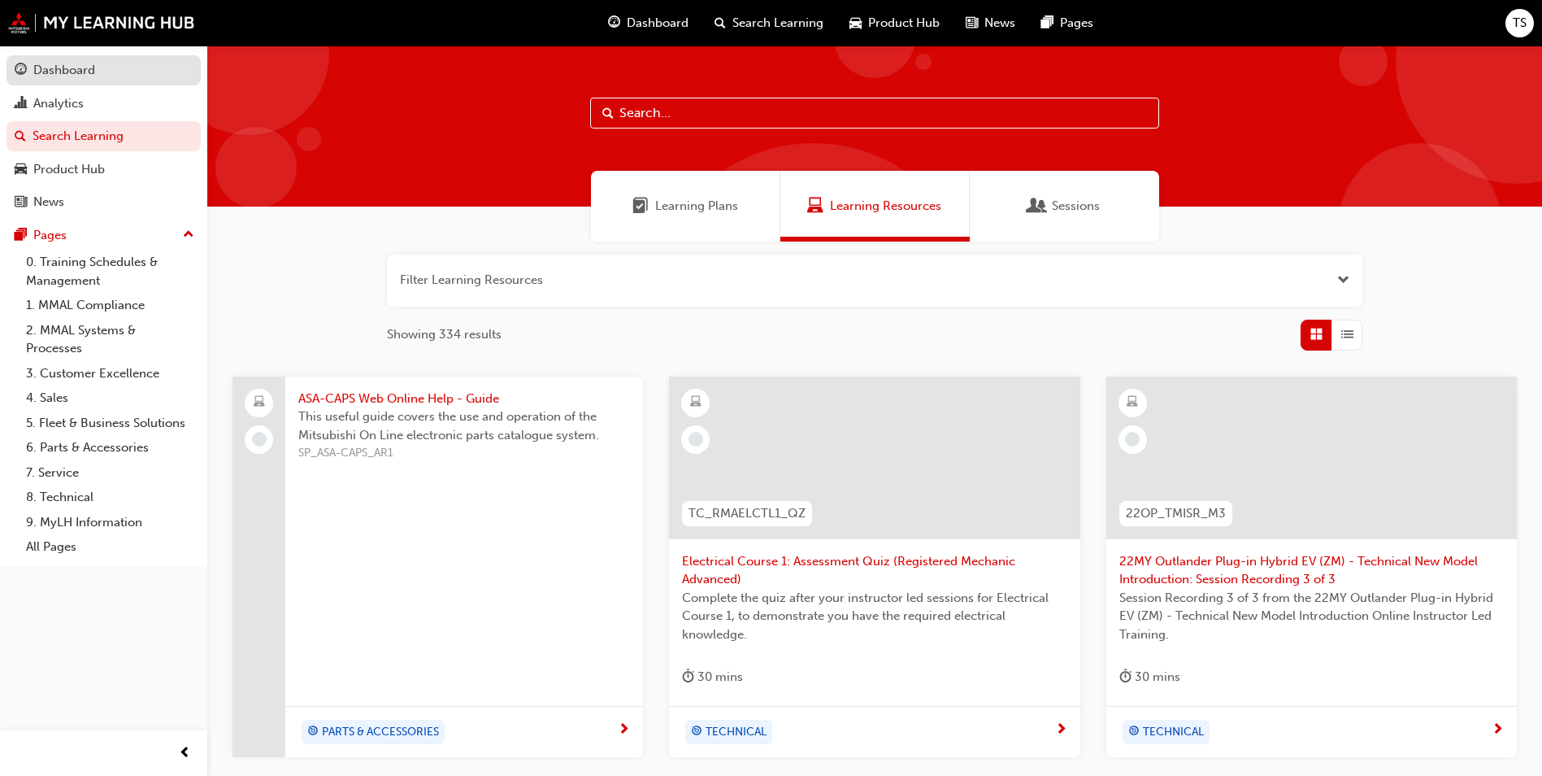
click at [59, 55] on link "Dashboard" at bounding box center [104, 70] width 194 height 30
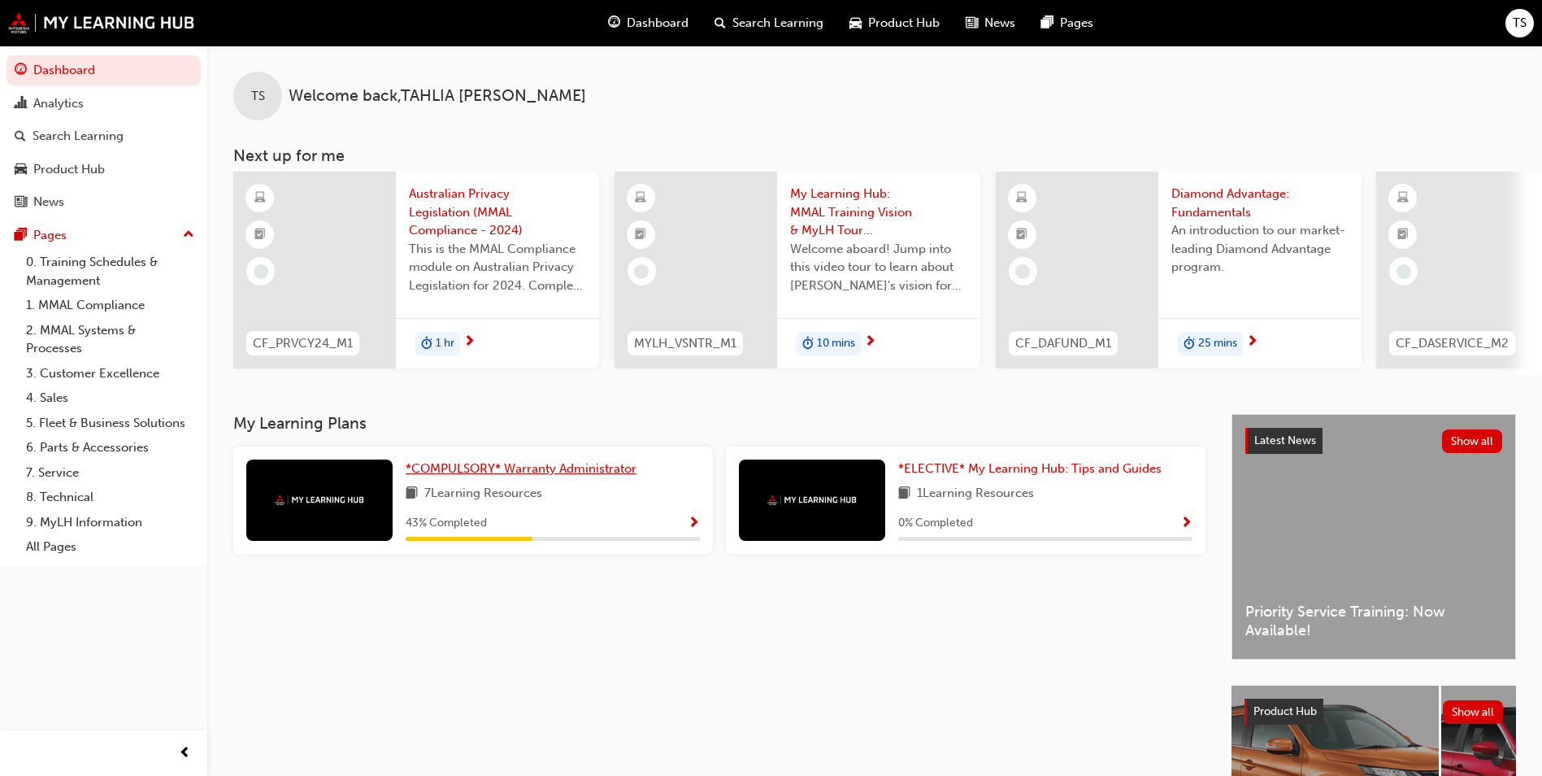
click at [545, 471] on span "*COMPULSORY* Warranty Administrator" at bounding box center [521, 468] width 231 height 15
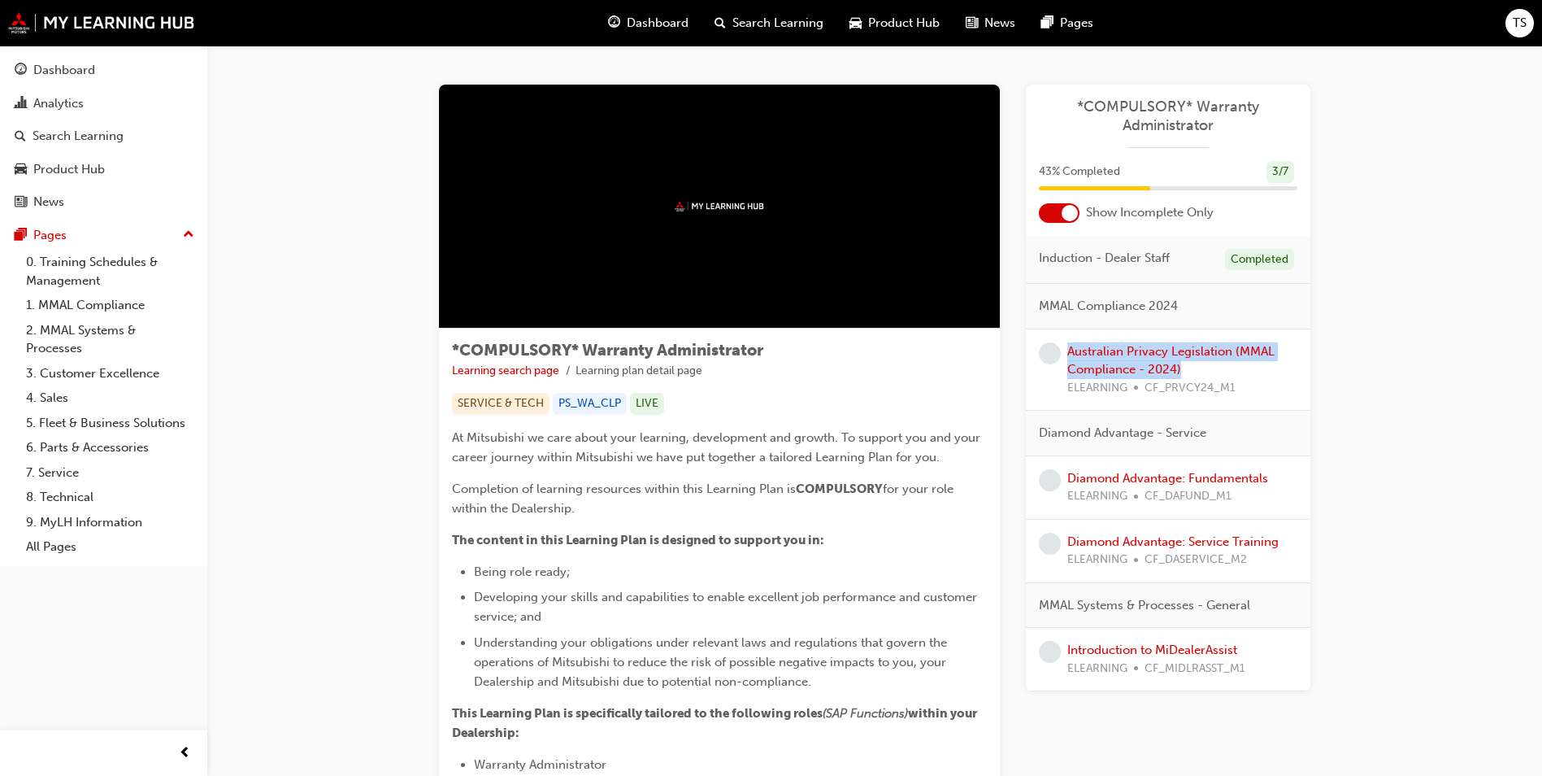
drag, startPoint x: 1191, startPoint y: 372, endPoint x: 1059, endPoint y: 362, distance: 132.1
click at [1059, 362] on div "Australian Privacy Legislation (MMAL Compliance - 2024) ELEARNING CF_PRVCY24_M1" at bounding box center [1168, 369] width 259 height 55
copy div "Australian Privacy Legislation (MMAL Compliance - 2024)"
click at [1123, 355] on link "Australian Privacy Legislation (MMAL Compliance - 2024)" at bounding box center [1170, 360] width 207 height 33
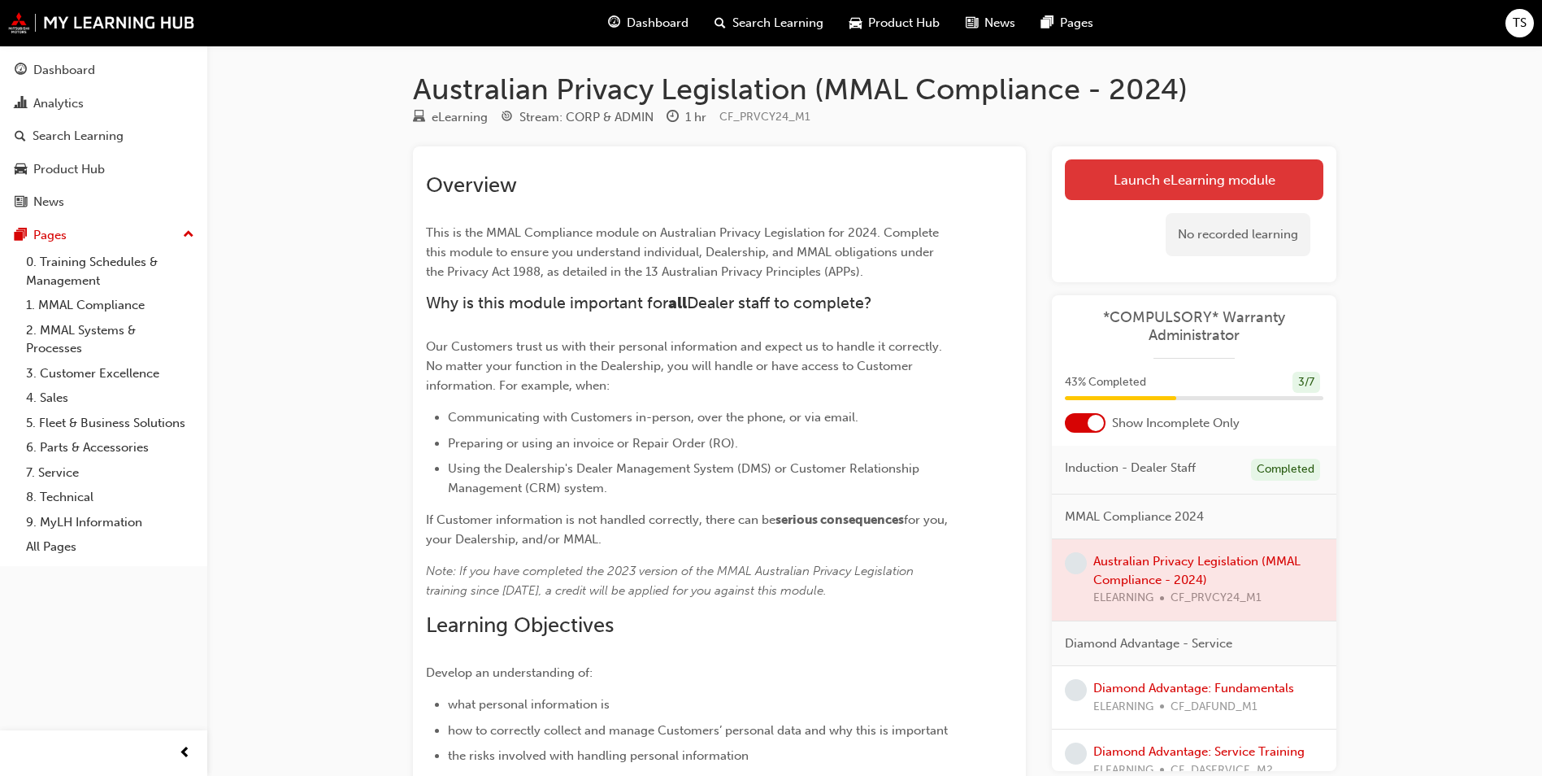
click at [1224, 180] on link "Launch eLearning module" at bounding box center [1194, 179] width 259 height 41
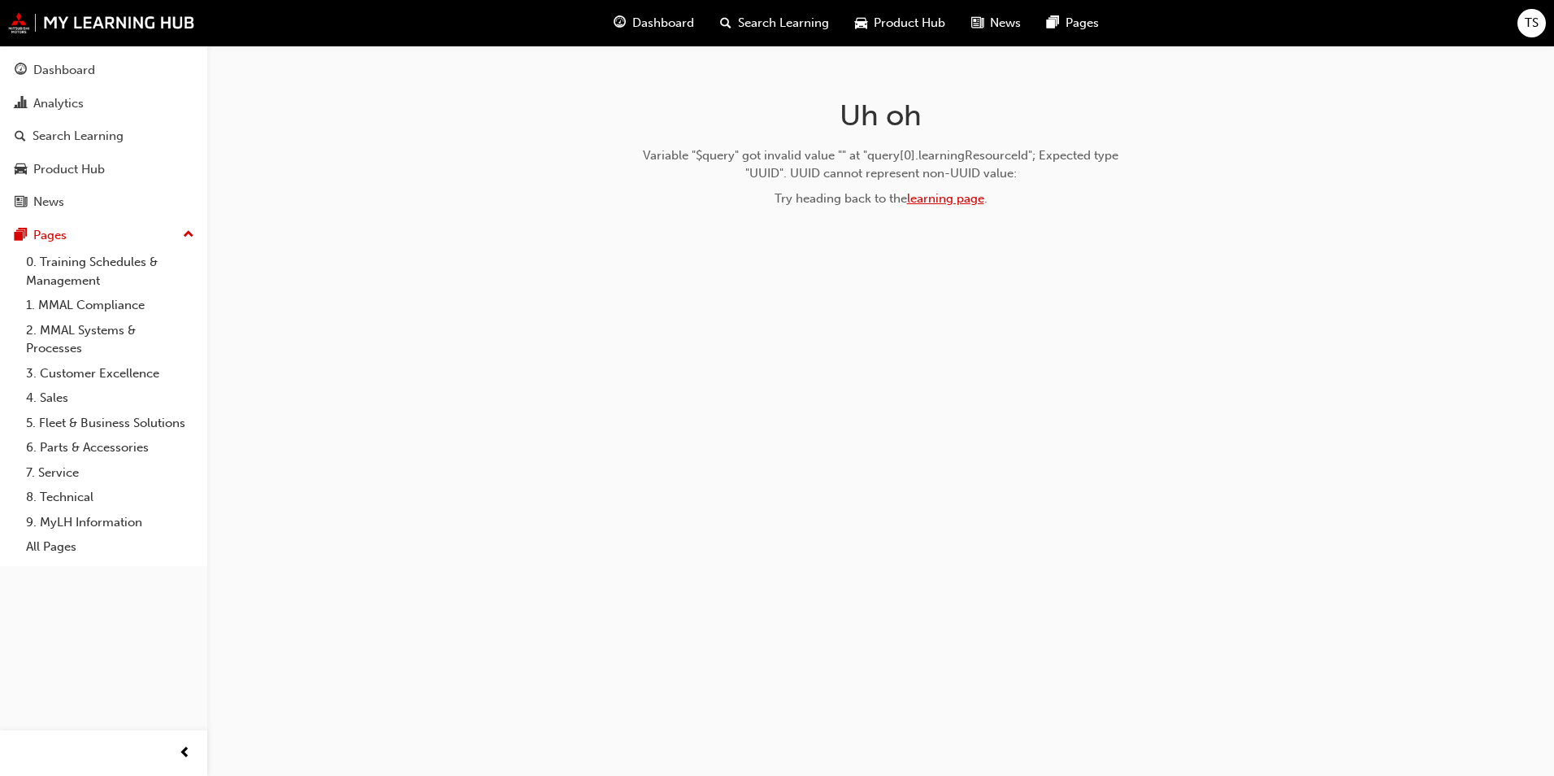
click at [915, 202] on link "learning page" at bounding box center [945, 198] width 77 height 15
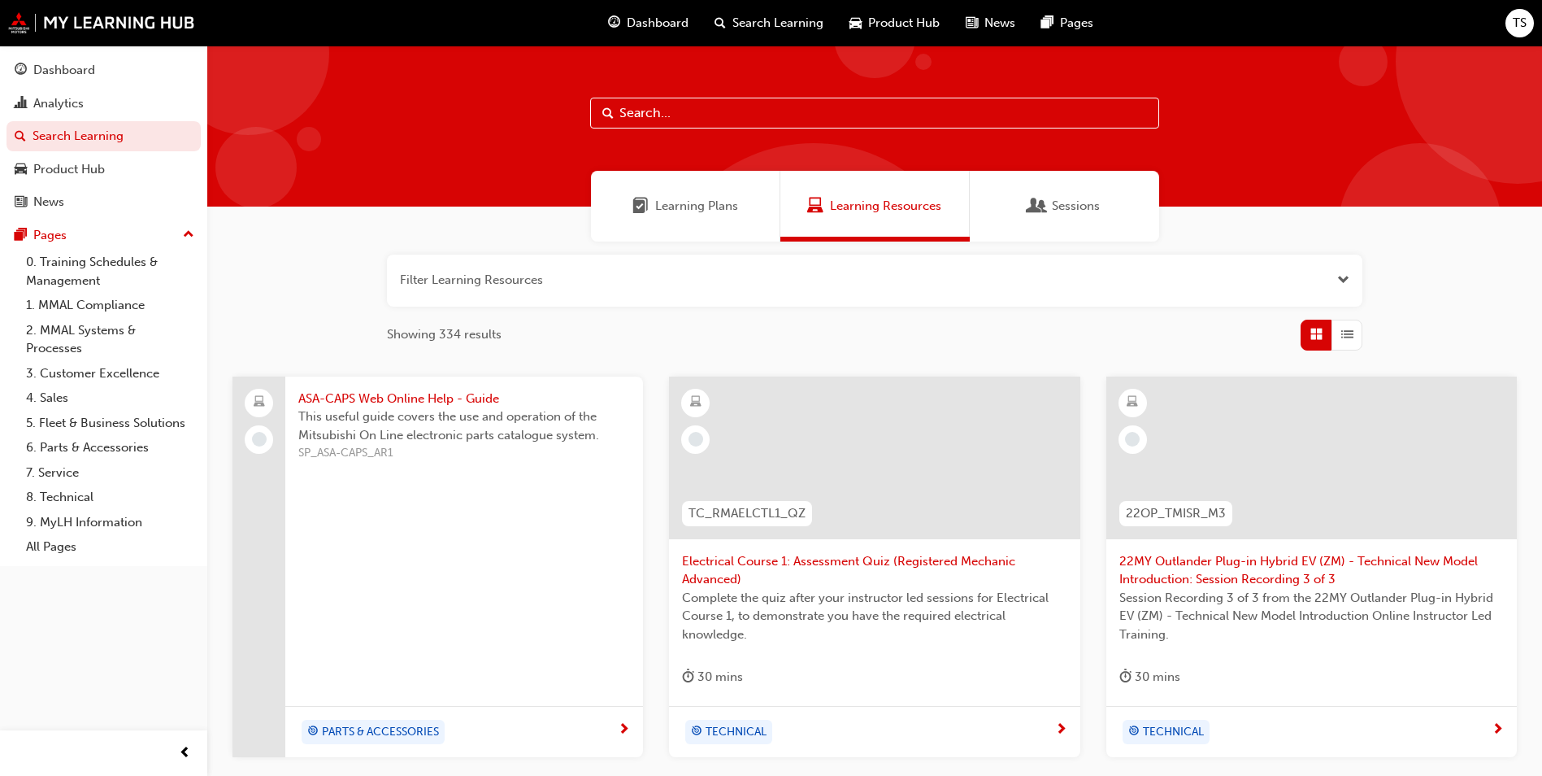
click at [773, 120] on input "text" at bounding box center [874, 113] width 569 height 31
paste input "Australian Privacy Legislation (MMAL Compliance - 2024)"
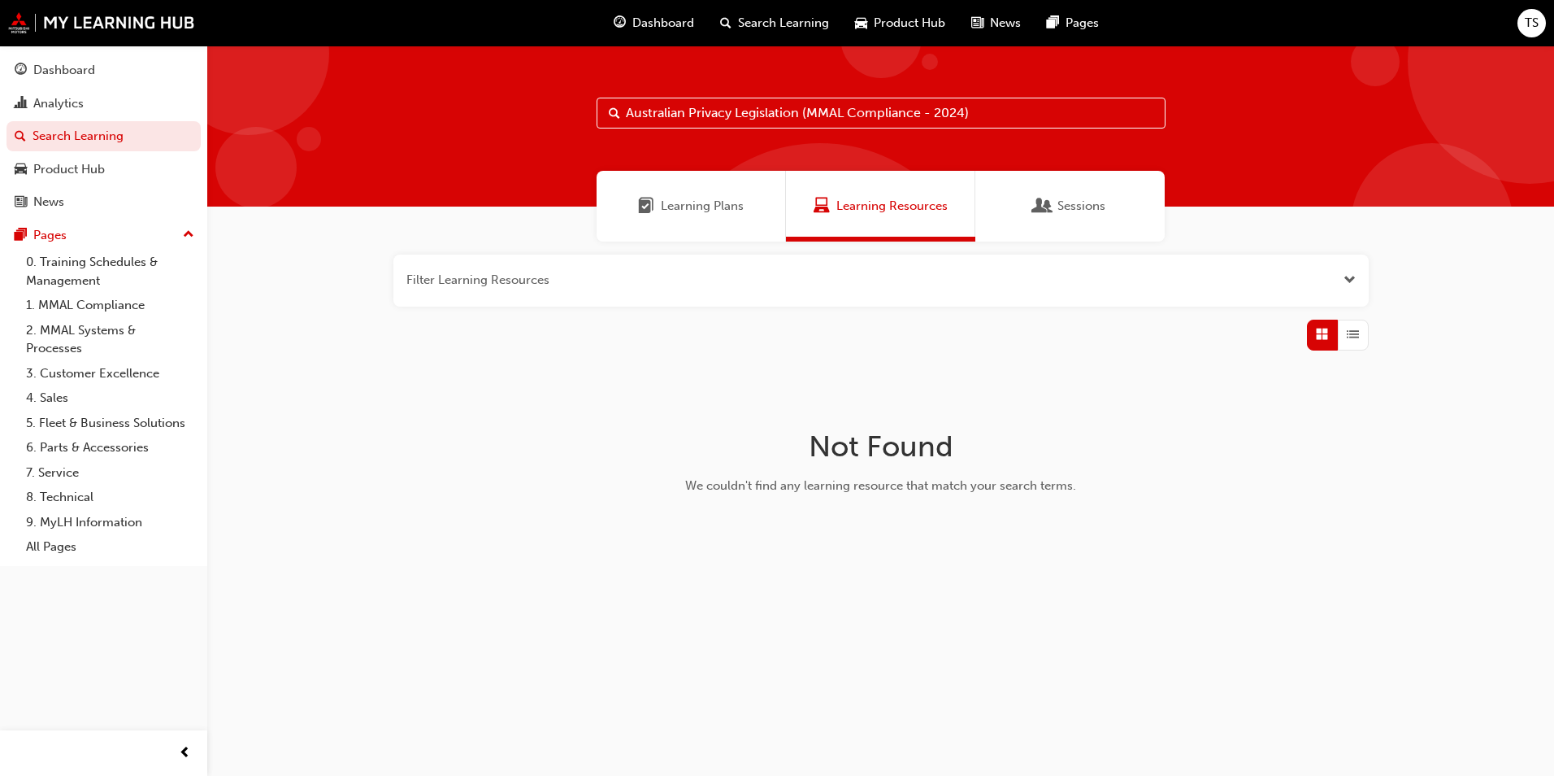
click at [948, 112] on input "Australian Privacy Legislation (MMAL Compliance - 2024)" at bounding box center [881, 113] width 569 height 31
drag, startPoint x: 978, startPoint y: 118, endPoint x: 806, endPoint y: 117, distance: 172.3
click at [808, 118] on input "Australian Privacy Legislation (MMAL Compliance - 2024)" at bounding box center [881, 113] width 569 height 31
type input "Australian Privacy Legislation"
click at [29, 75] on div "Dashboard" at bounding box center [104, 70] width 178 height 20
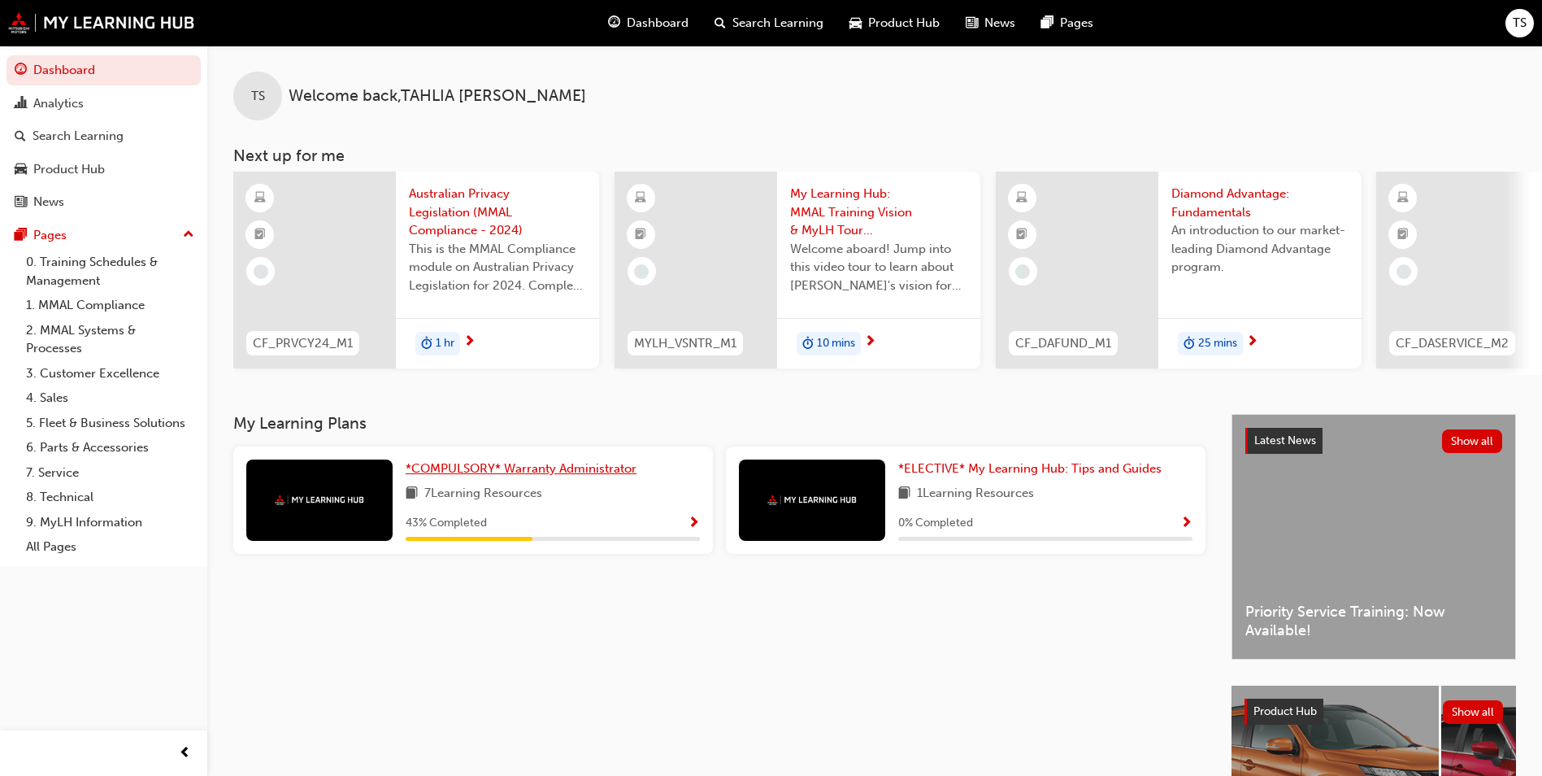
click at [508, 475] on span "*COMPULSORY* Warranty Administrator" at bounding box center [521, 468] width 231 height 15
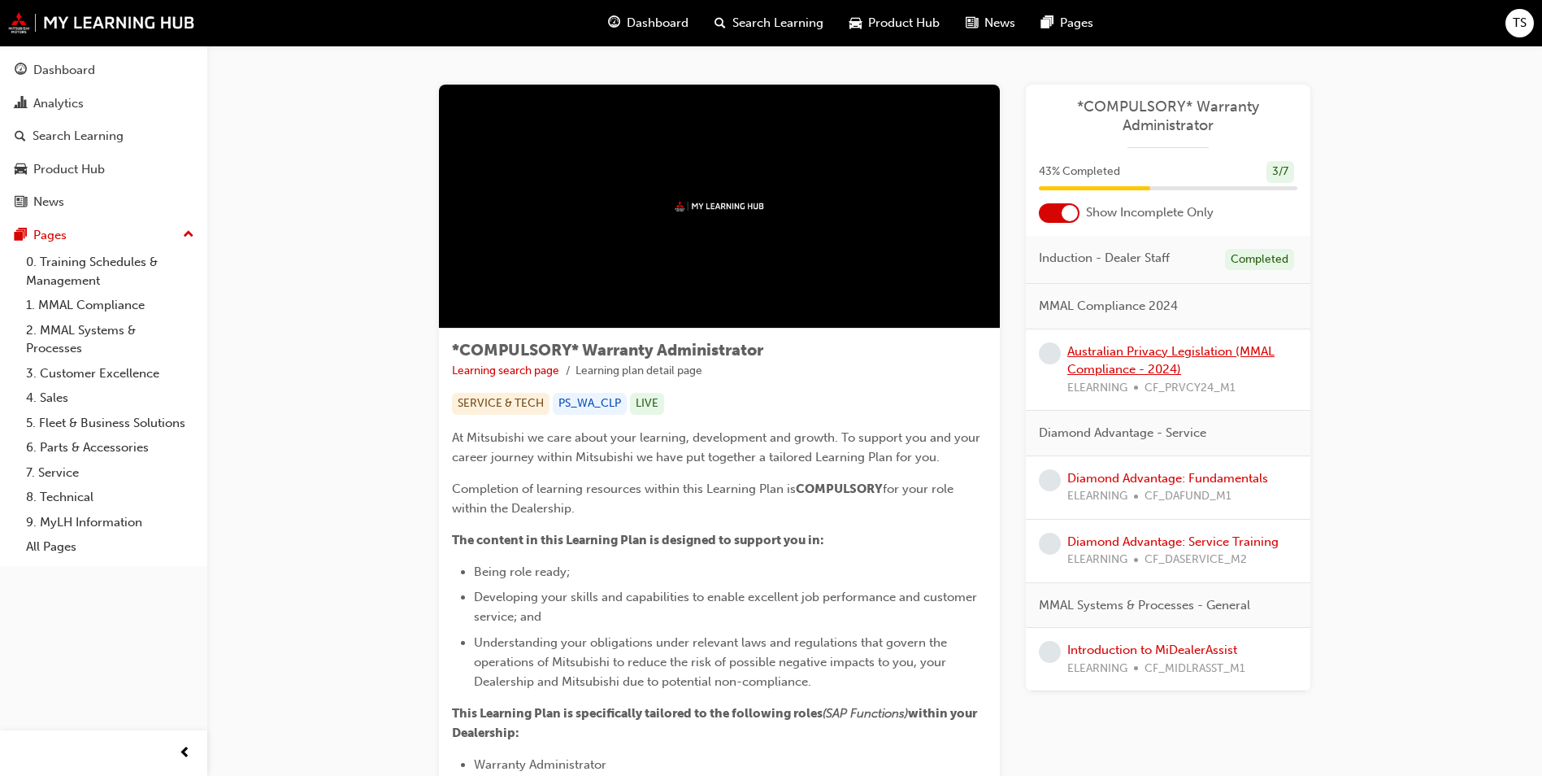
click at [1072, 368] on link "Australian Privacy Legislation (MMAL Compliance - 2024)" at bounding box center [1170, 360] width 207 height 33
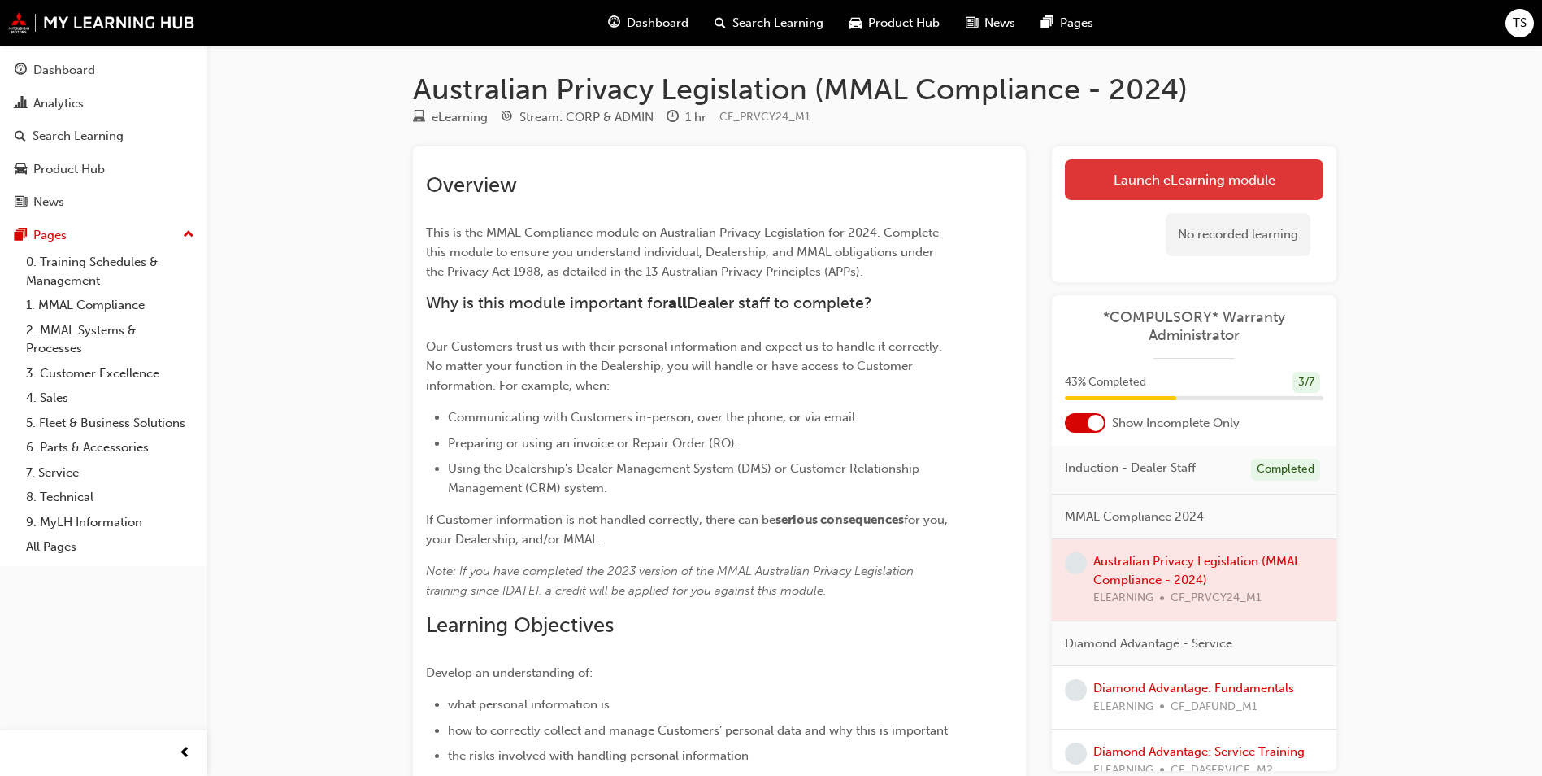
click at [1229, 179] on link "Launch eLearning module" at bounding box center [1194, 179] width 259 height 41
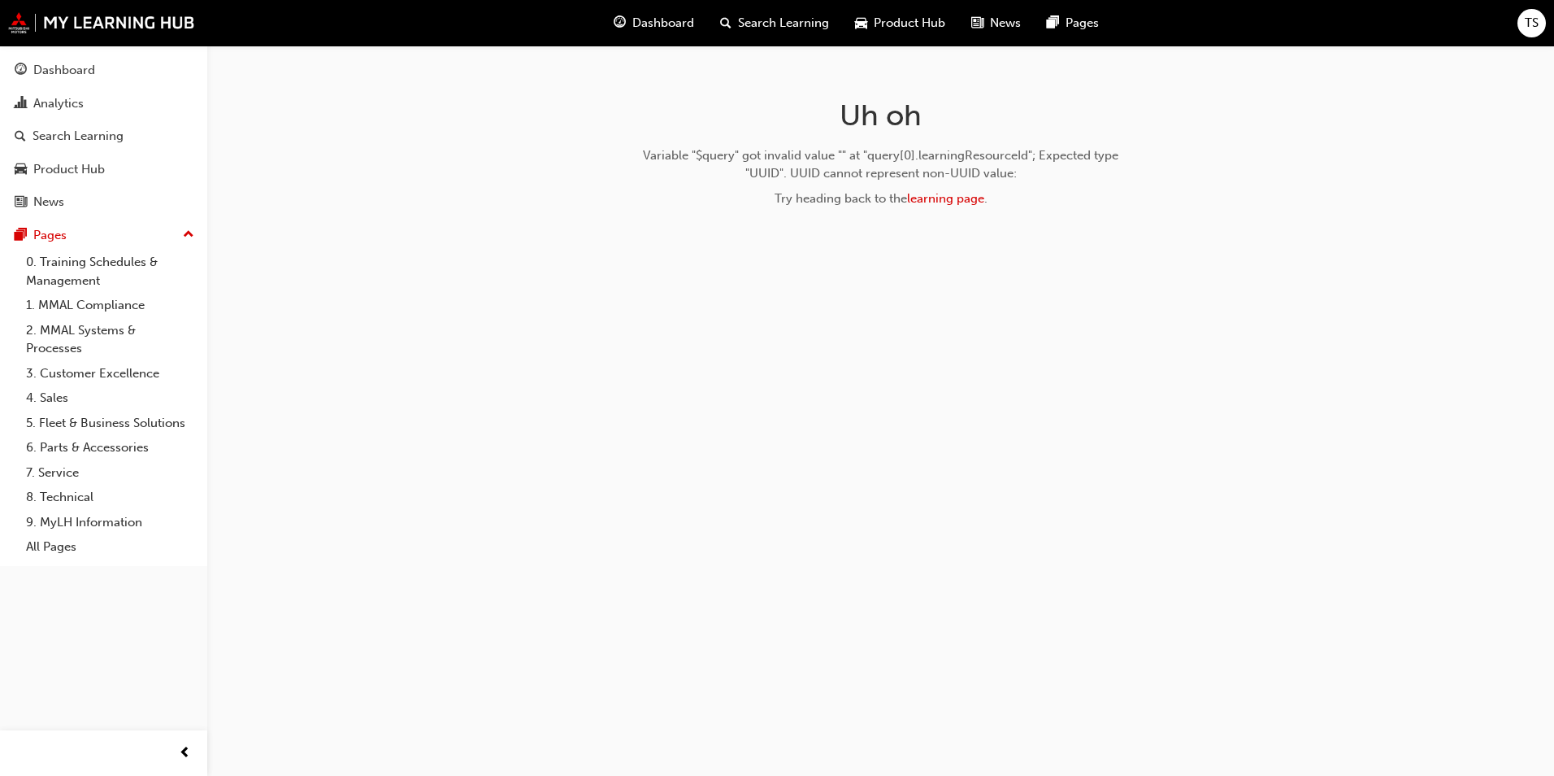
click at [277, 414] on div "Uh oh Variable "$query" got invalid value "" at "query[0].learningResourceId"; …" at bounding box center [777, 388] width 1554 height 776
click at [58, 71] on div "Dashboard" at bounding box center [64, 70] width 62 height 19
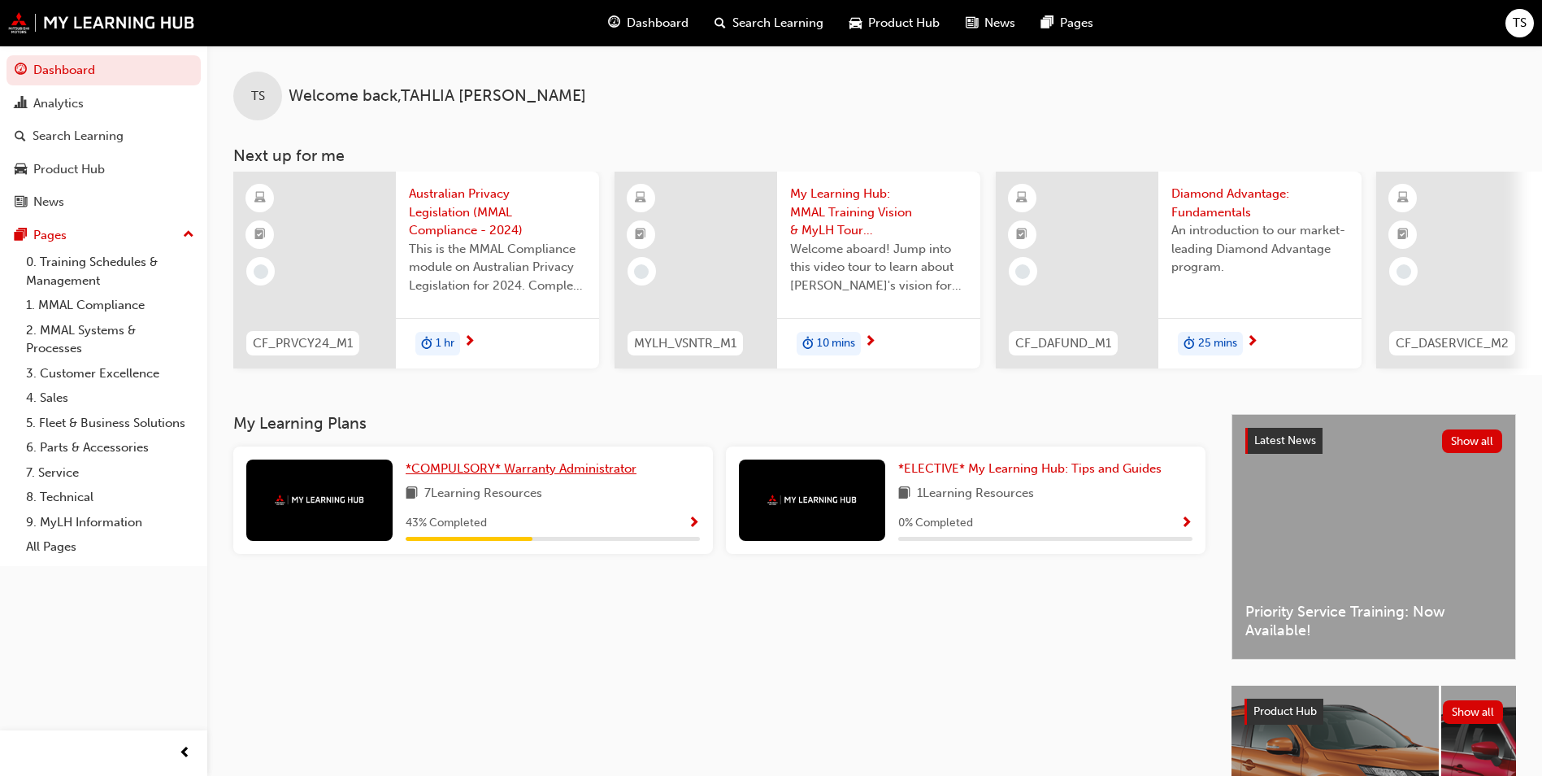
click at [490, 473] on span "*COMPULSORY* Warranty Administrator" at bounding box center [521, 468] width 231 height 15
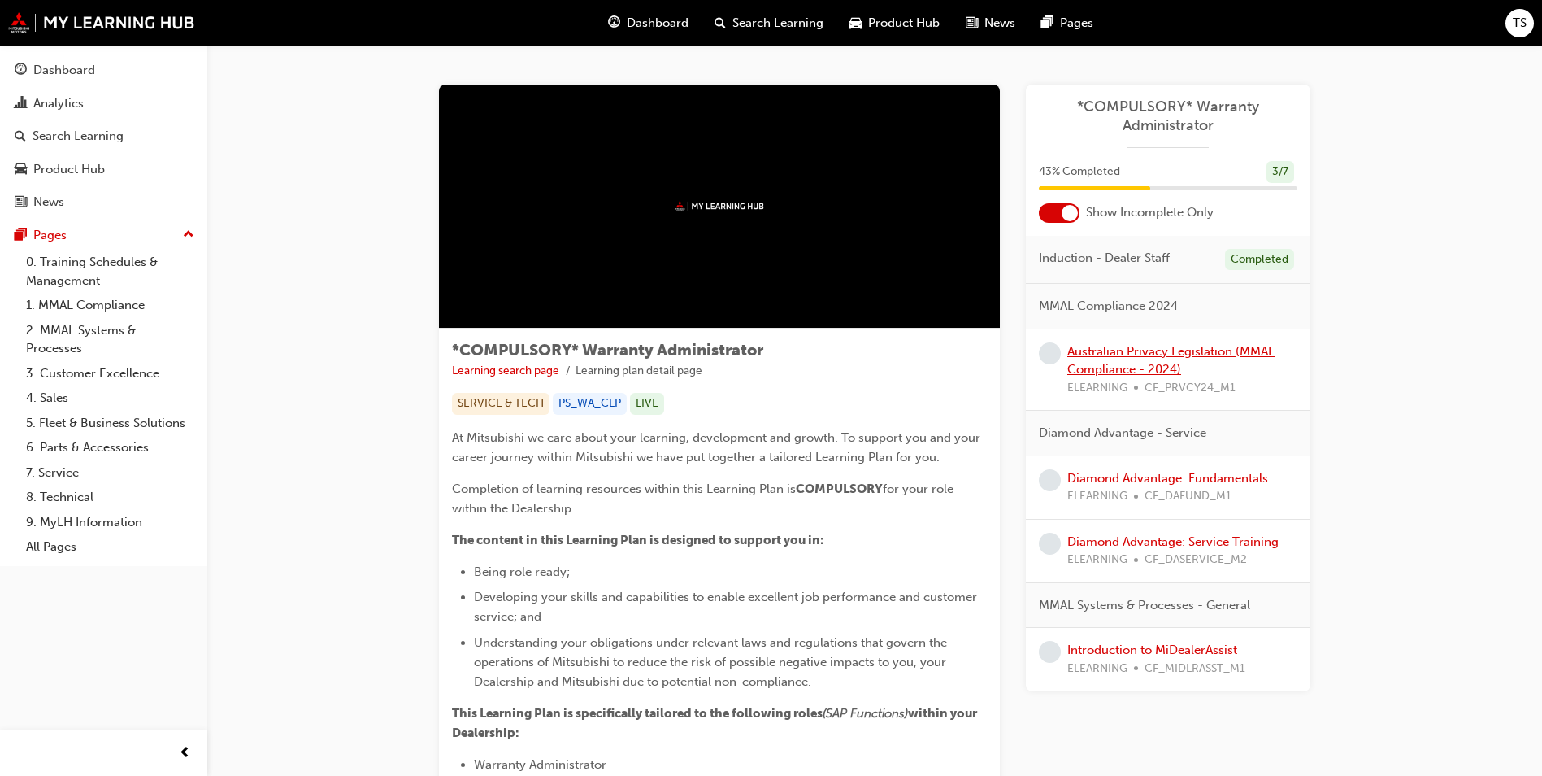
click at [1146, 371] on link "Australian Privacy Legislation (MMAL Compliance - 2024)" at bounding box center [1170, 360] width 207 height 33
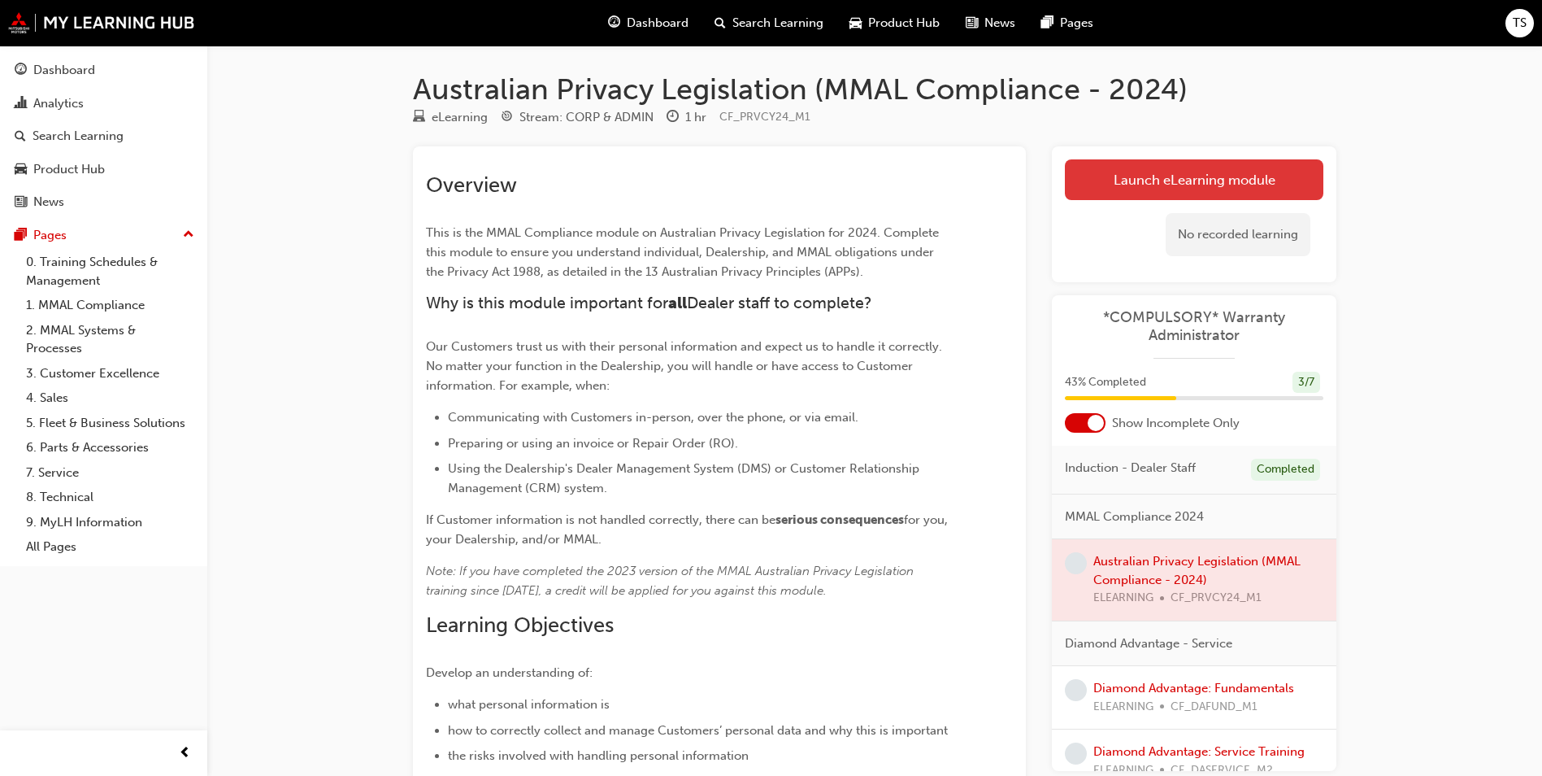
click at [1110, 182] on link "Launch eLearning module" at bounding box center [1194, 179] width 259 height 41
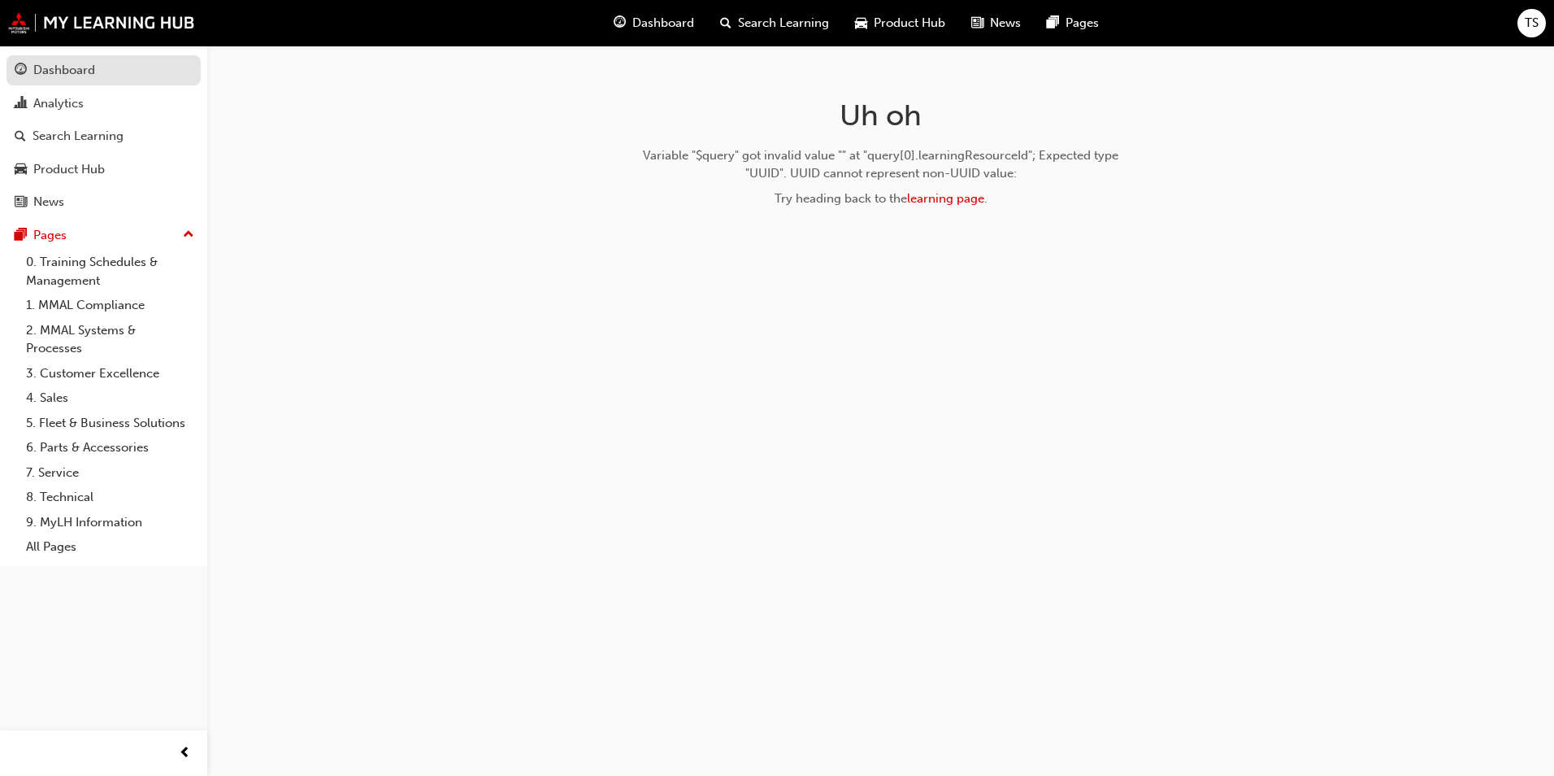
click at [57, 67] on div "Dashboard" at bounding box center [64, 70] width 62 height 19
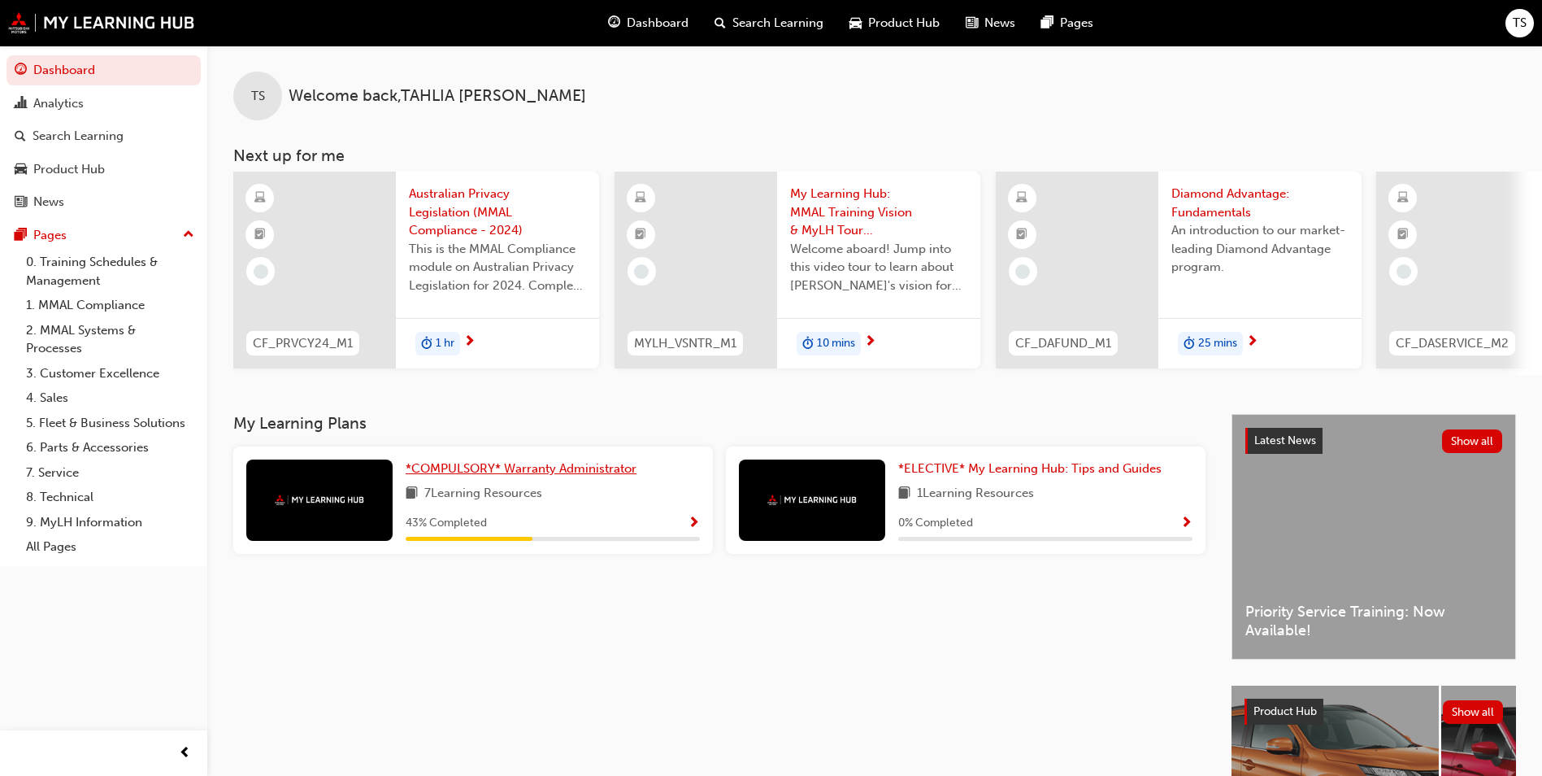
click at [450, 472] on span "*COMPULSORY* Warranty Administrator" at bounding box center [521, 468] width 231 height 15
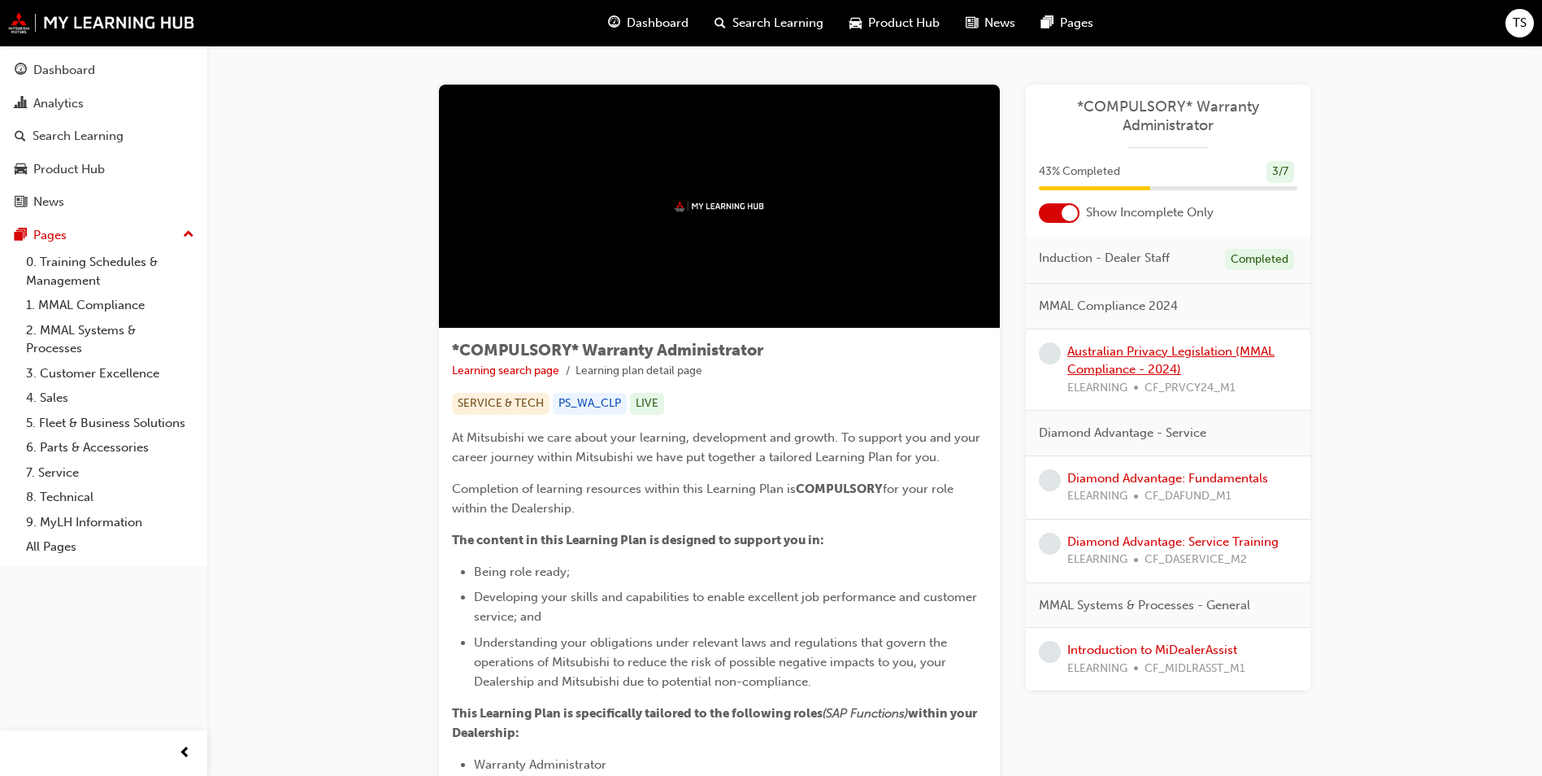
click at [1137, 353] on link "Australian Privacy Legislation (MMAL Compliance - 2024)" at bounding box center [1170, 360] width 207 height 33
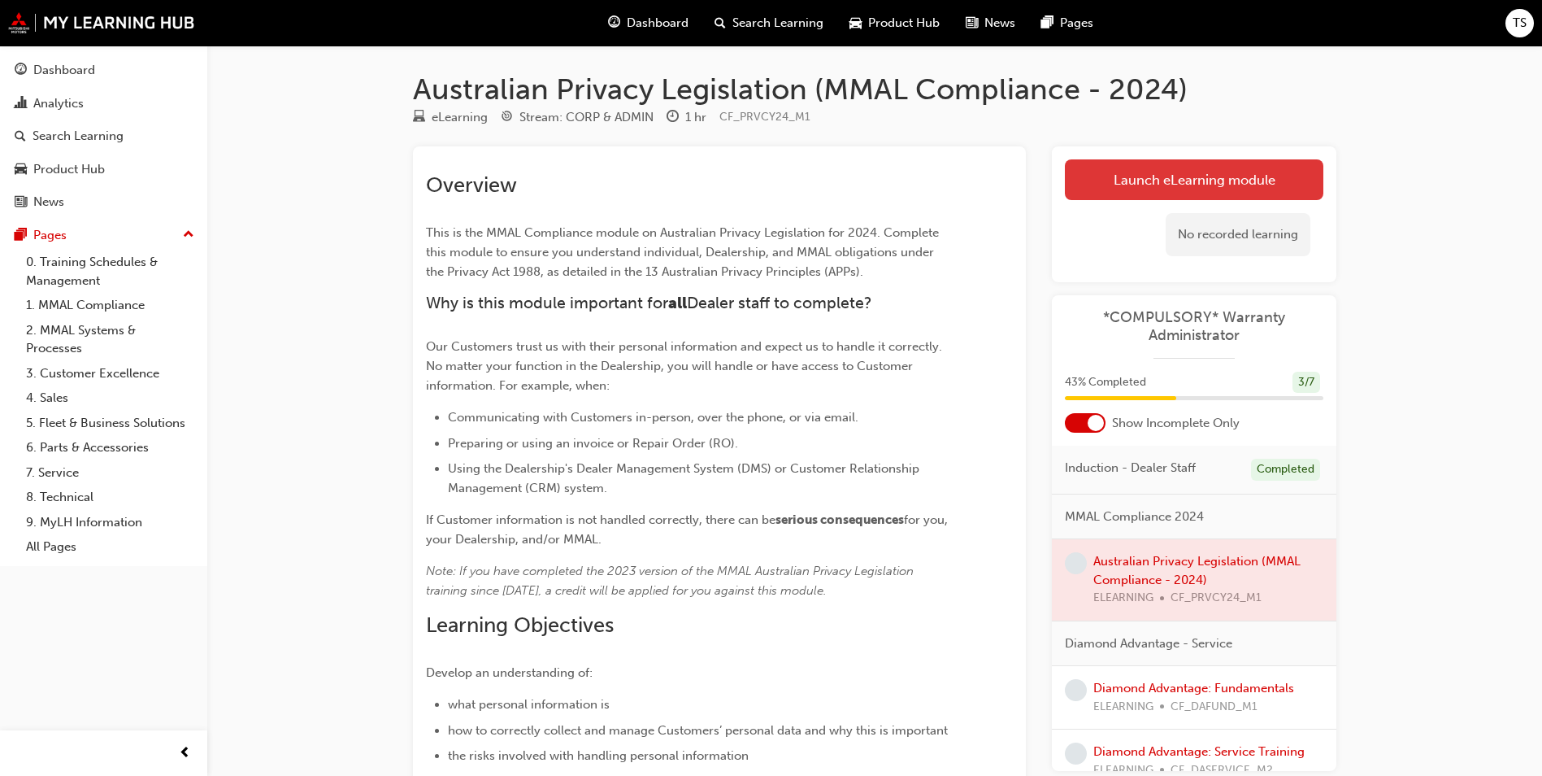
click at [1176, 178] on link "Launch eLearning module" at bounding box center [1194, 179] width 259 height 41
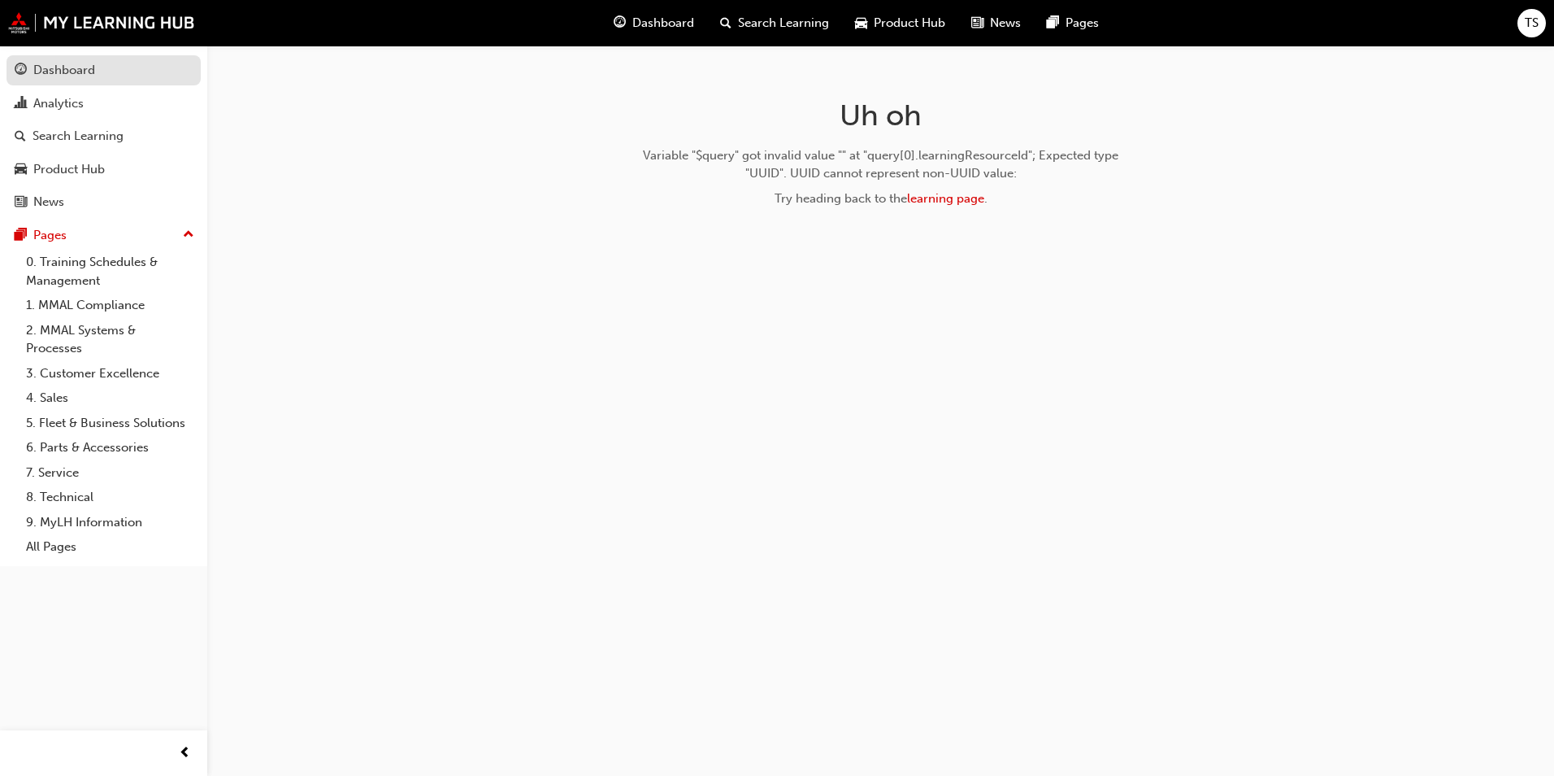
click at [80, 66] on div "Dashboard" at bounding box center [64, 70] width 62 height 19
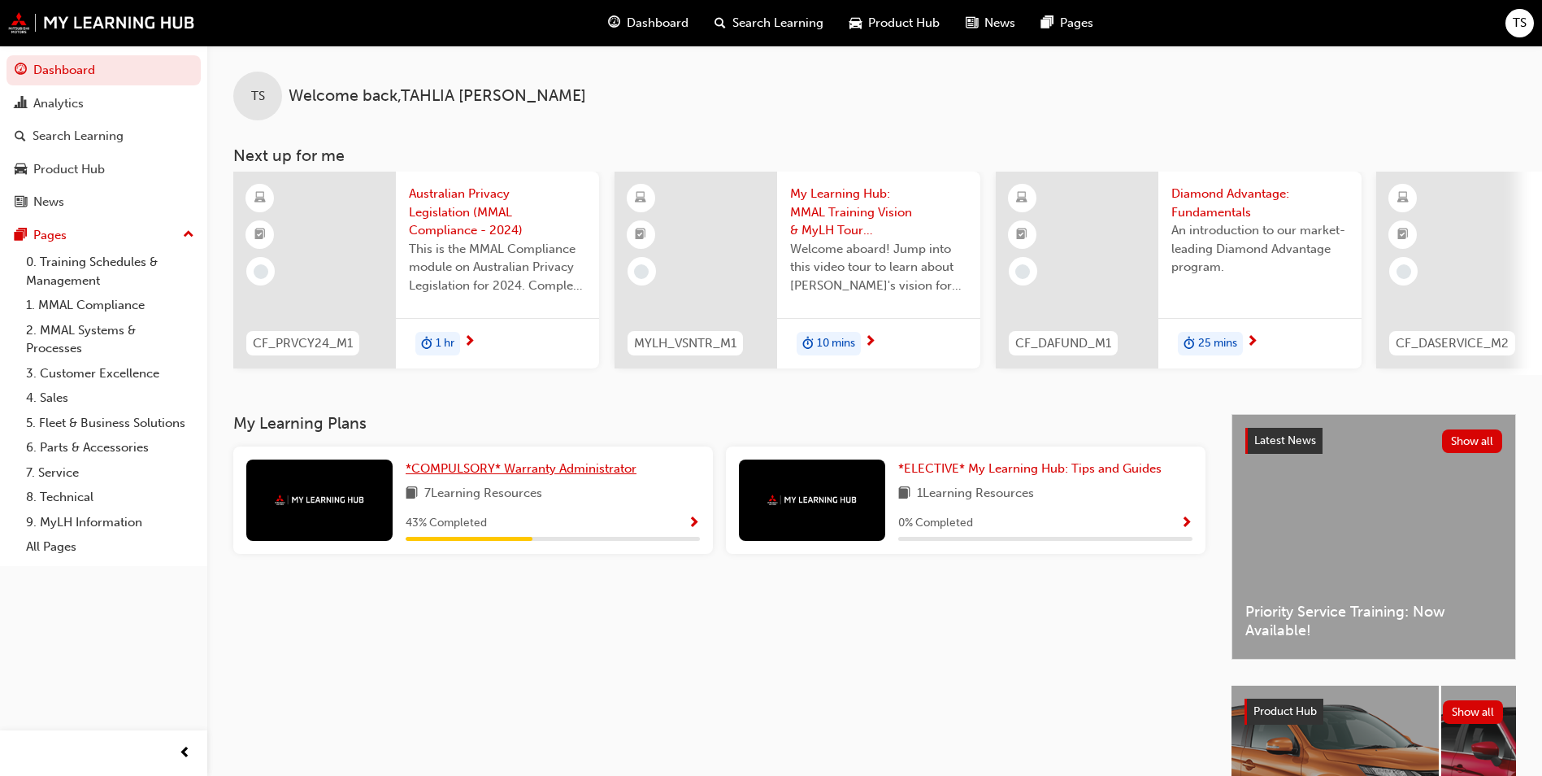
click at [472, 476] on span "*COMPULSORY* Warranty Administrator" at bounding box center [521, 468] width 231 height 15
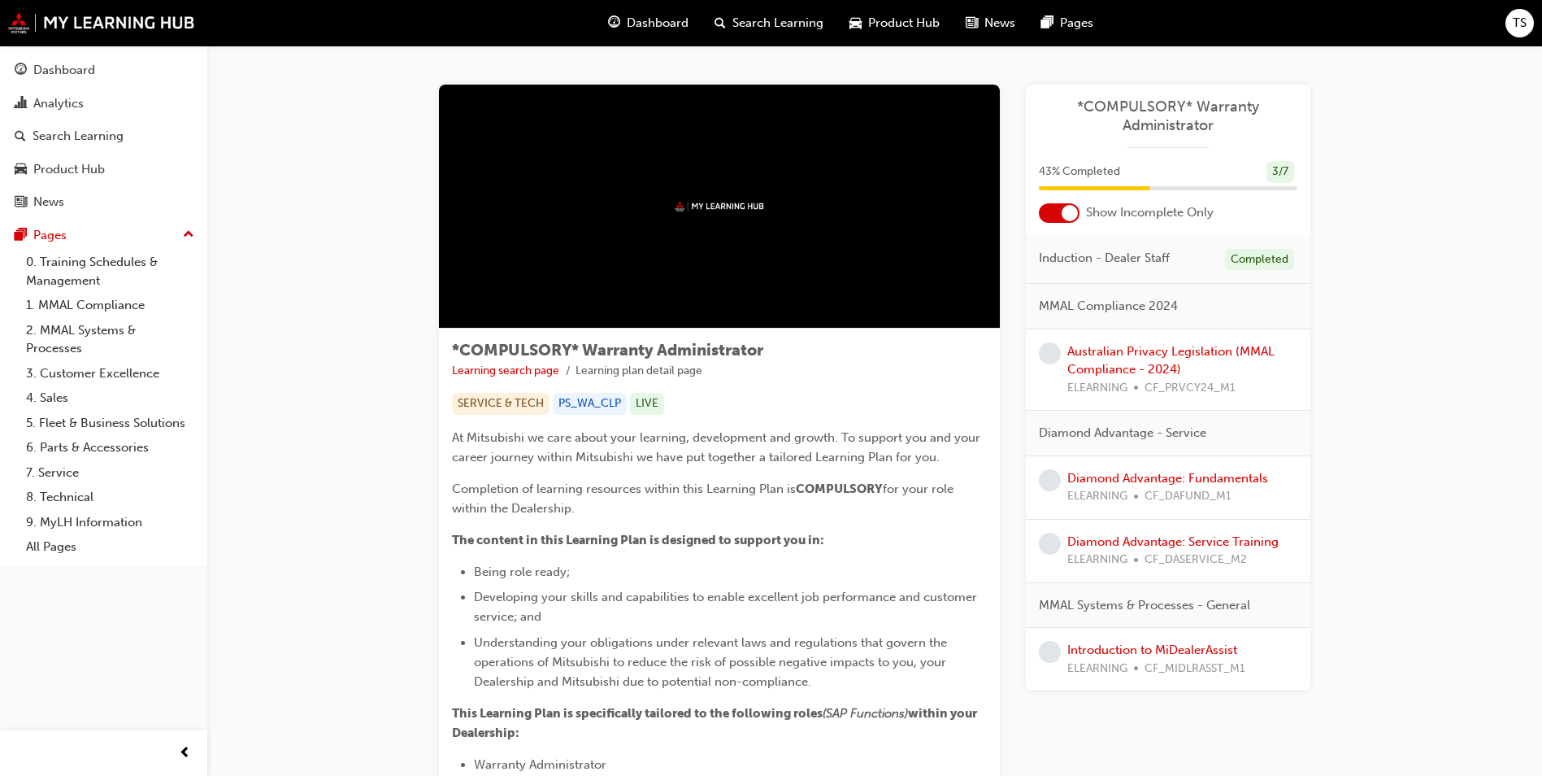
click at [1511, 18] on div "TS" at bounding box center [1520, 23] width 28 height 28
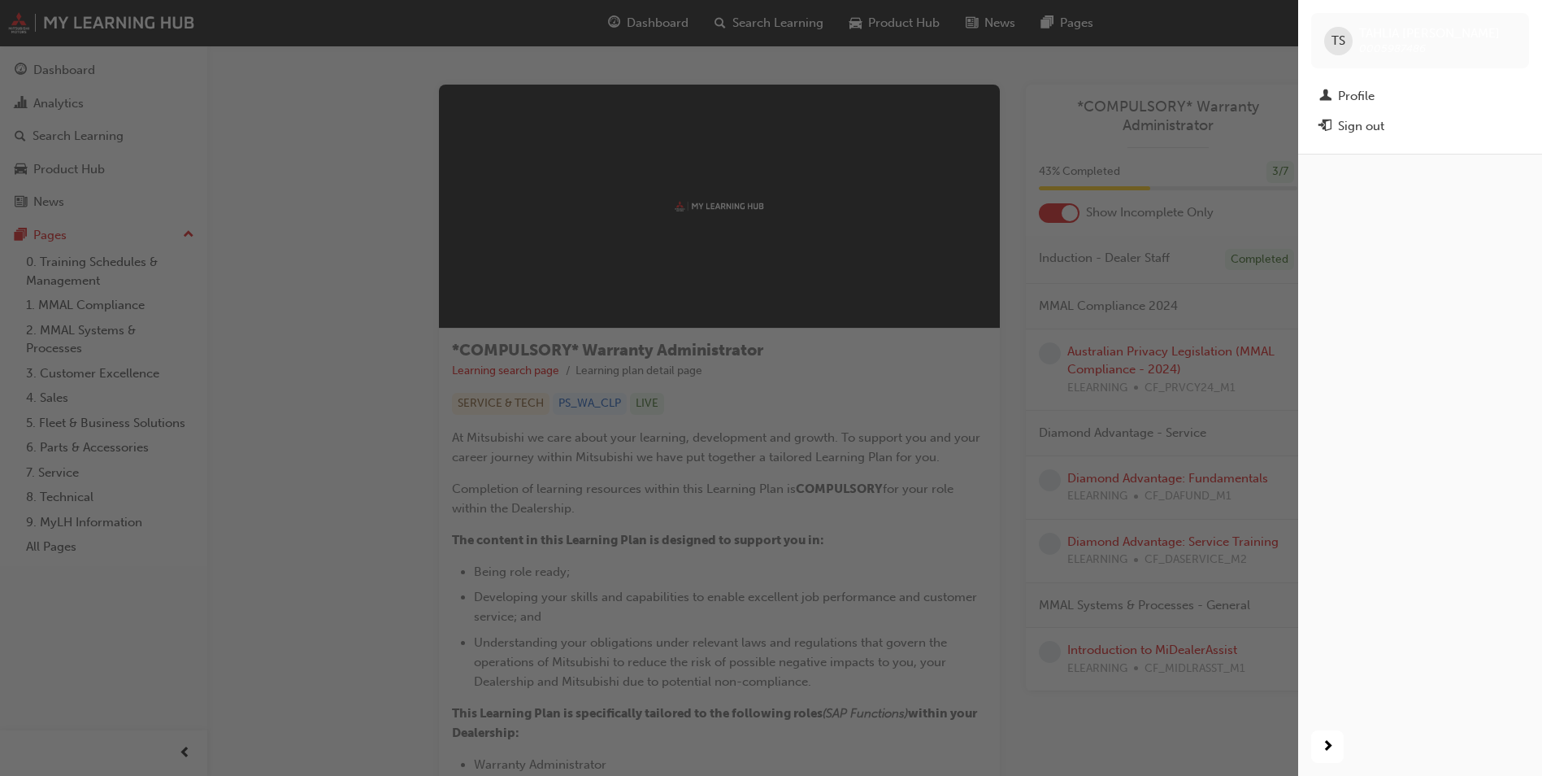
click at [1065, 54] on div "button" at bounding box center [649, 388] width 1298 height 776
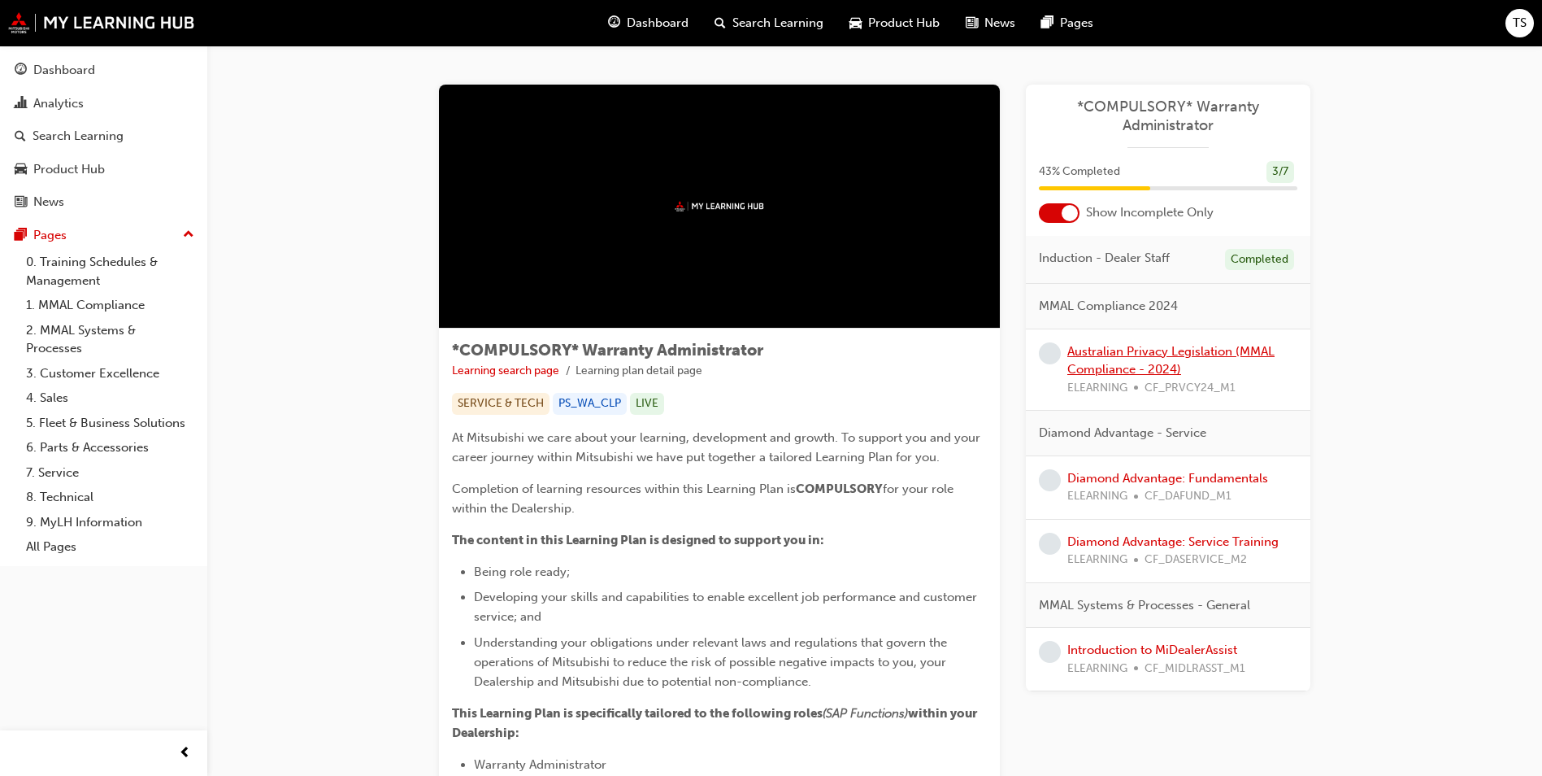
click at [1138, 354] on link "Australian Privacy Legislation (MMAL Compliance - 2024)" at bounding box center [1170, 360] width 207 height 33
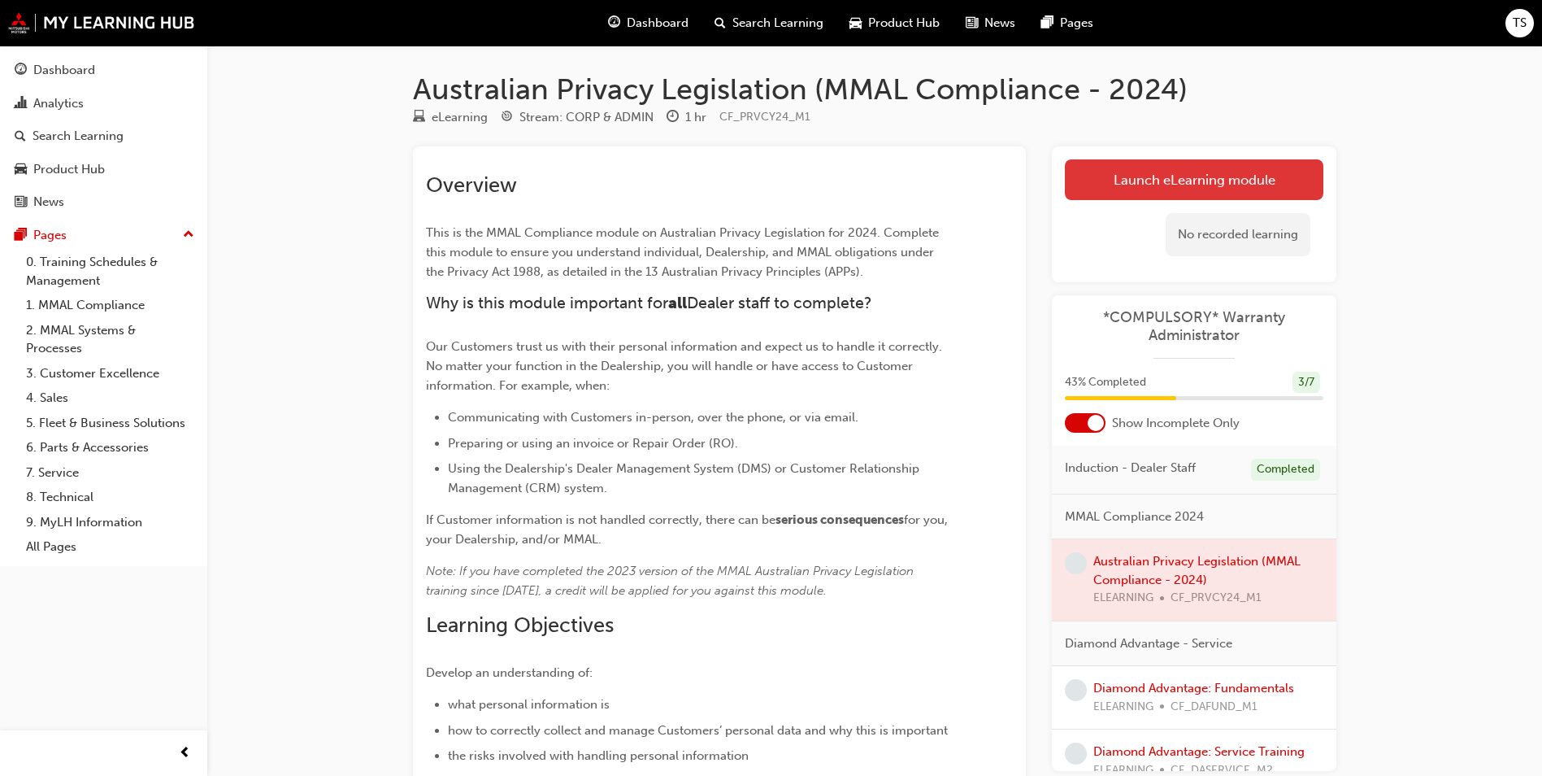
click at [1150, 184] on link "Launch eLearning module" at bounding box center [1194, 179] width 259 height 41
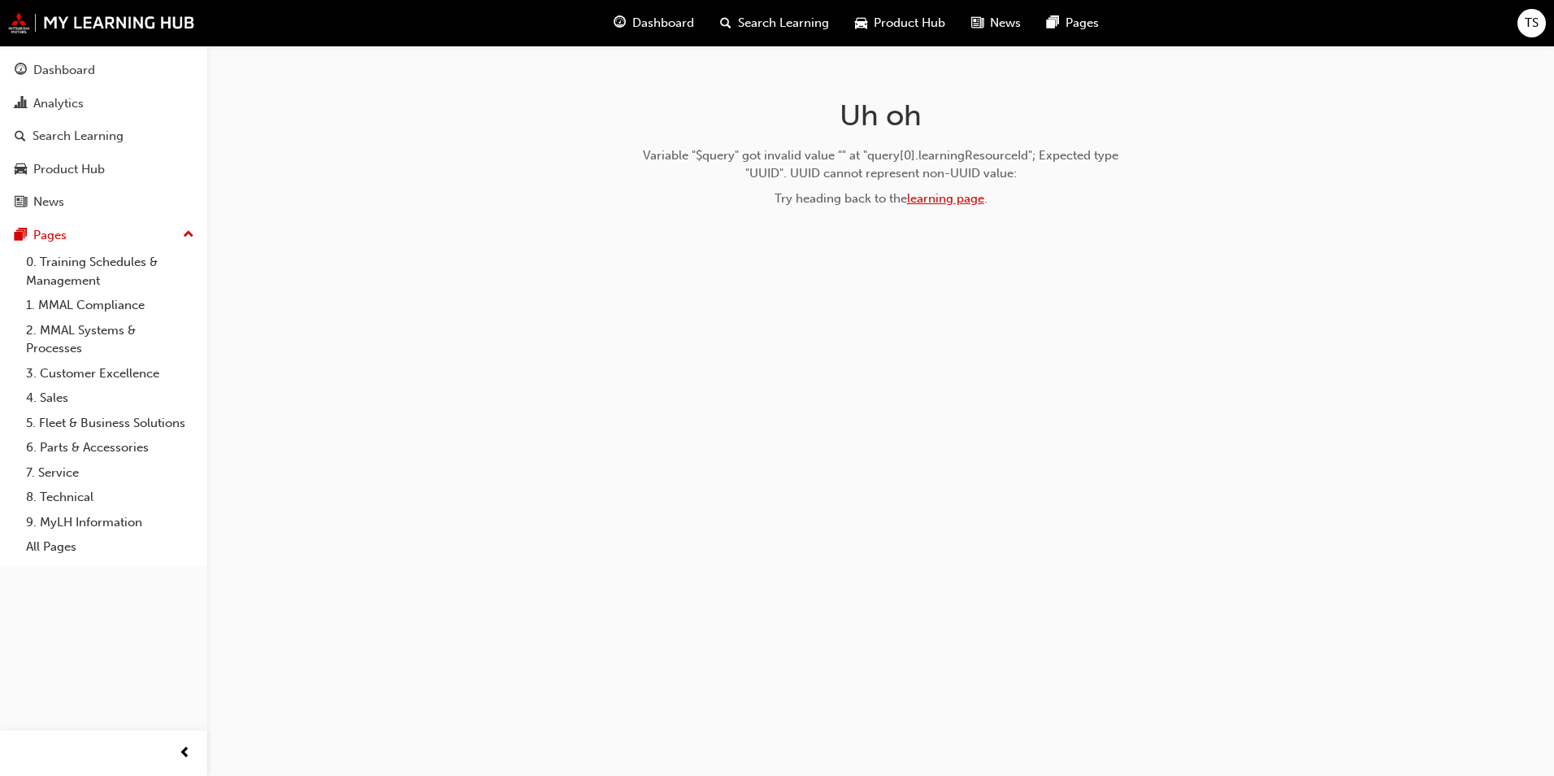
click at [950, 200] on link "learning page" at bounding box center [945, 198] width 77 height 15
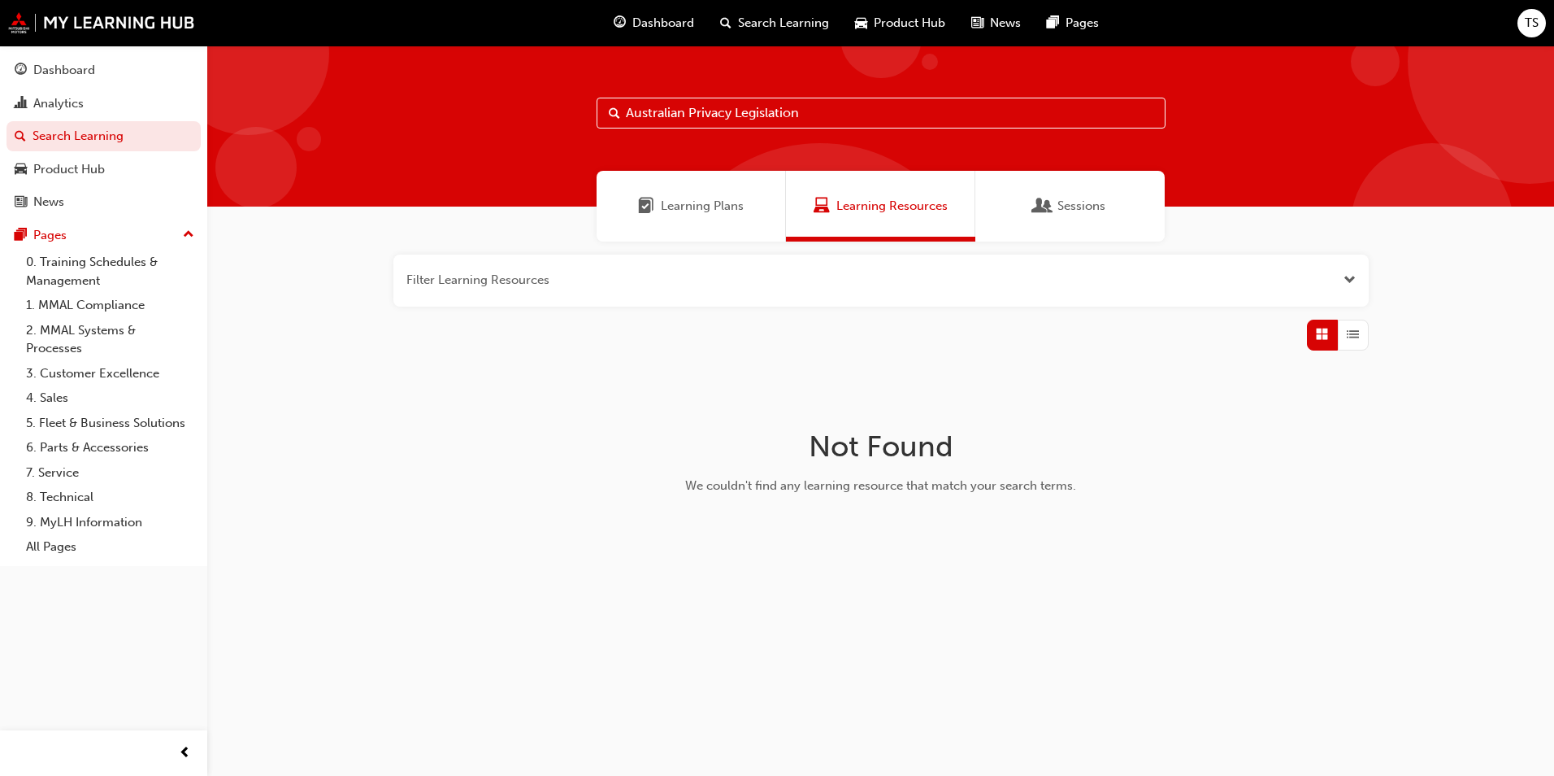
click at [774, 111] on input "Australian Privacy Legislation" at bounding box center [881, 113] width 569 height 31
drag, startPoint x: 834, startPoint y: 111, endPoint x: 738, endPoint y: 113, distance: 96.0
click at [738, 113] on input "Australian Privacy Legislation" at bounding box center [881, 113] width 569 height 31
click at [665, 229] on div "Learning Plans" at bounding box center [691, 206] width 189 height 71
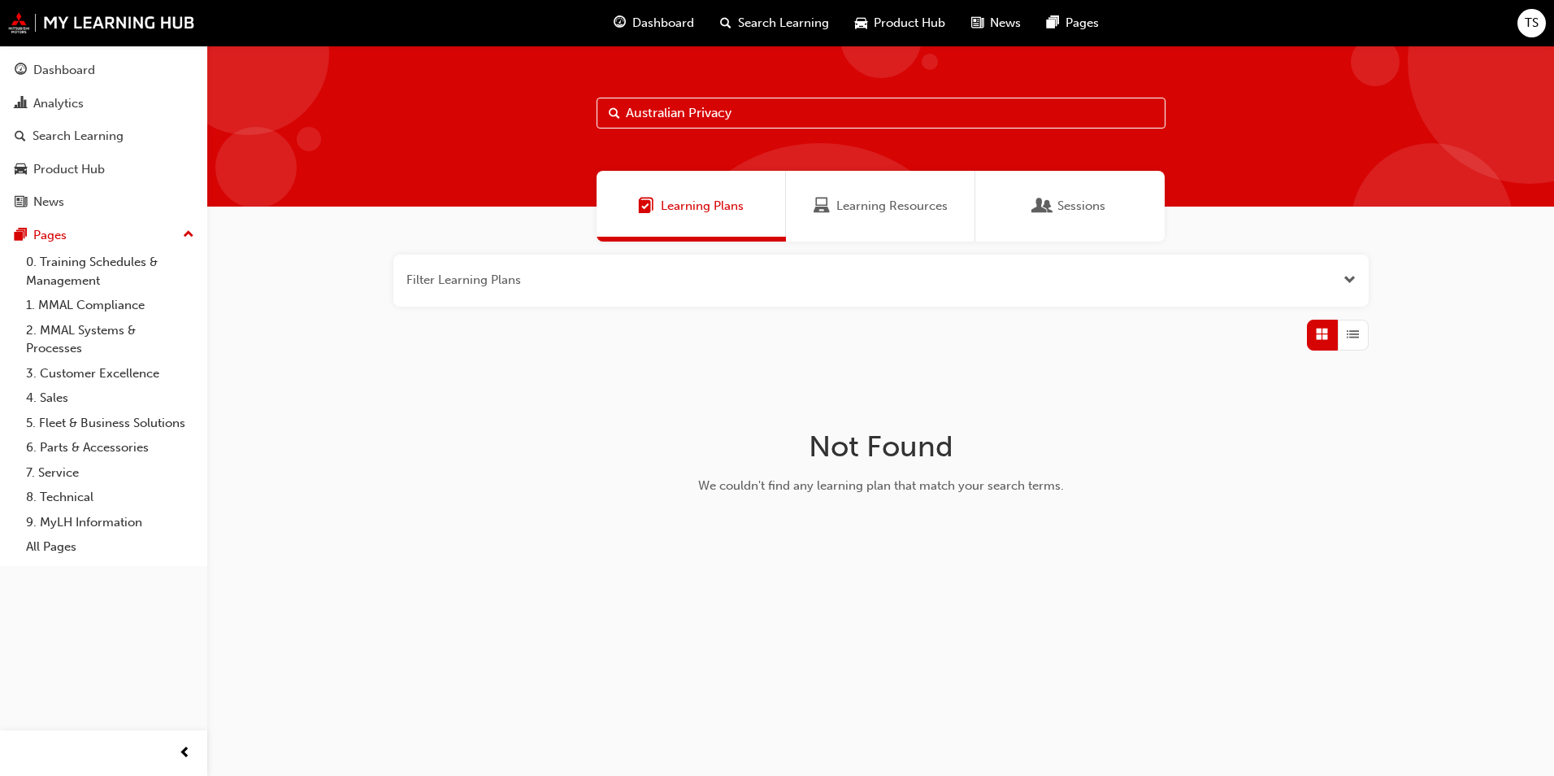
click at [649, 114] on input "Australian Privacy" at bounding box center [881, 113] width 569 height 31
type input "Privacy"
click at [1294, 257] on button "button" at bounding box center [881, 280] width 976 height 52
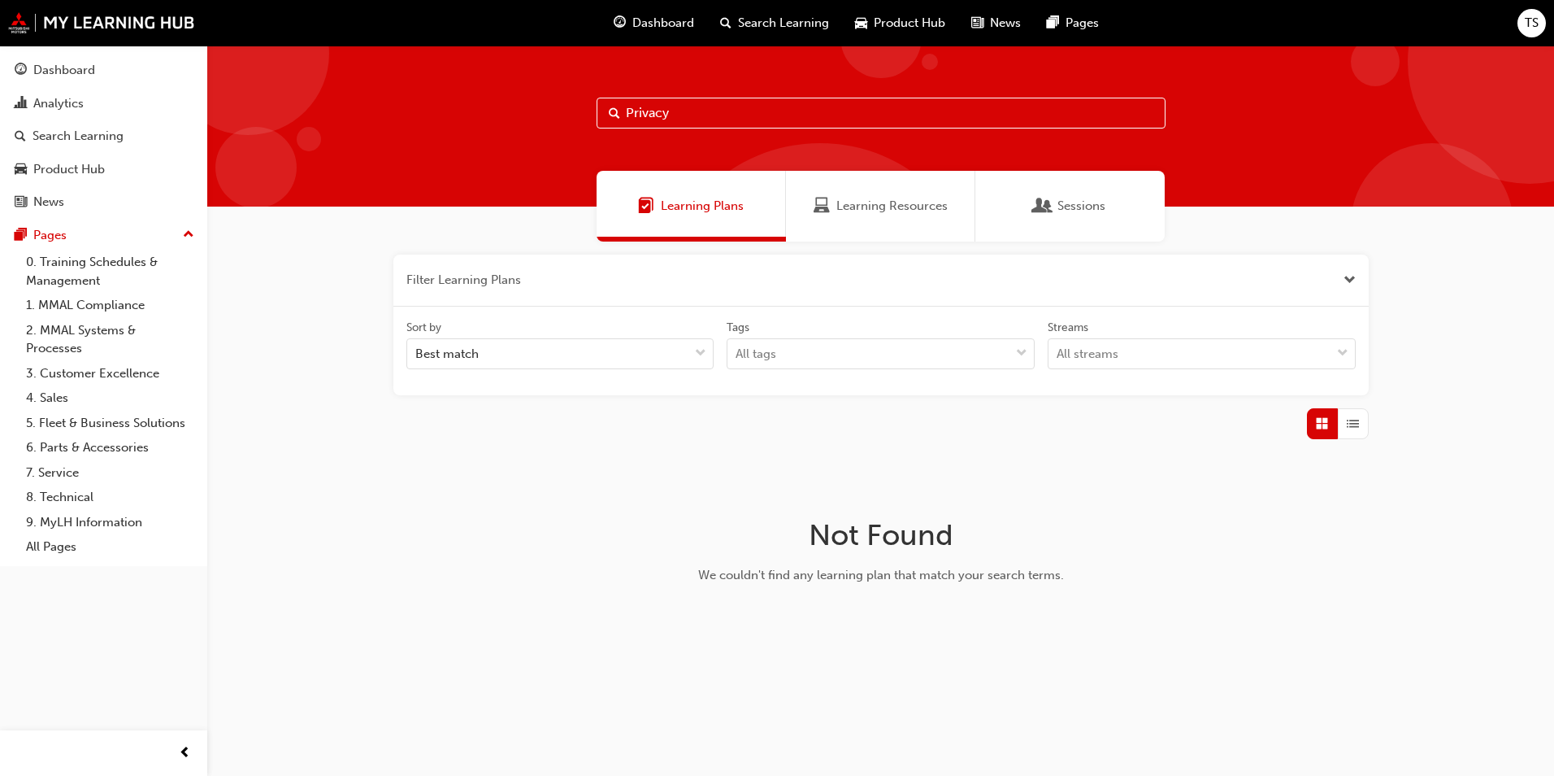
click at [1298, 262] on button "button" at bounding box center [881, 280] width 976 height 52
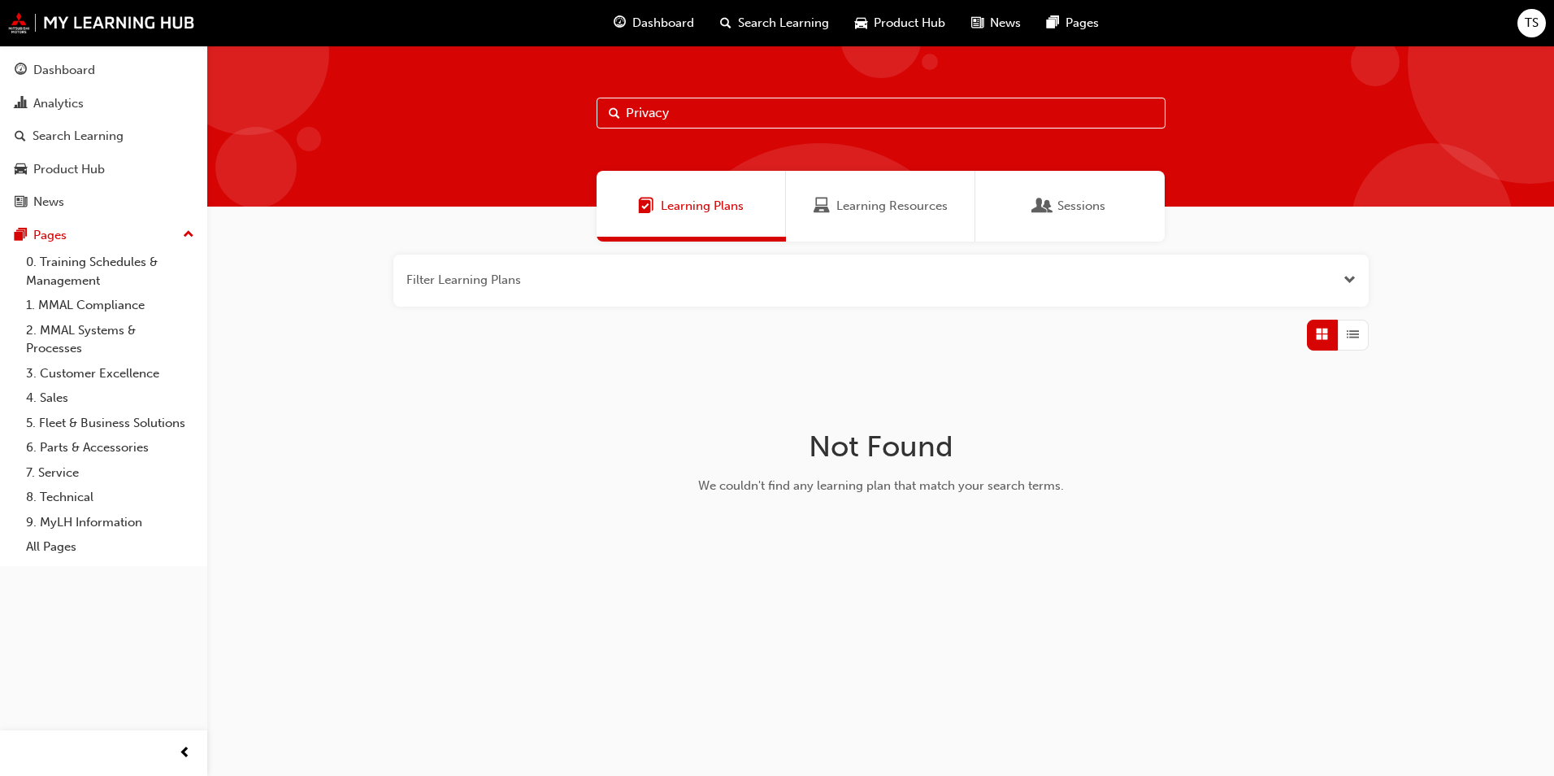
click at [838, 212] on span "Learning Resources" at bounding box center [892, 206] width 111 height 19
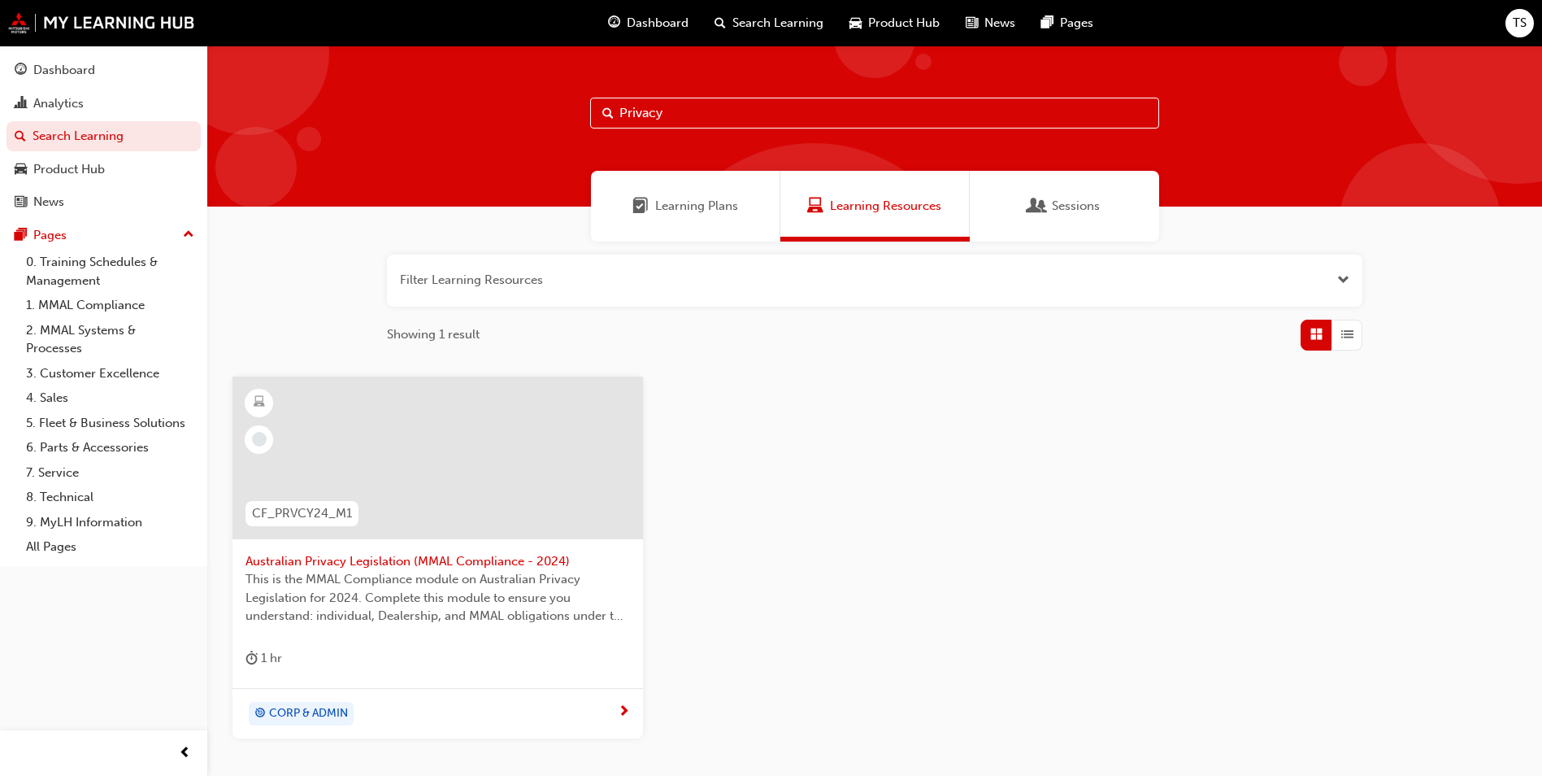
click at [410, 564] on span "Australian Privacy Legislation (MMAL Compliance - 2024)" at bounding box center [438, 561] width 385 height 19
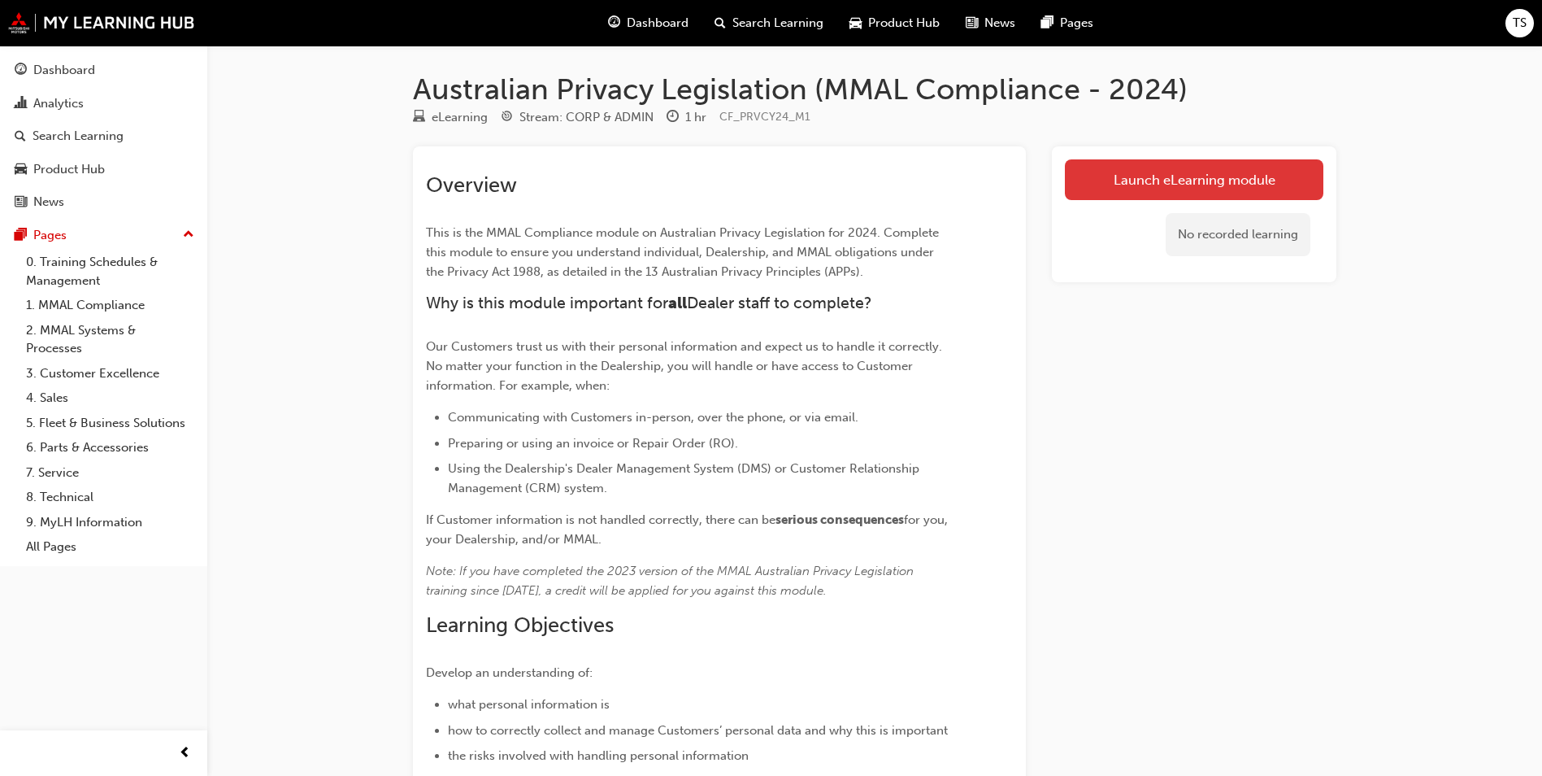
click at [1184, 185] on link "Launch eLearning module" at bounding box center [1194, 179] width 259 height 41
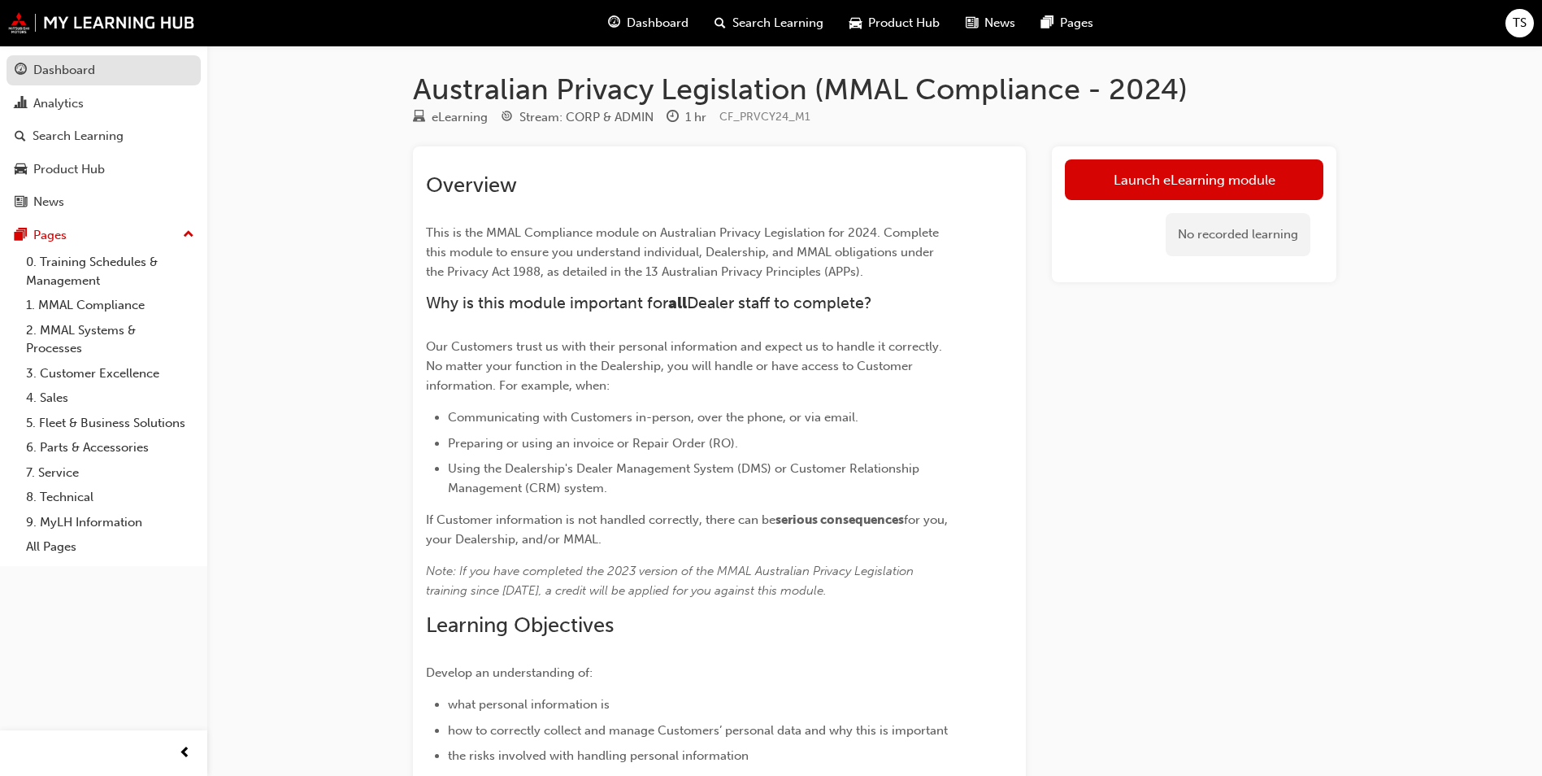
click at [84, 70] on div "Dashboard" at bounding box center [64, 70] width 62 height 19
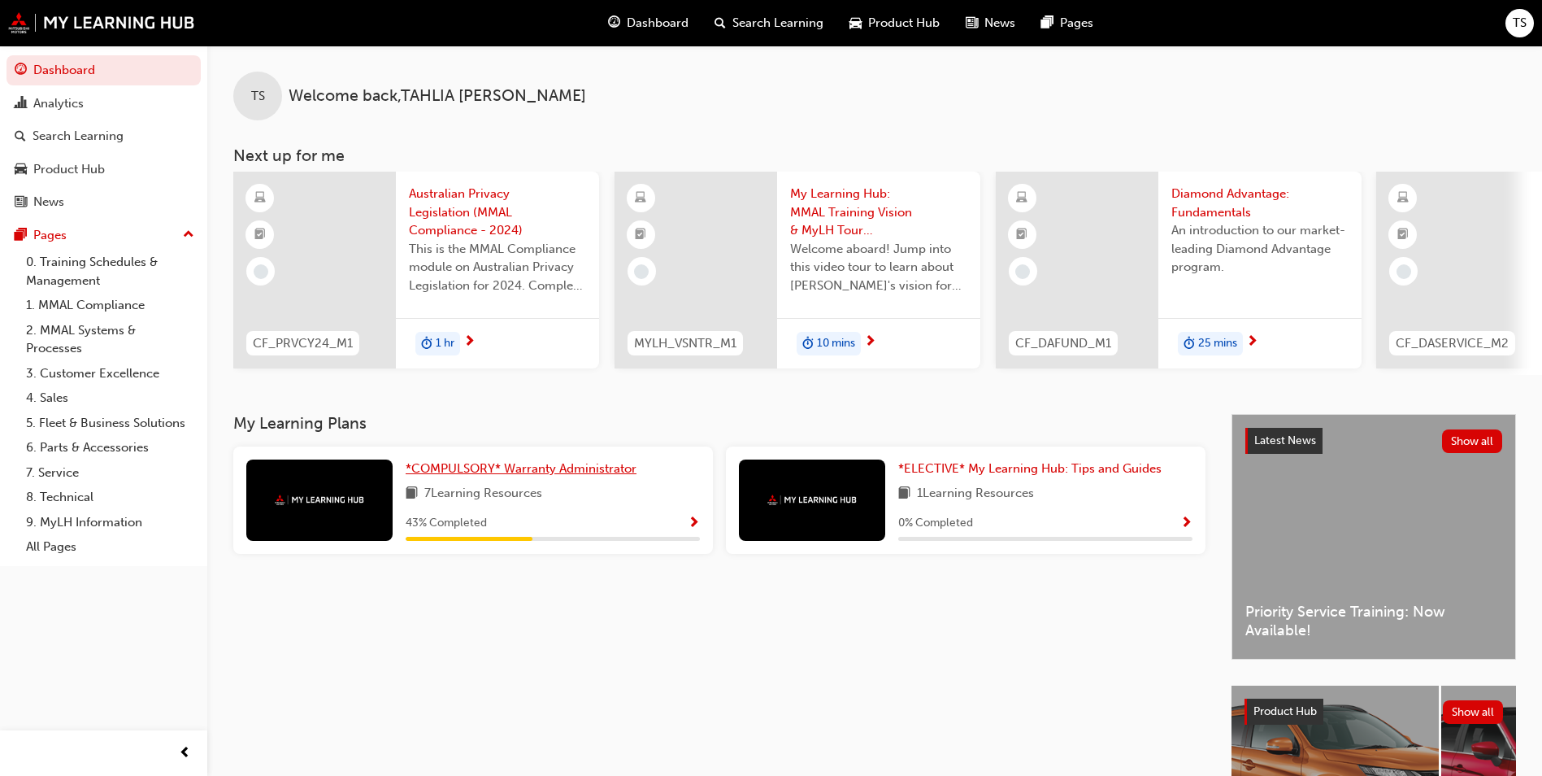
click at [485, 476] on span "*COMPULSORY* Warranty Administrator" at bounding box center [521, 468] width 231 height 15
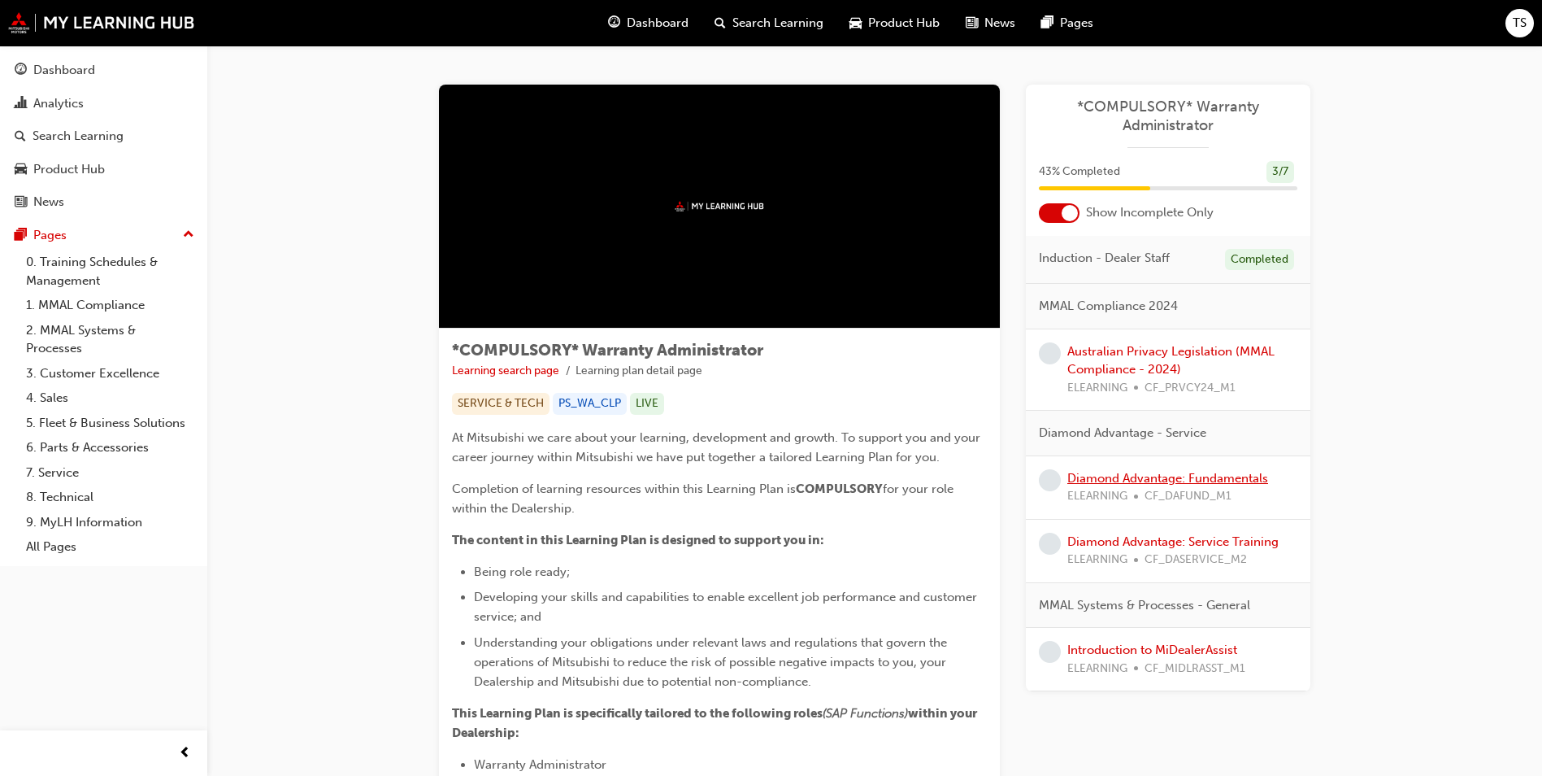
click at [1148, 481] on link "Diamond Advantage: Fundamentals" at bounding box center [1167, 478] width 201 height 15
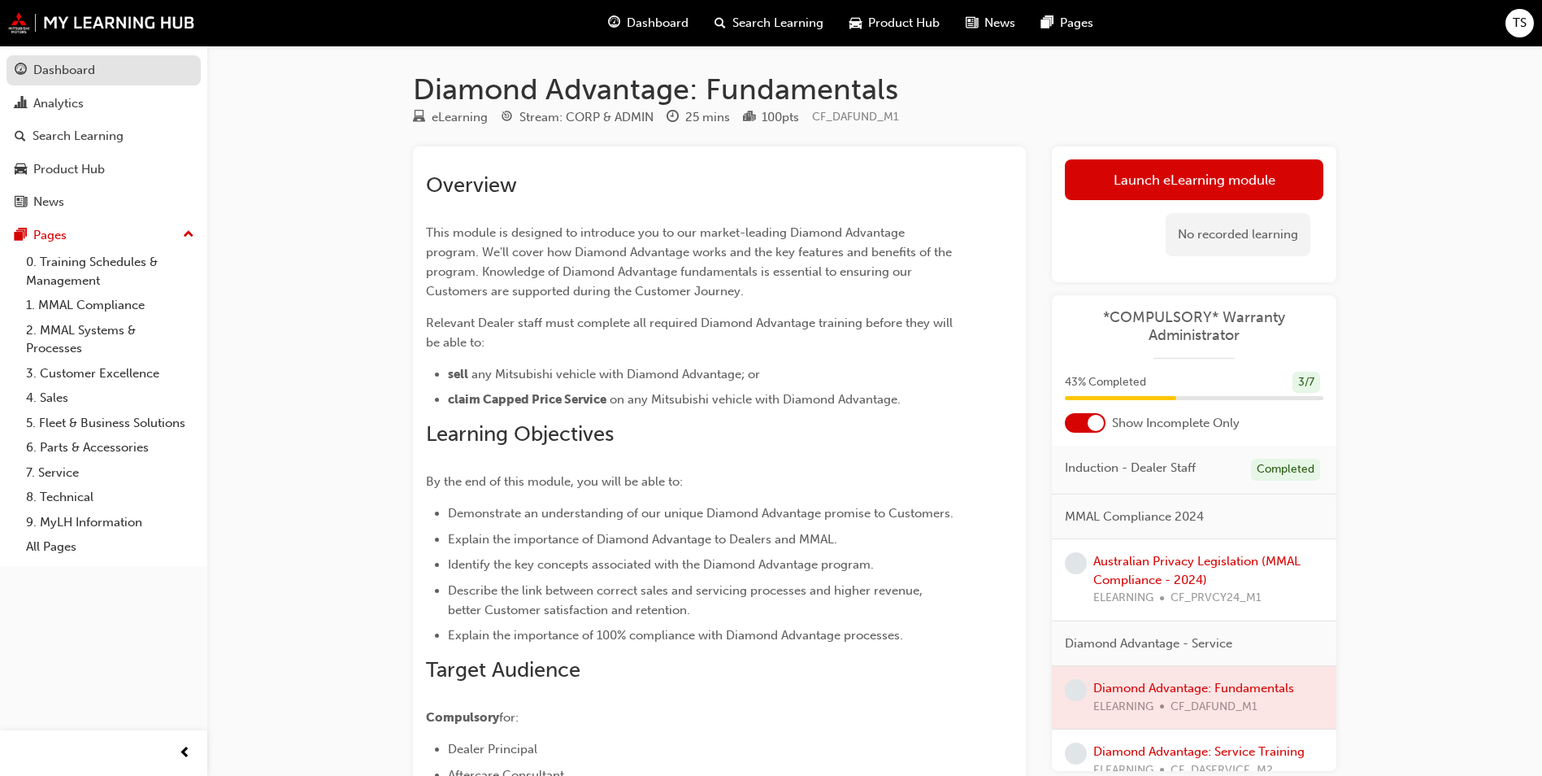
click at [43, 80] on link "Dashboard" at bounding box center [104, 70] width 194 height 30
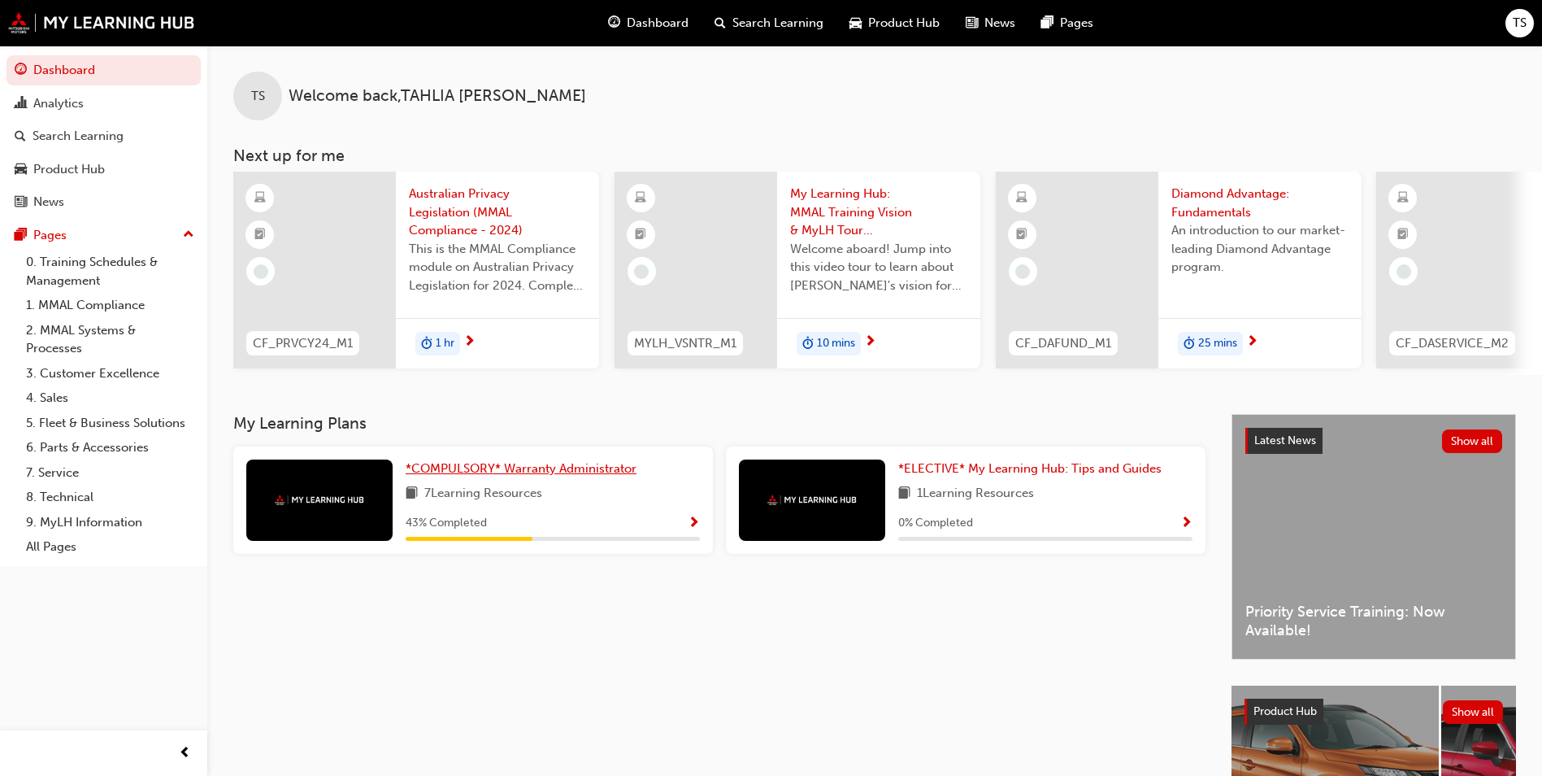
click at [485, 478] on link "*COMPULSORY* Warranty Administrator" at bounding box center [524, 468] width 237 height 19
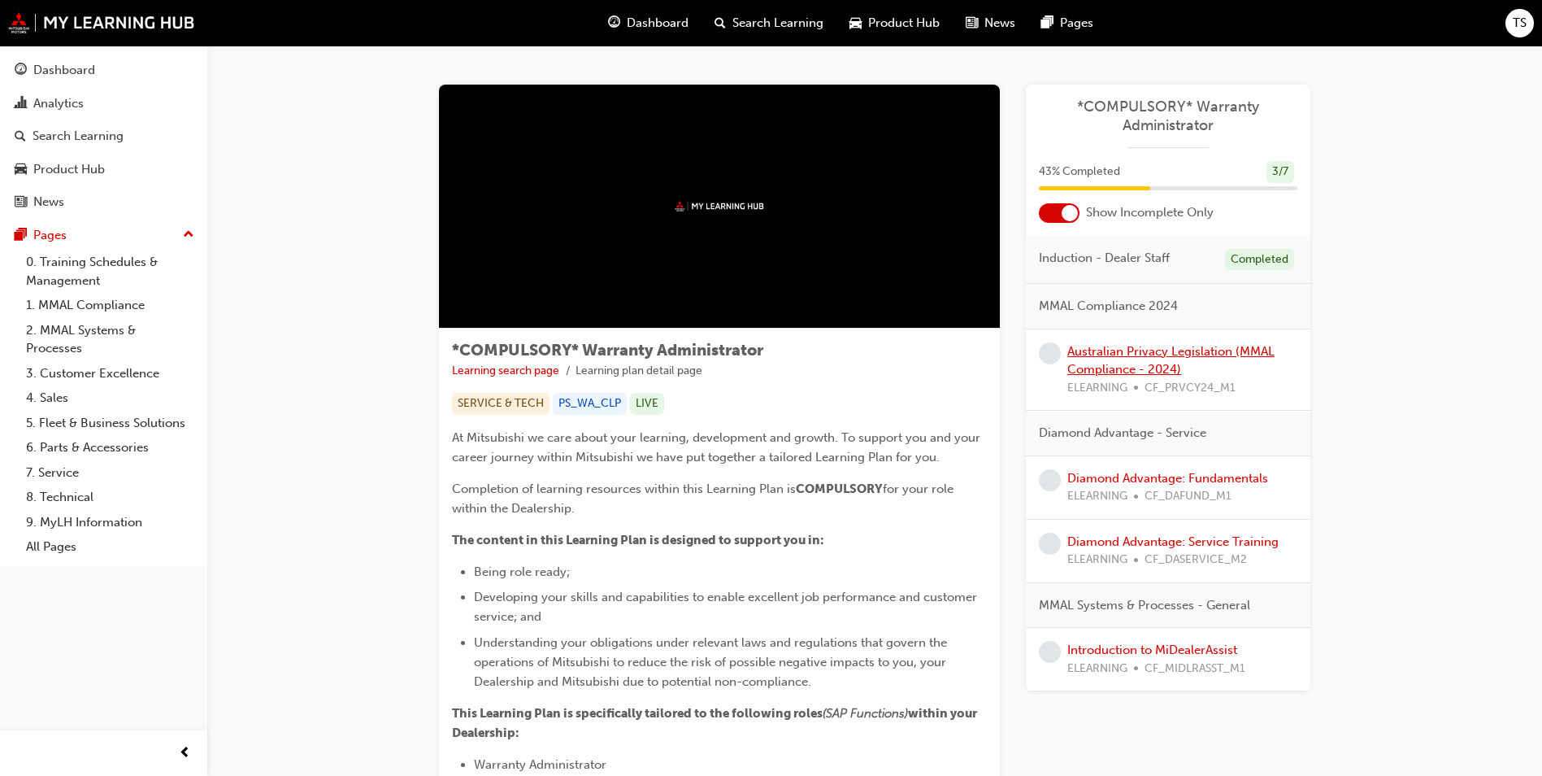
click at [1128, 354] on link "Australian Privacy Legislation (MMAL Compliance - 2024)" at bounding box center [1170, 360] width 207 height 33
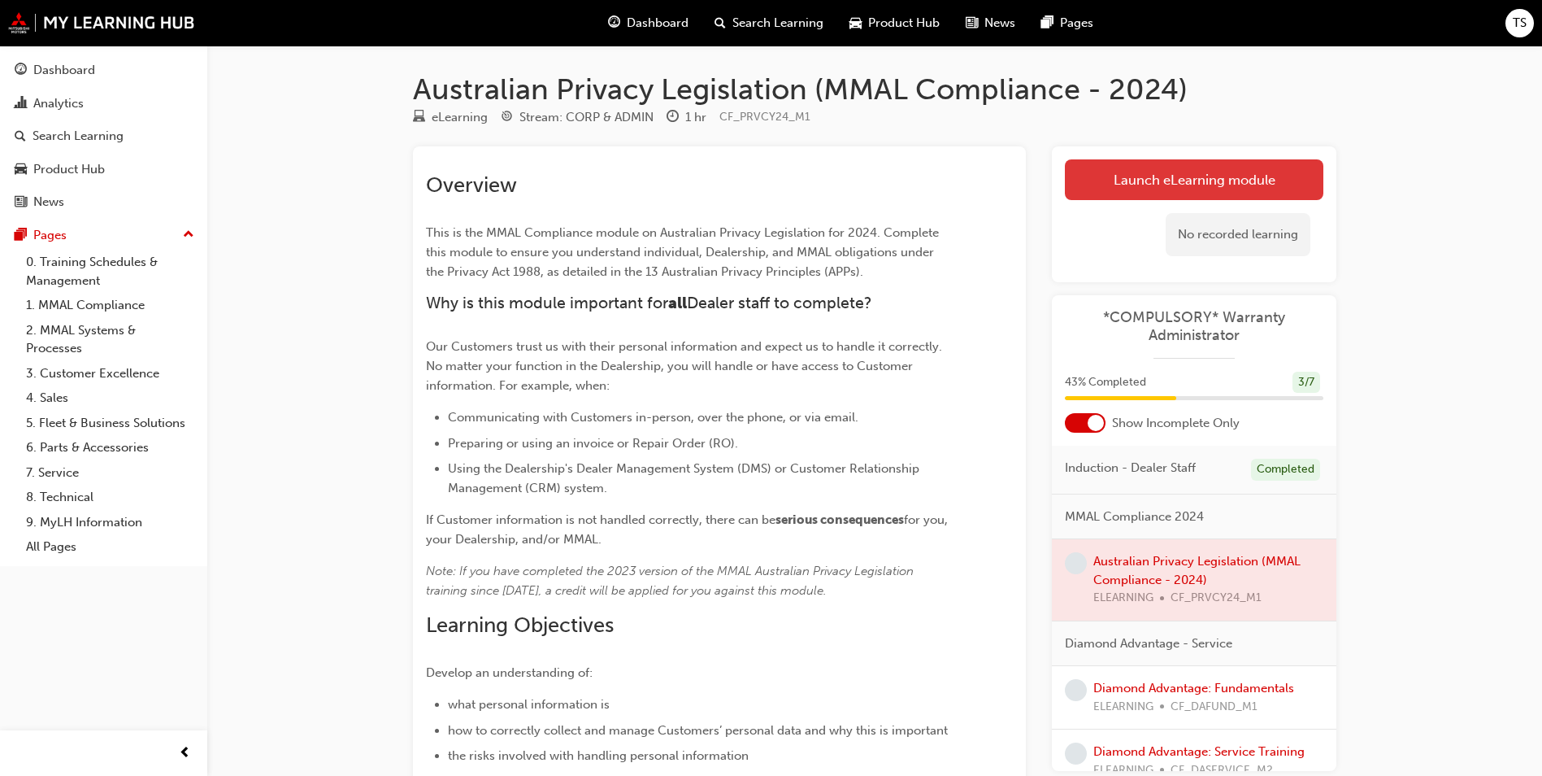
click at [1167, 167] on link "Launch eLearning module" at bounding box center [1194, 179] width 259 height 41
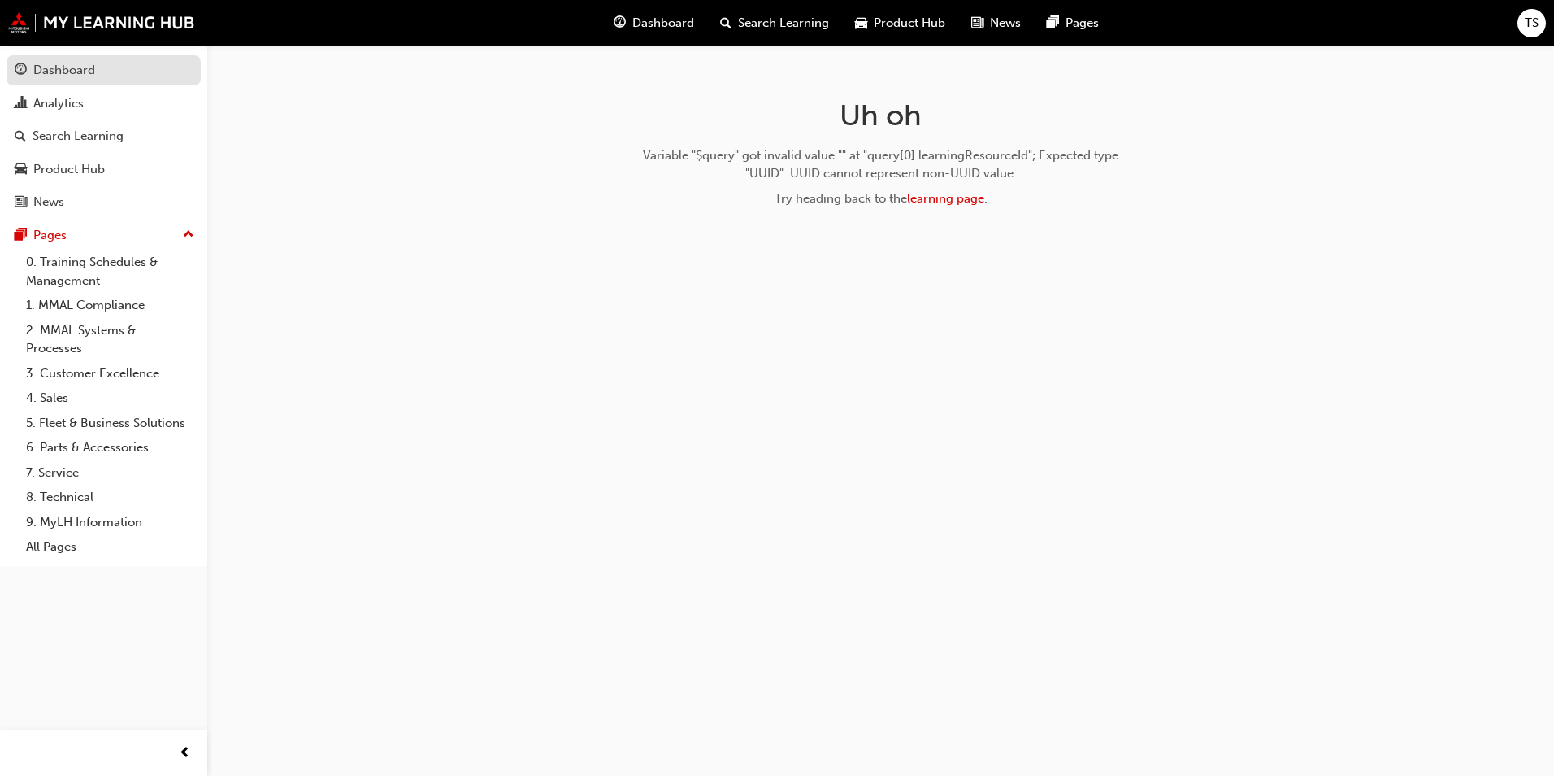
click at [89, 72] on div "Dashboard" at bounding box center [64, 70] width 62 height 19
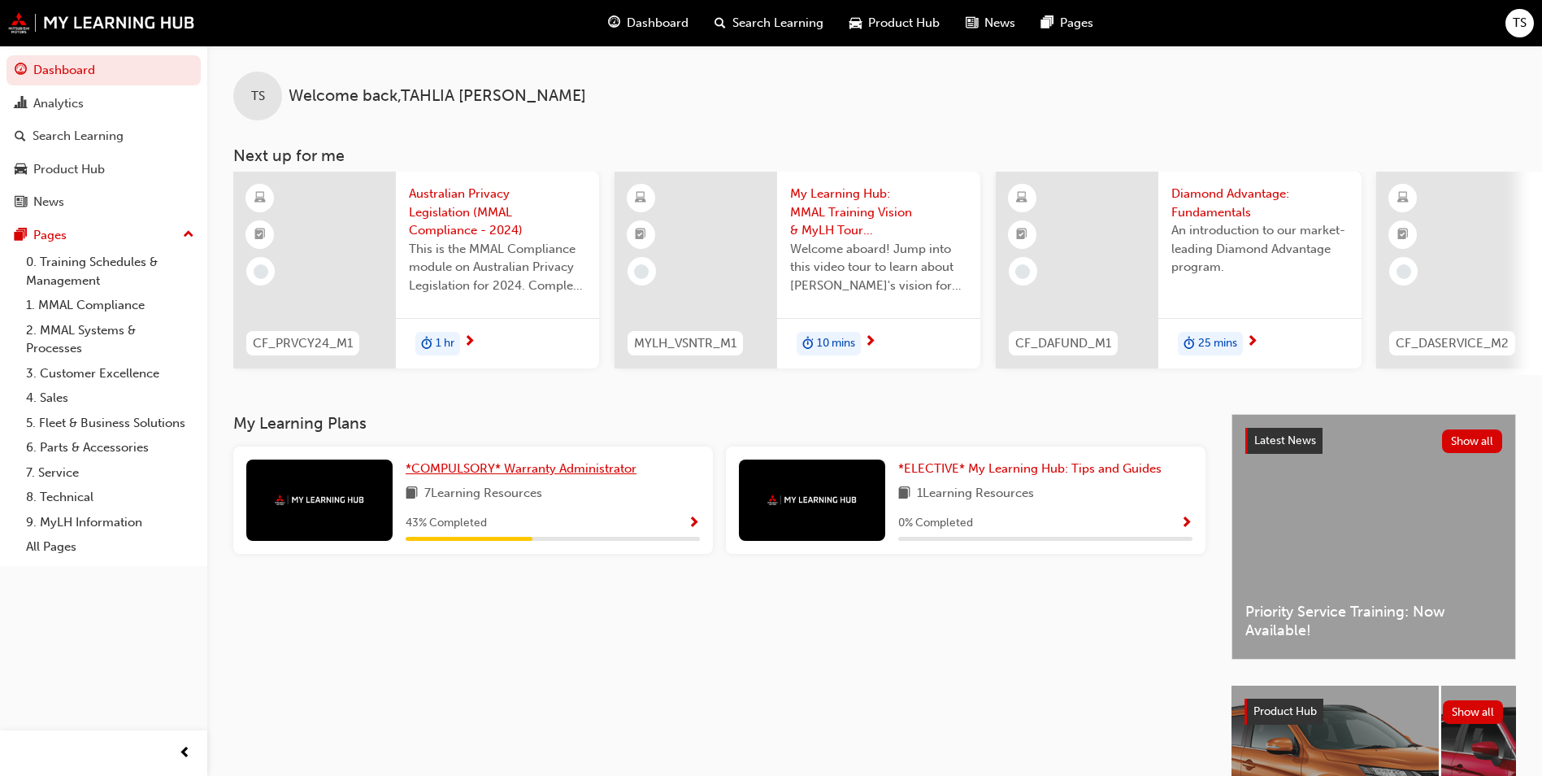
click at [462, 476] on span "*COMPULSORY* Warranty Administrator" at bounding box center [521, 468] width 231 height 15
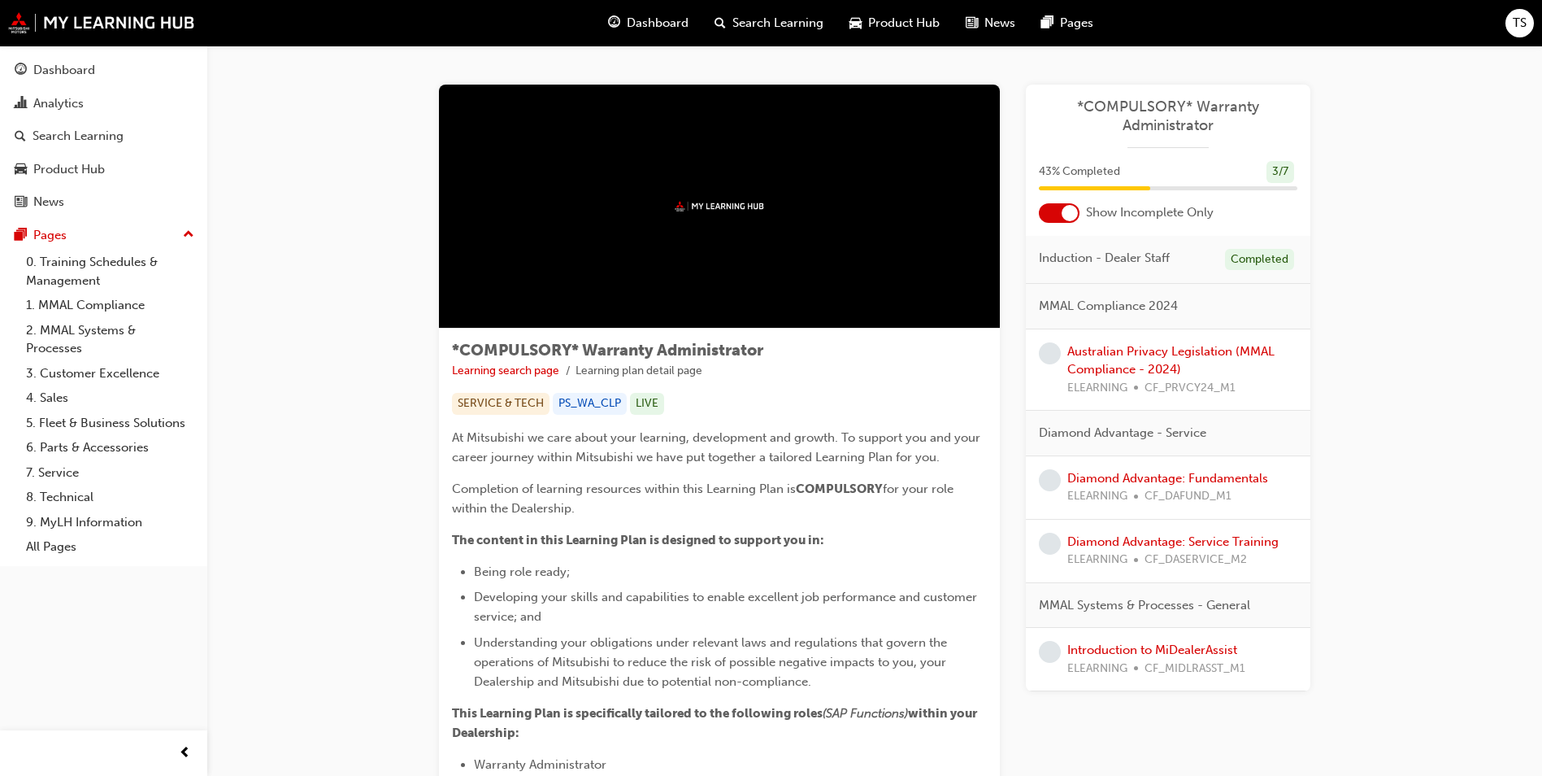
click at [646, 19] on span "Dashboard" at bounding box center [658, 23] width 62 height 19
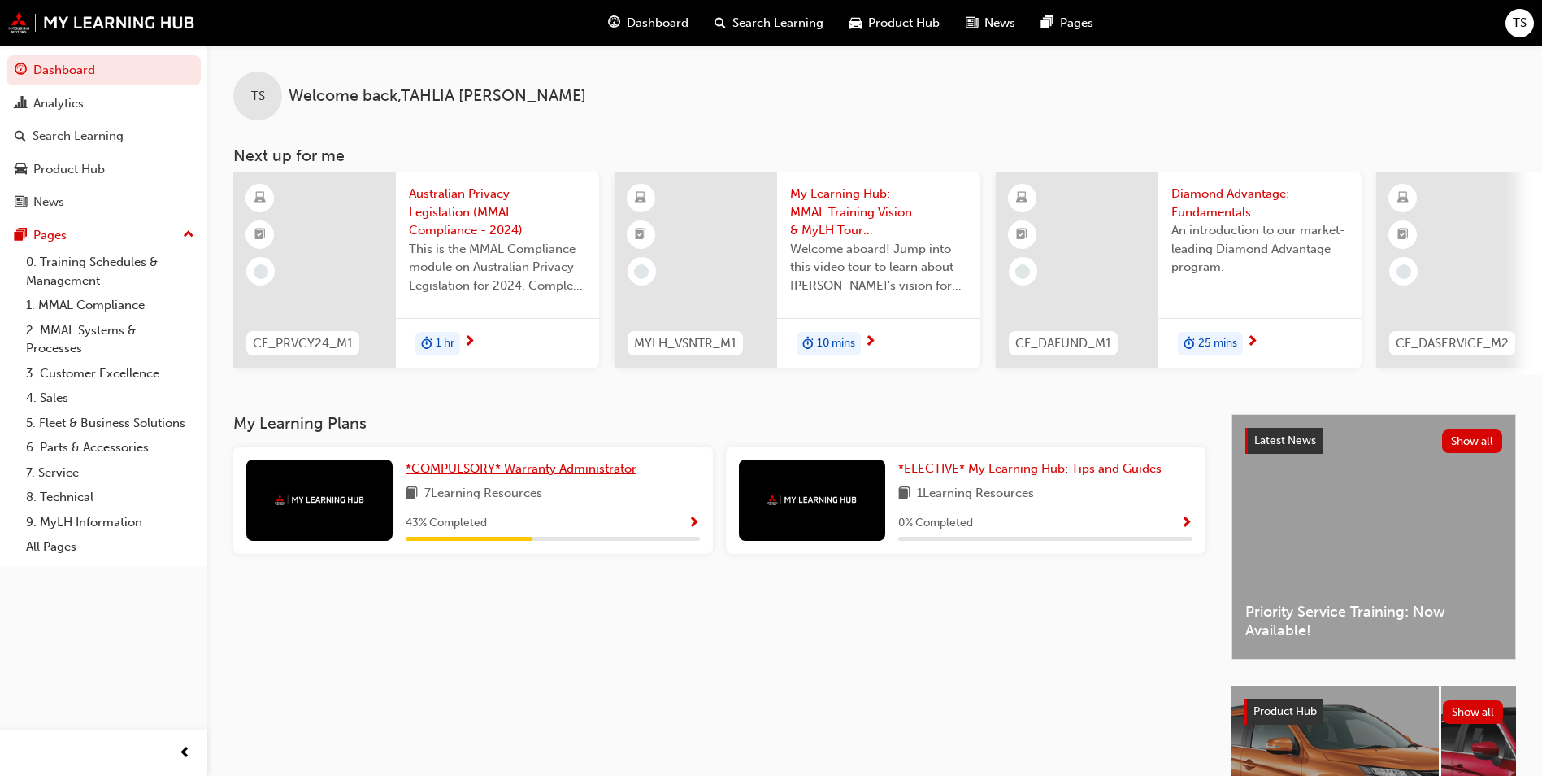
click at [486, 476] on span "*COMPULSORY* Warranty Administrator" at bounding box center [521, 468] width 231 height 15
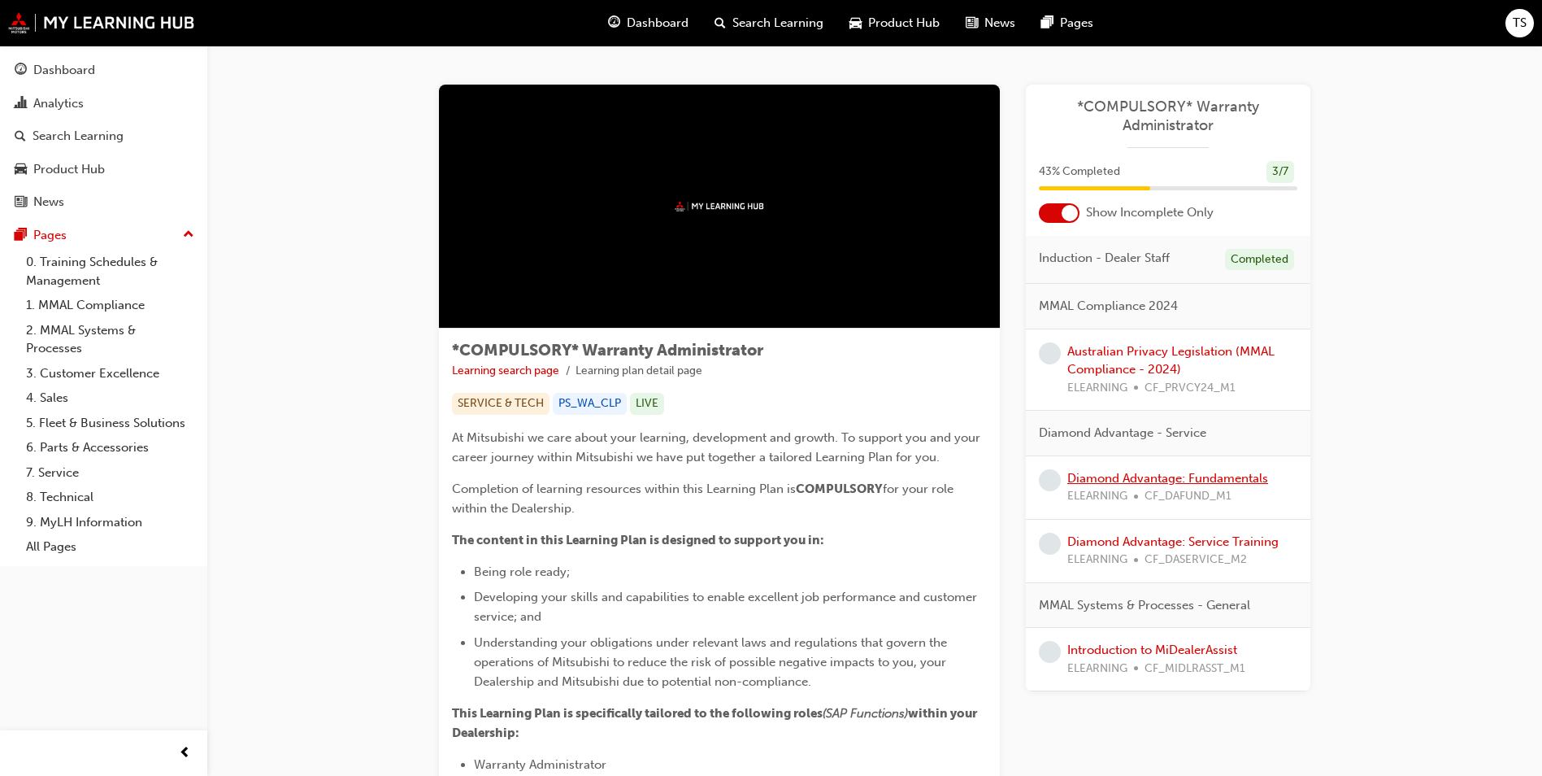
click at [1103, 477] on link "Diamond Advantage: Fundamentals" at bounding box center [1167, 478] width 201 height 15
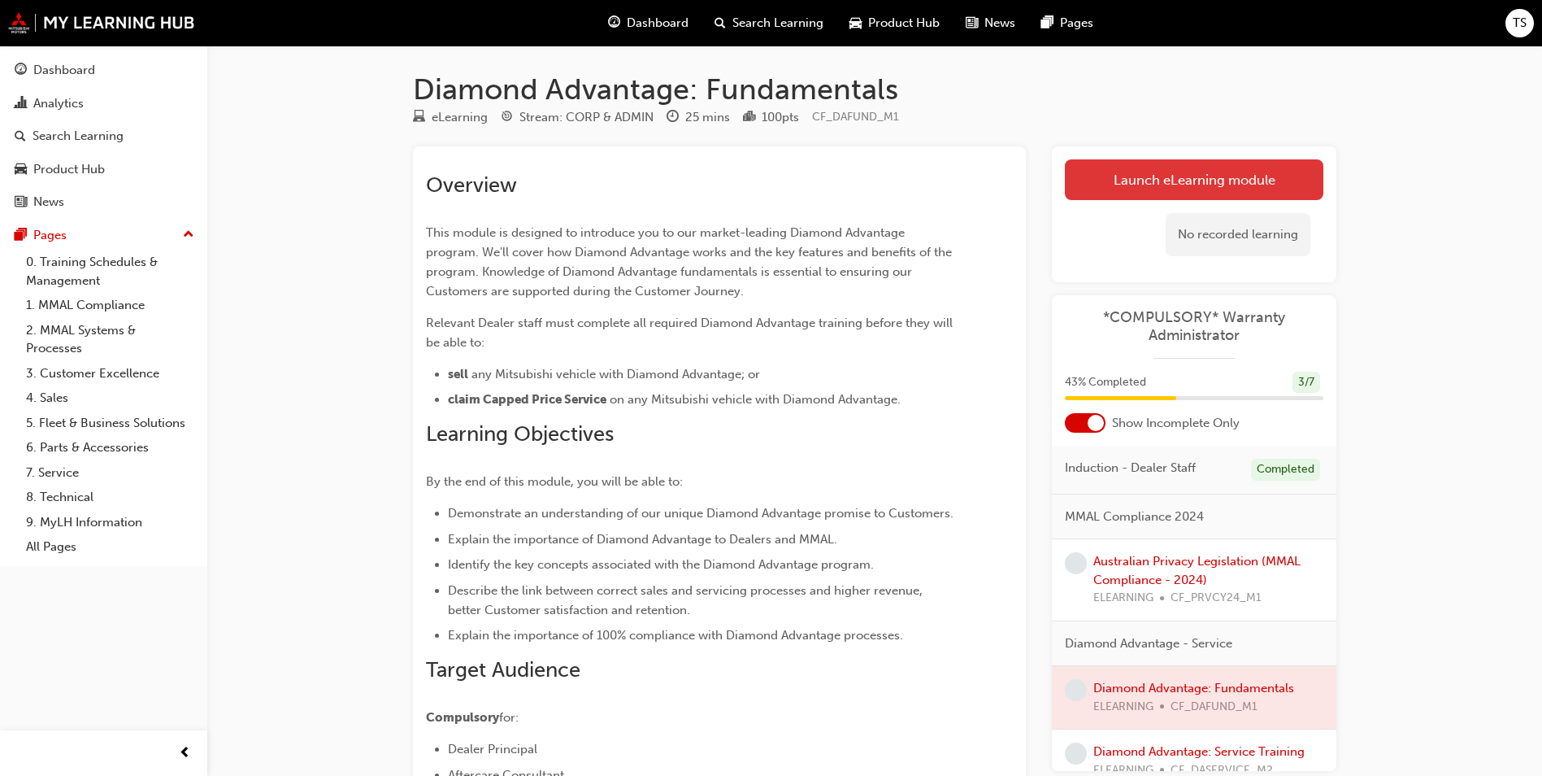
click at [1155, 167] on link "Launch eLearning module" at bounding box center [1194, 179] width 259 height 41
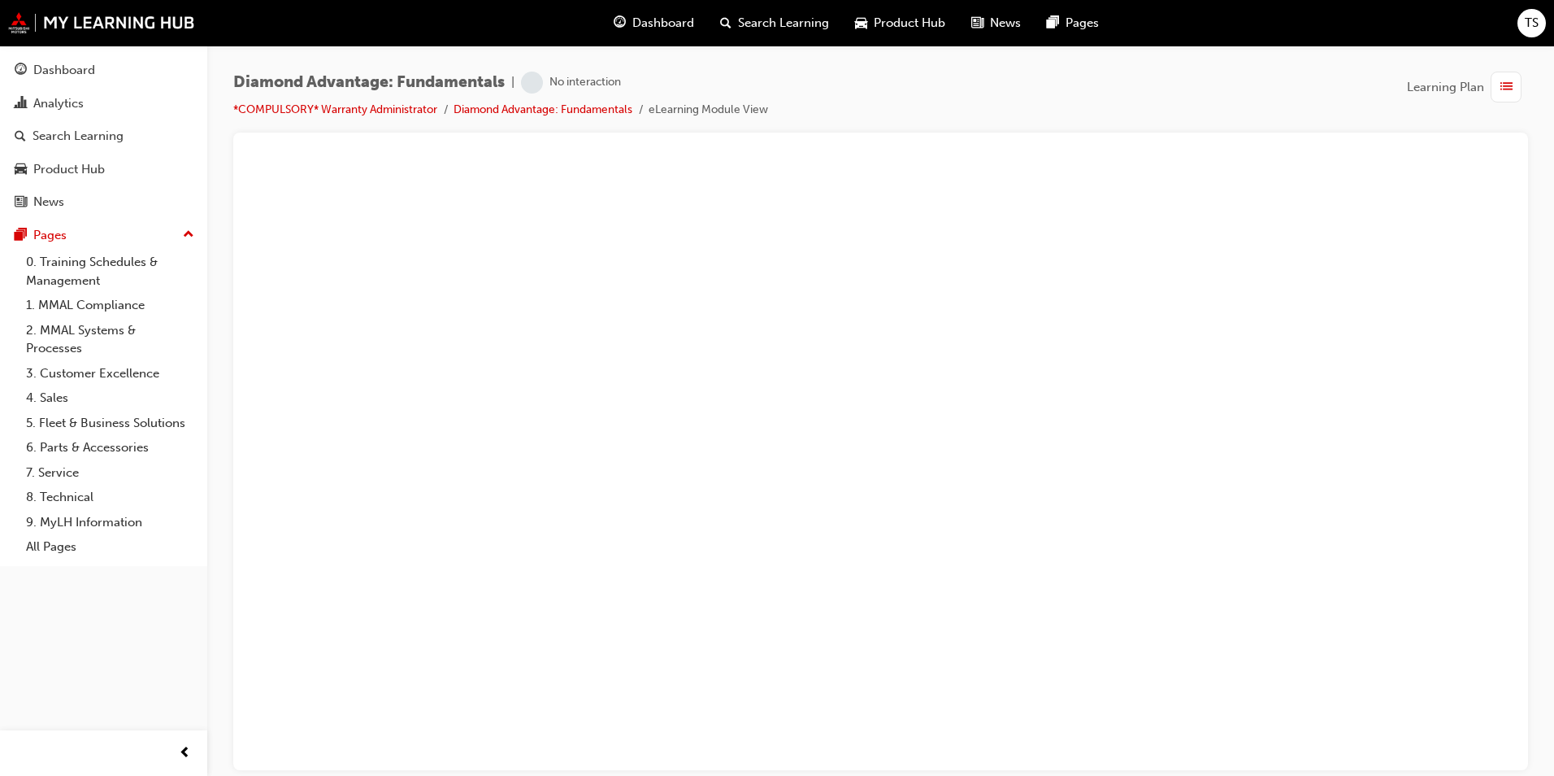
click at [1510, 89] on span "list-icon" at bounding box center [1507, 87] width 12 height 20
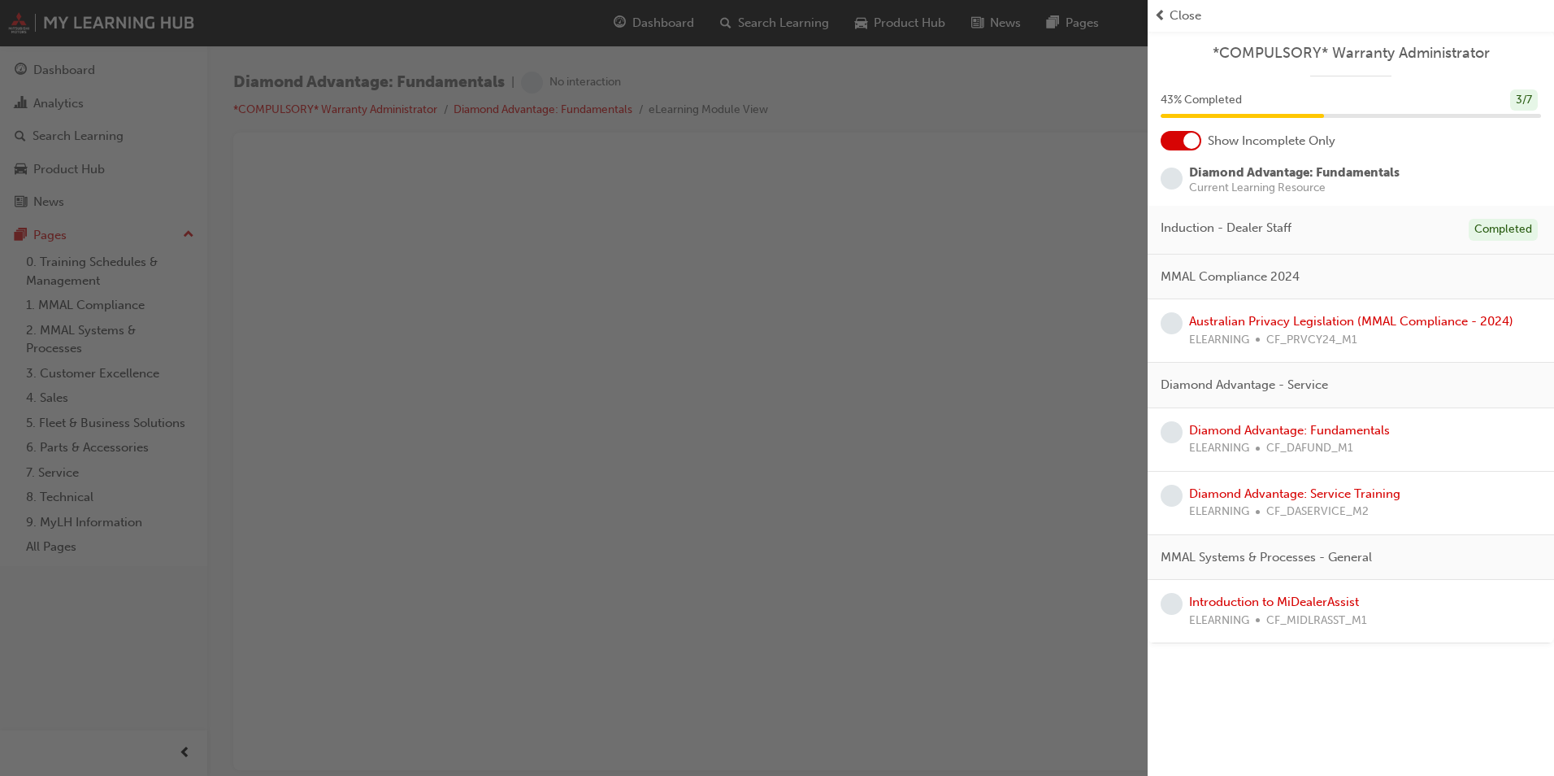
click at [1167, 8] on div "Close" at bounding box center [1350, 16] width 393 height 19
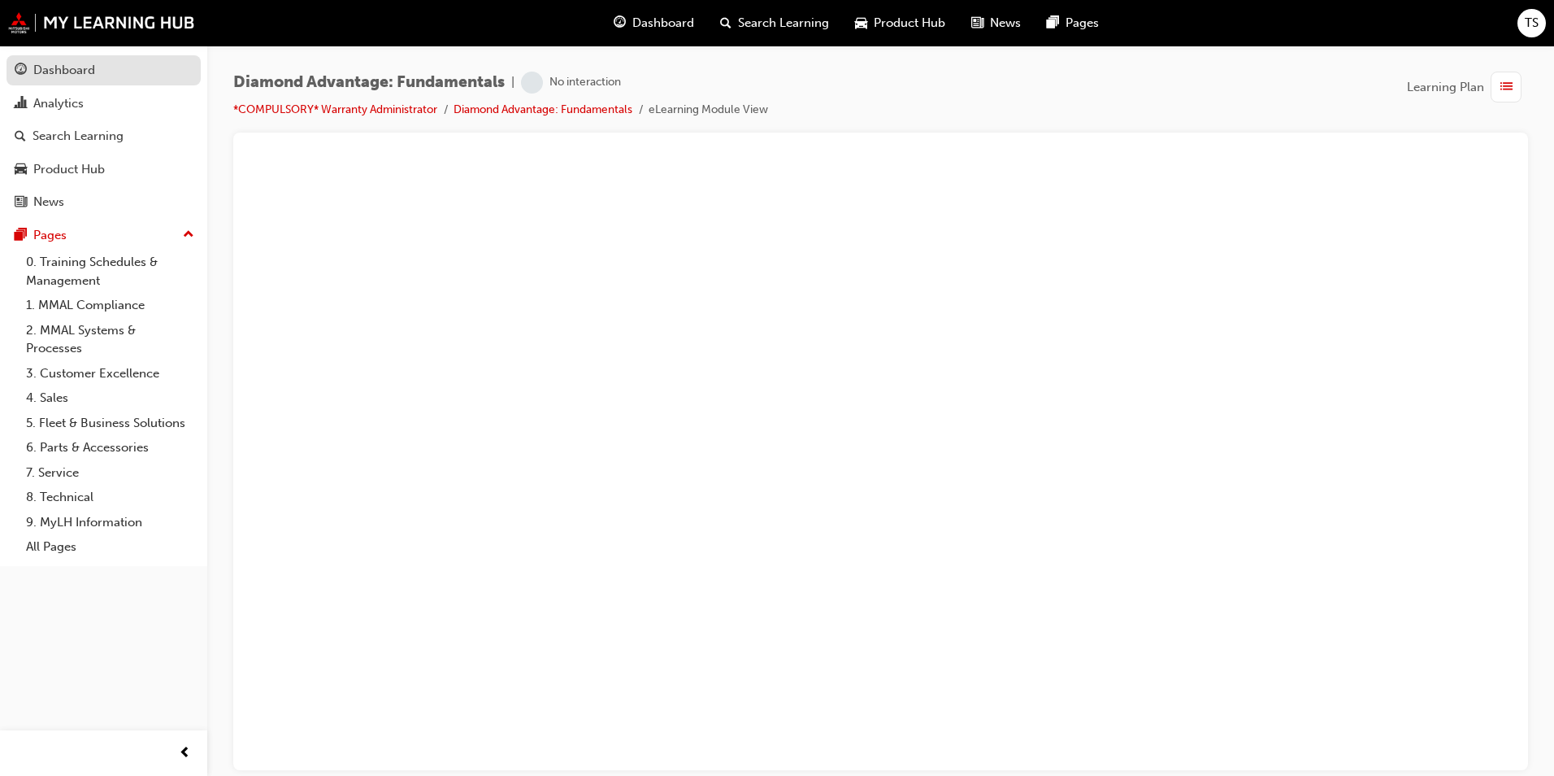
click at [44, 81] on link "Dashboard" at bounding box center [104, 70] width 194 height 30
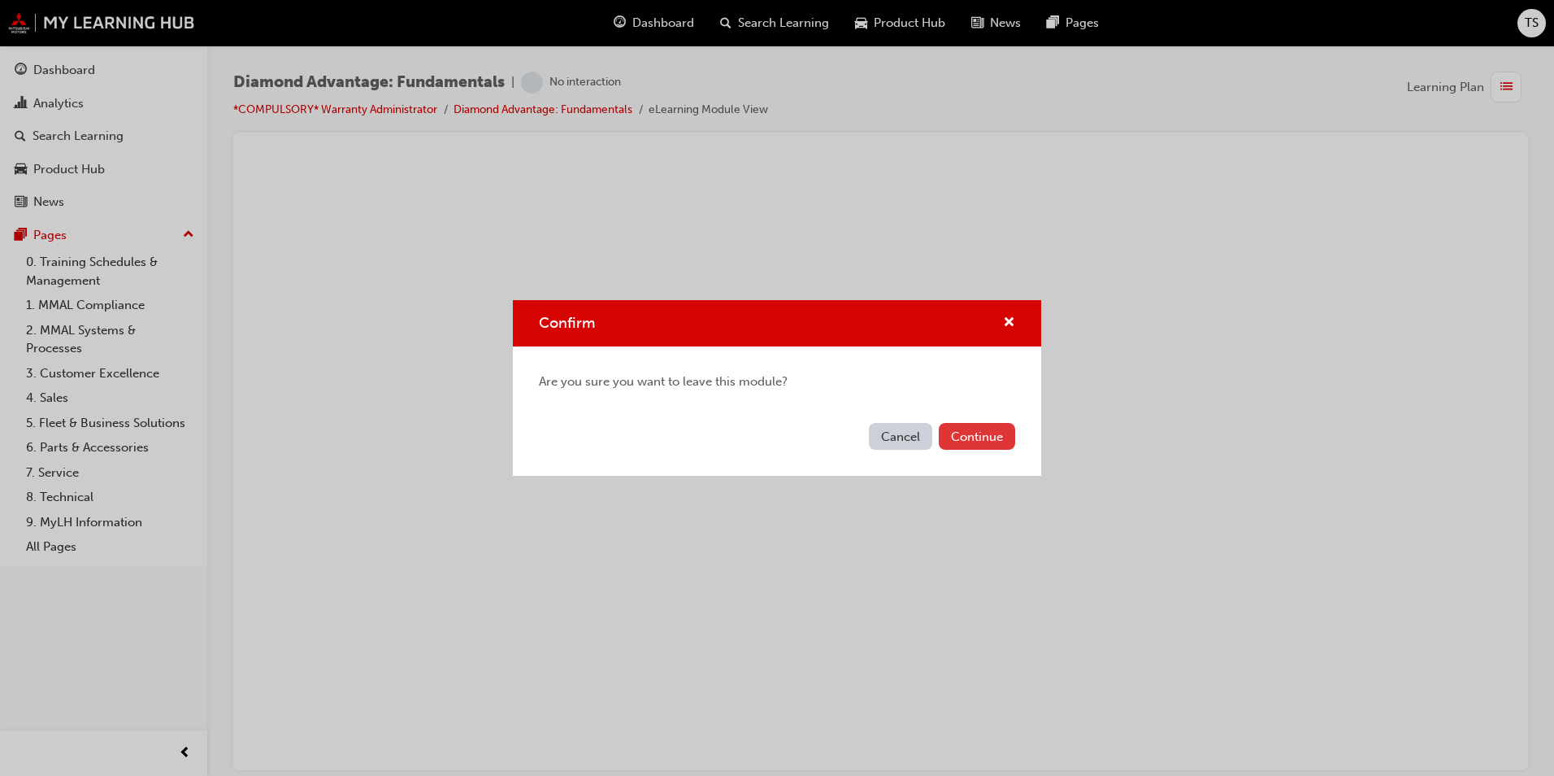
click at [982, 441] on button "Continue" at bounding box center [977, 436] width 76 height 27
